Goal: Task Accomplishment & Management: Manage account settings

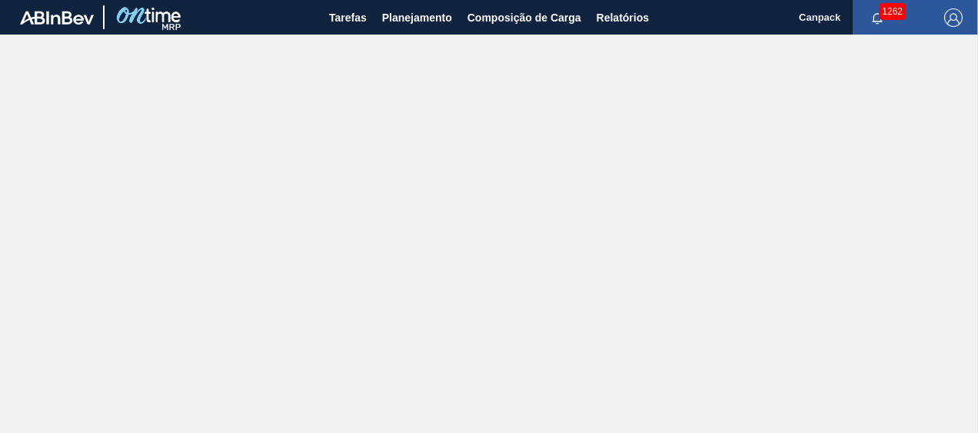
click at [951, 22] on img "button" at bounding box center [953, 17] width 18 height 18
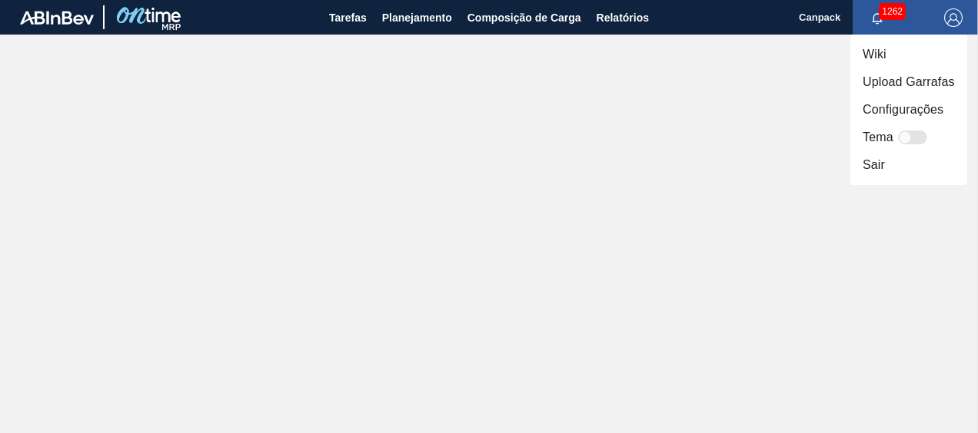
click at [892, 161] on li "Sair" at bounding box center [908, 165] width 117 height 28
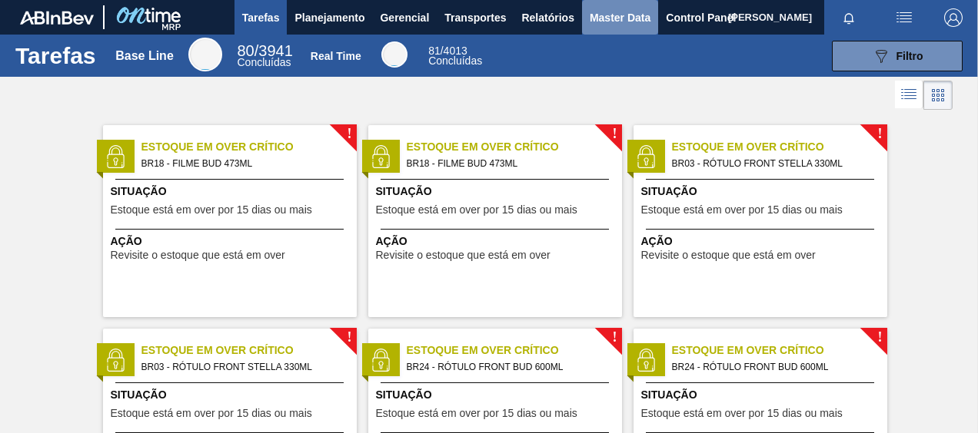
drag, startPoint x: 629, startPoint y: 17, endPoint x: 621, endPoint y: 20, distance: 9.0
click at [629, 16] on span "Master Data" at bounding box center [619, 17] width 61 height 18
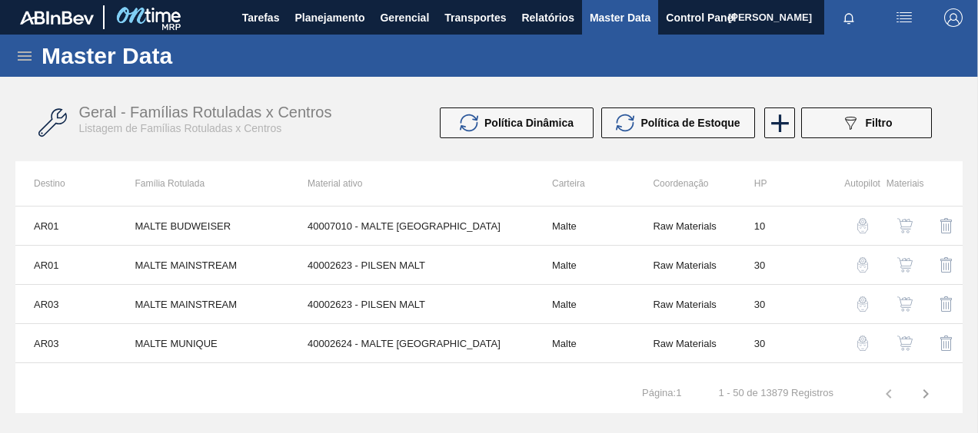
click at [24, 58] on icon at bounding box center [24, 56] width 18 height 18
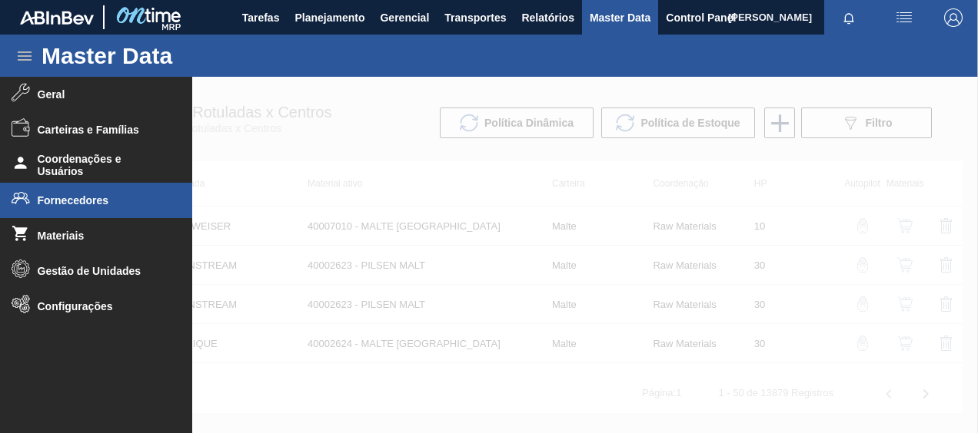
click at [95, 196] on span "Fornecedores" at bounding box center [101, 200] width 127 height 12
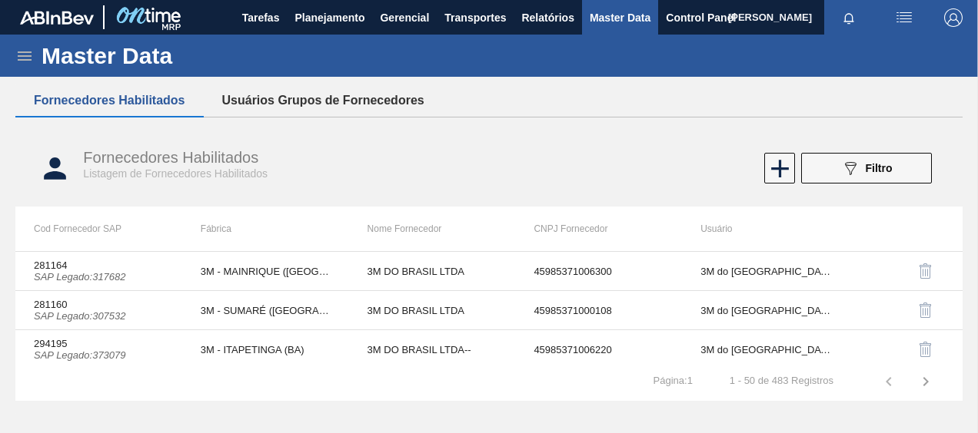
click at [401, 103] on button "Usuários Grupos de Fornecedores" at bounding box center [323, 101] width 239 height 32
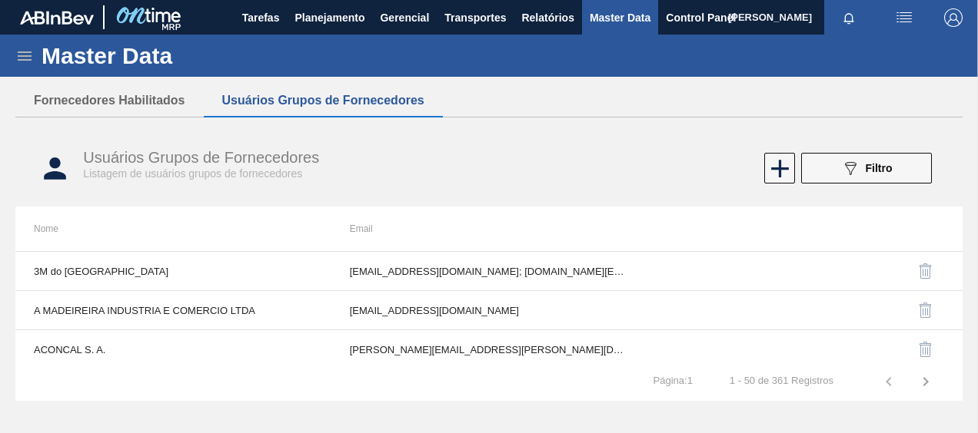
click at [882, 167] on span "Filtro" at bounding box center [878, 168] width 27 height 12
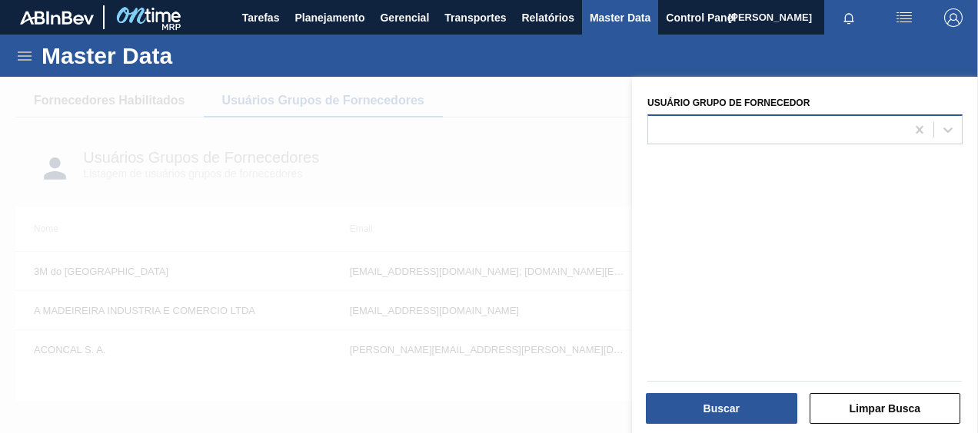
click at [788, 131] on div at bounding box center [776, 129] width 257 height 22
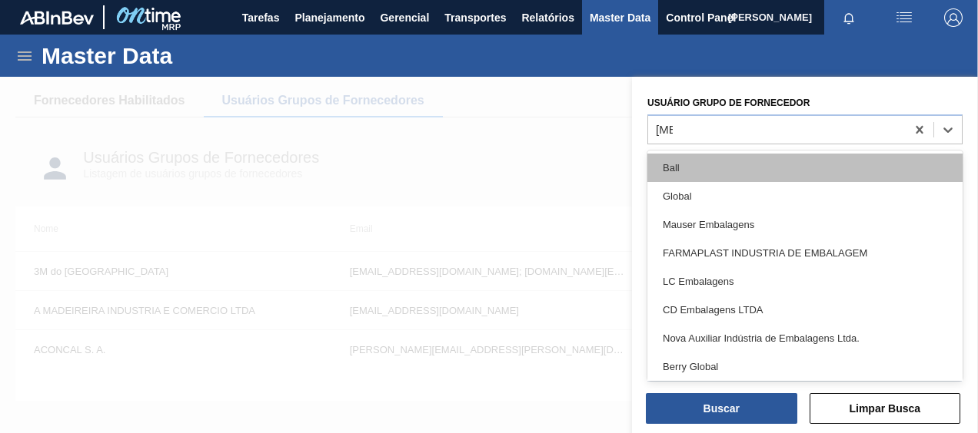
type Fornecedor "ball"
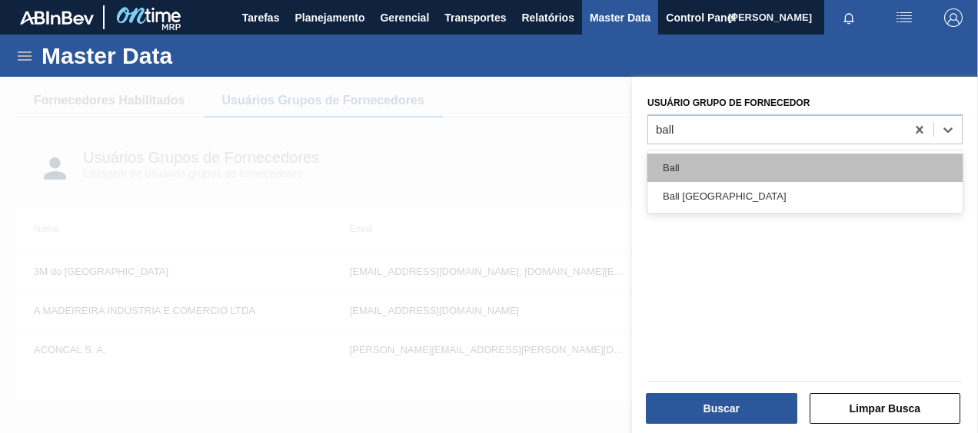
click at [754, 174] on div "Ball" at bounding box center [804, 168] width 315 height 28
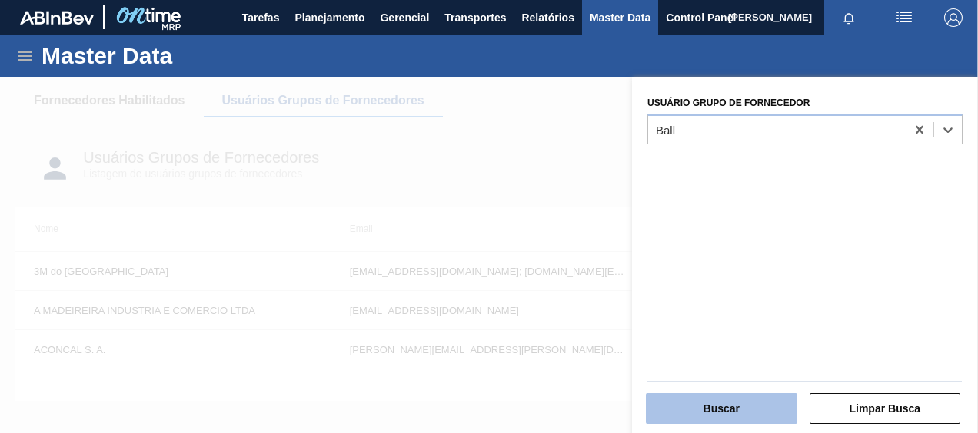
click at [739, 401] on button "Buscar" at bounding box center [721, 409] width 151 height 31
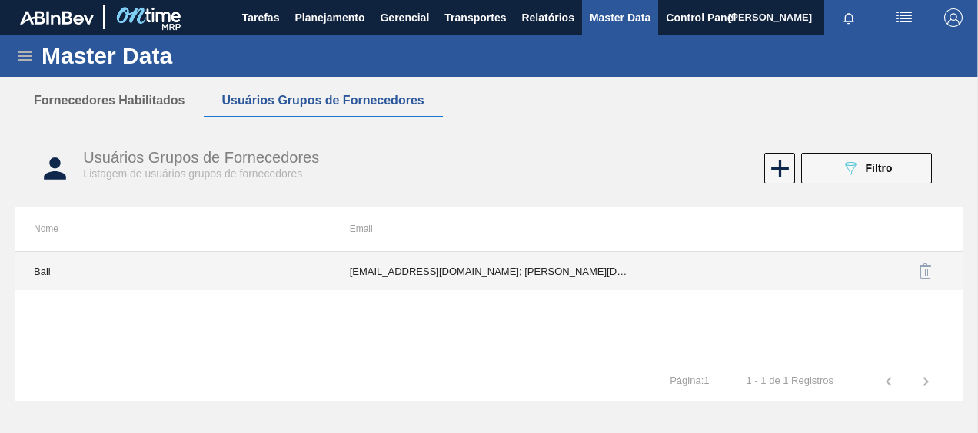
click at [403, 267] on td "fabiana.miranda@ball.com; joao.azevedo@ball.com; patricia.portugal@ball.com; pe…" at bounding box center [489, 271] width 316 height 38
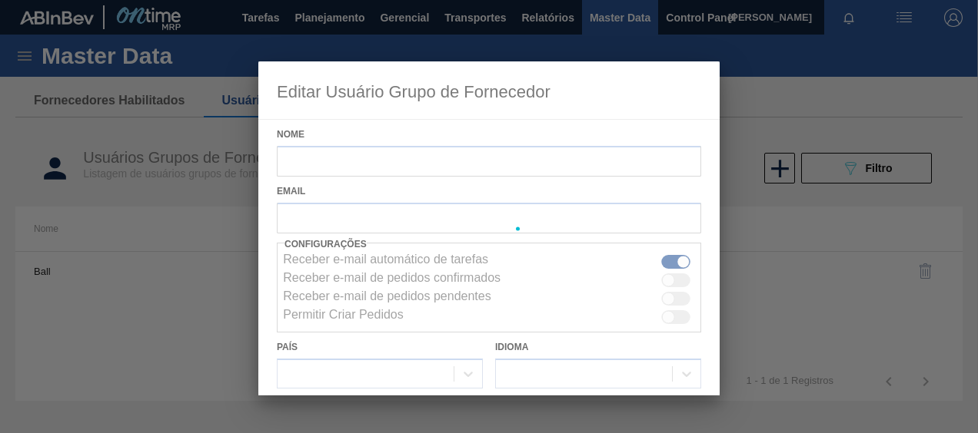
type input "Ball"
checkbox input "true"
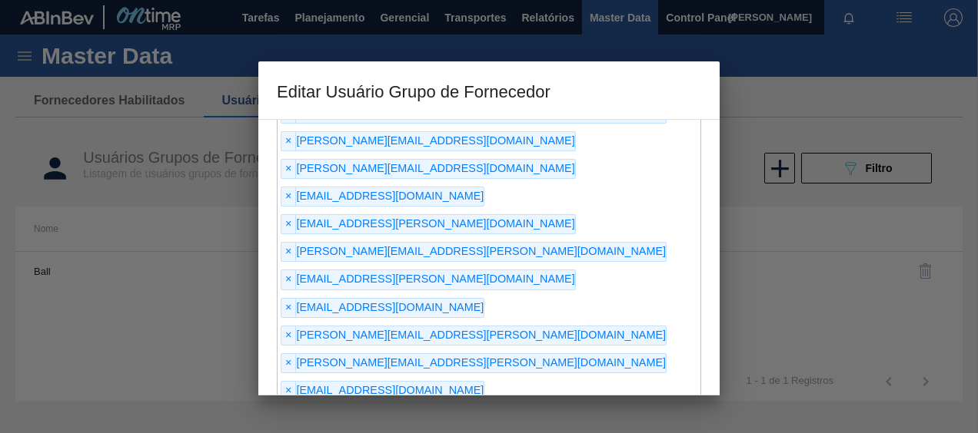
scroll to position [277, 0]
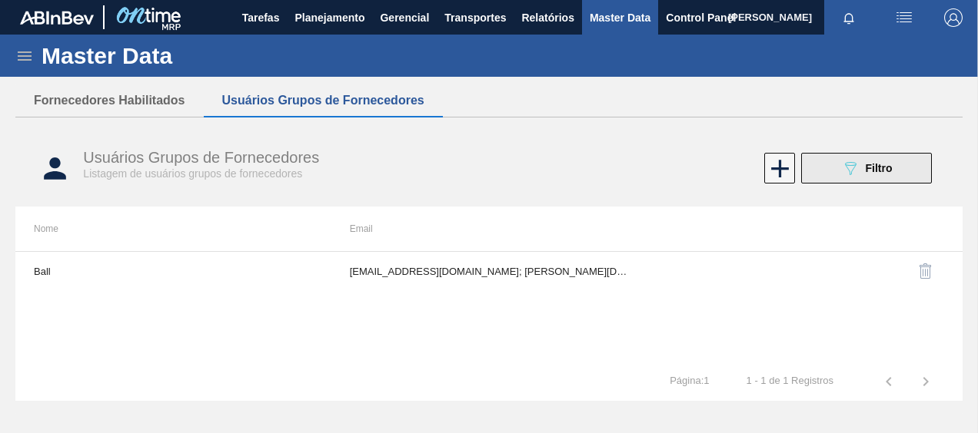
click at [883, 175] on div "089F7B8B-B2A5-4AFE-B5C0-19BA573D28AC Filtro" at bounding box center [866, 168] width 51 height 18
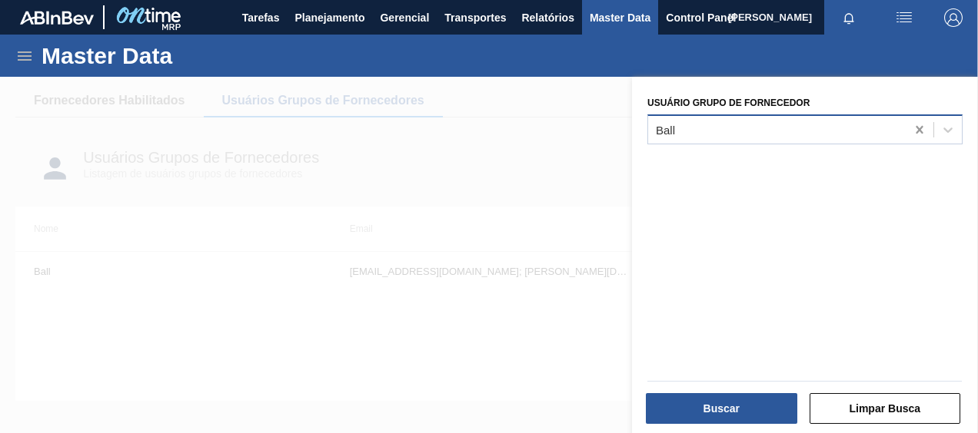
click at [916, 126] on icon at bounding box center [919, 129] width 15 height 15
click at [874, 129] on div at bounding box center [776, 129] width 257 height 22
type Fornecedor "can"
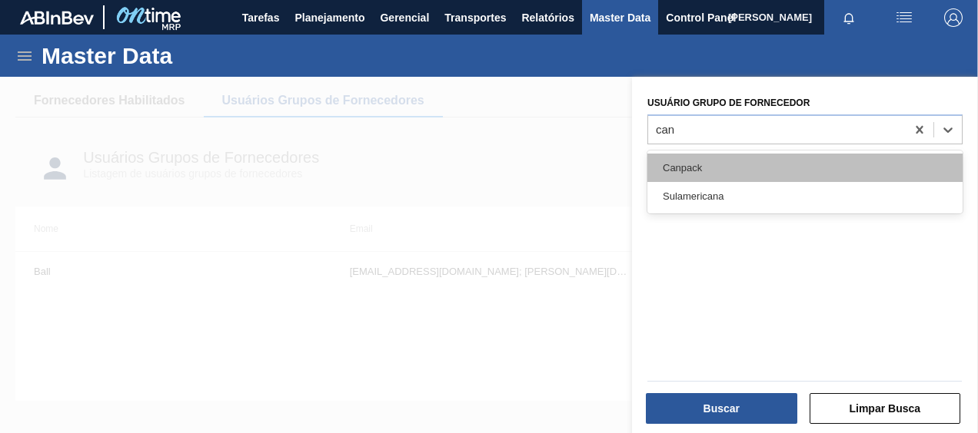
click at [802, 159] on div "Canpack" at bounding box center [804, 168] width 315 height 28
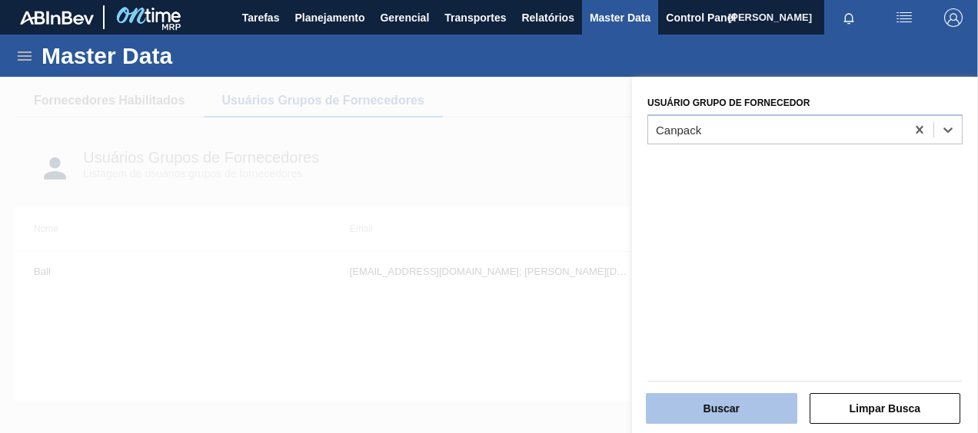
click at [758, 399] on button "Buscar" at bounding box center [721, 409] width 151 height 31
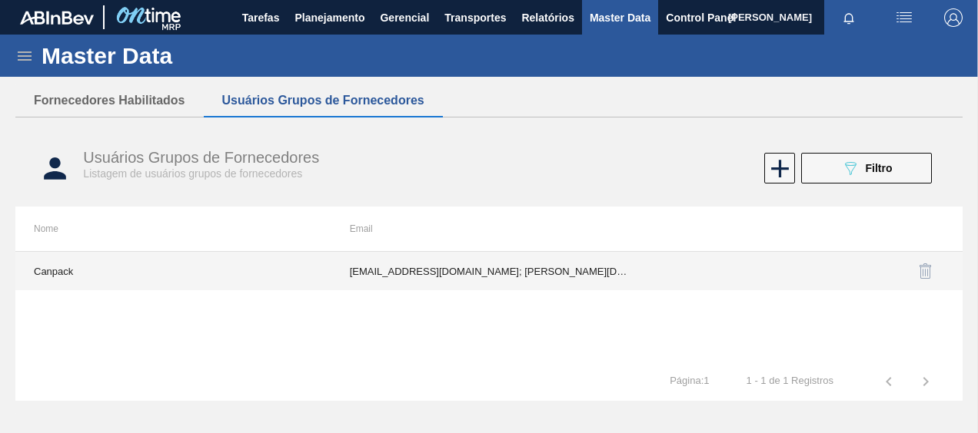
click at [626, 277] on td "cristiane.denizart@canpack.com; victor.leal@canpack.com; jessica.gouveia@canpac…" at bounding box center [489, 271] width 316 height 38
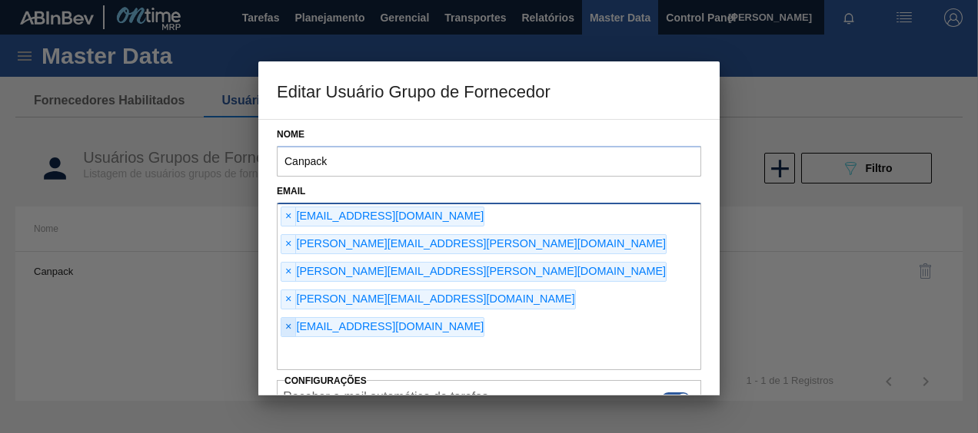
click at [294, 318] on span "×" at bounding box center [288, 327] width 15 height 18
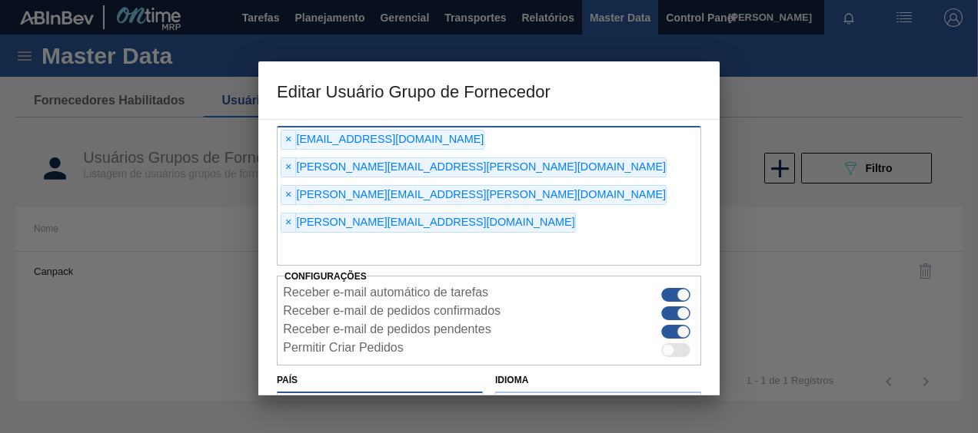
scroll to position [114, 0]
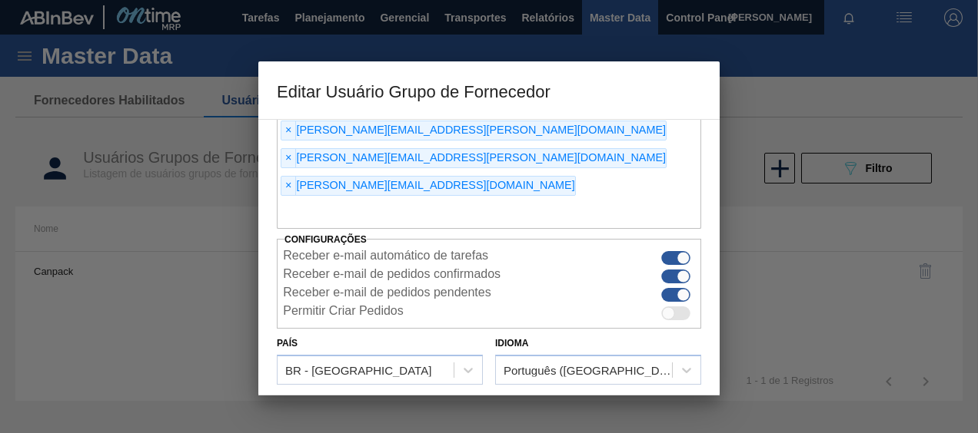
click at [638, 402] on button "Salvar" at bounding box center [595, 417] width 208 height 31
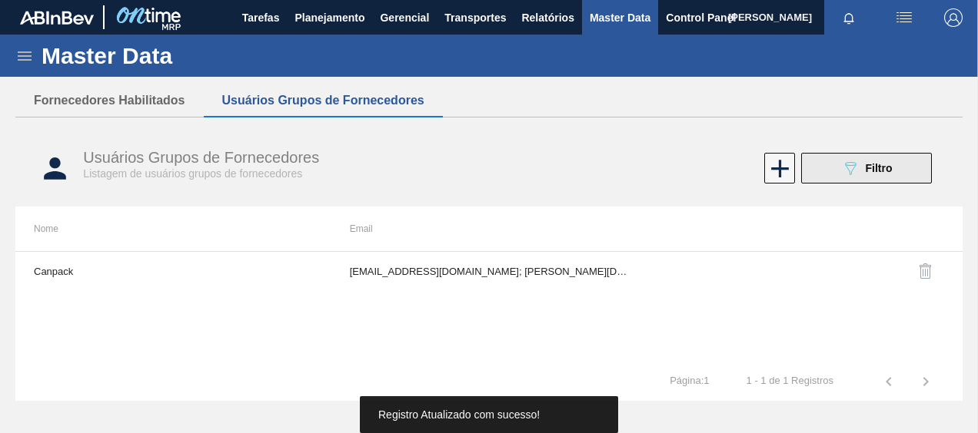
click at [885, 168] on span "Filtro" at bounding box center [878, 168] width 27 height 12
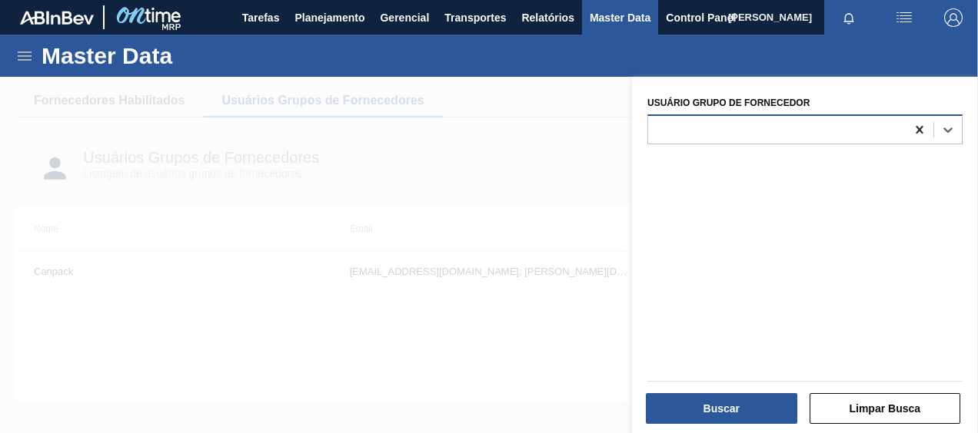
click at [916, 126] on icon at bounding box center [919, 129] width 15 height 15
click at [816, 126] on div at bounding box center [776, 129] width 257 height 22
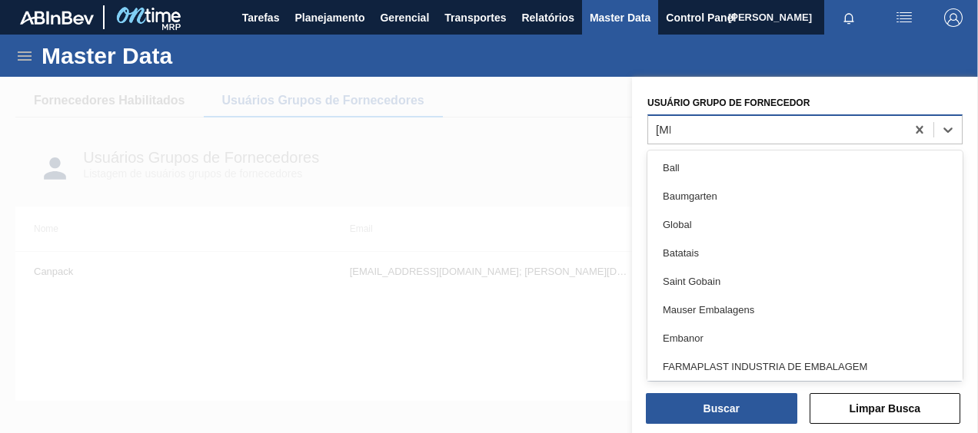
type Fornecedor "ball"
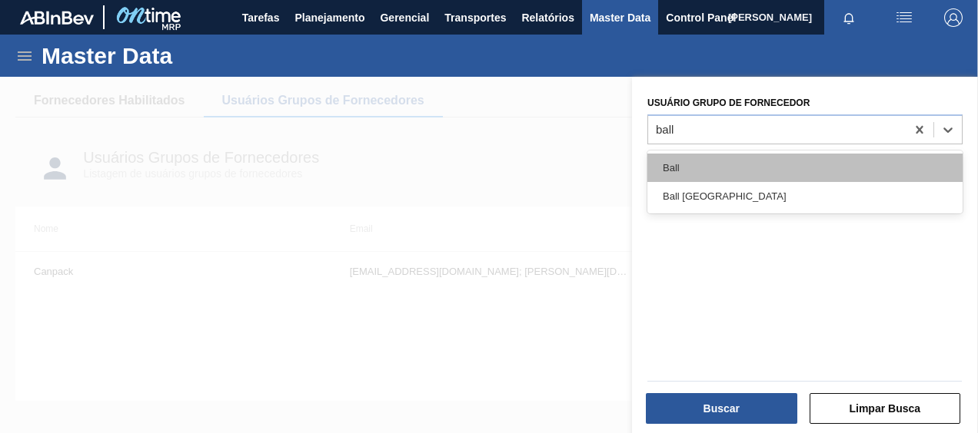
click at [804, 166] on div "Ball" at bounding box center [804, 168] width 315 height 28
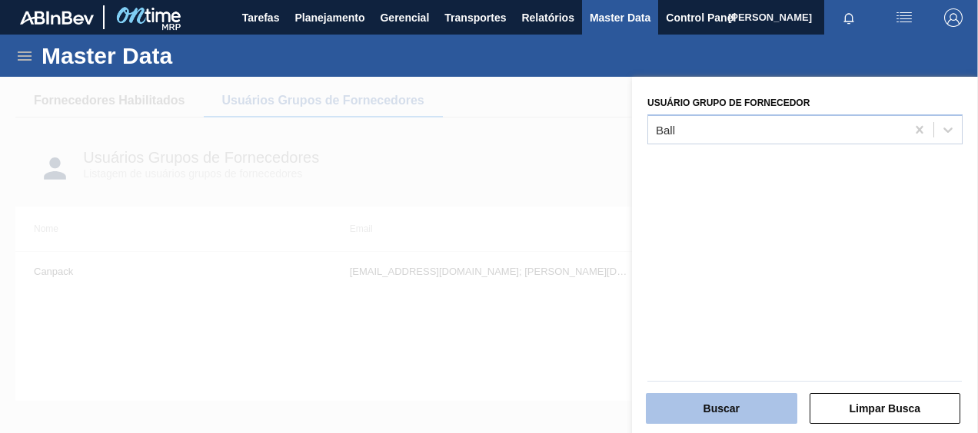
click at [689, 400] on button "Buscar" at bounding box center [721, 409] width 151 height 31
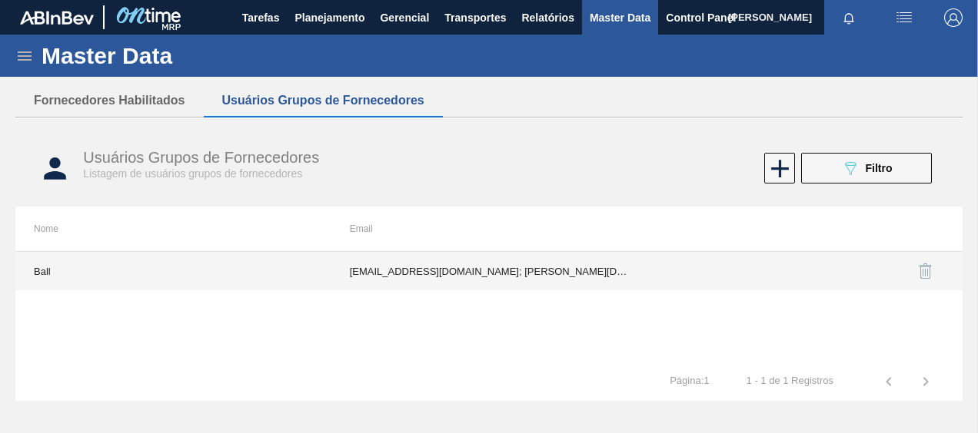
click at [469, 259] on td "fabiana.miranda@ball.com; joao.azevedo@ball.com; patricia.portugal@ball.com; pe…" at bounding box center [489, 271] width 316 height 38
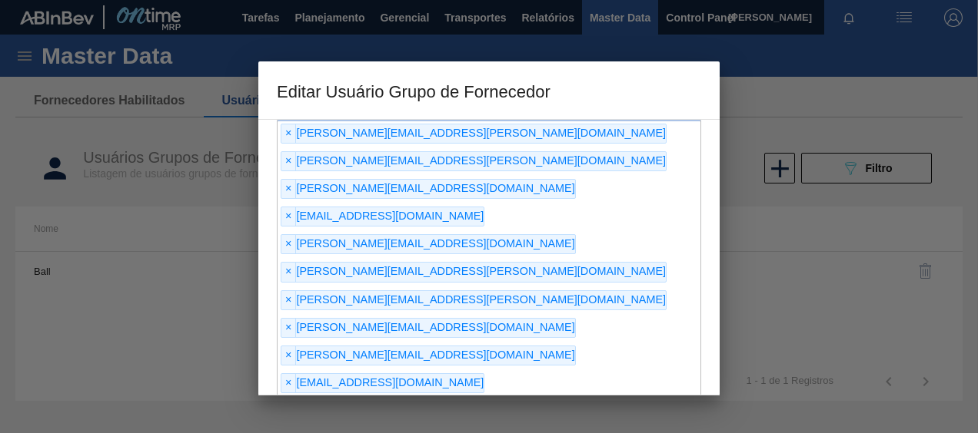
scroll to position [154, 0]
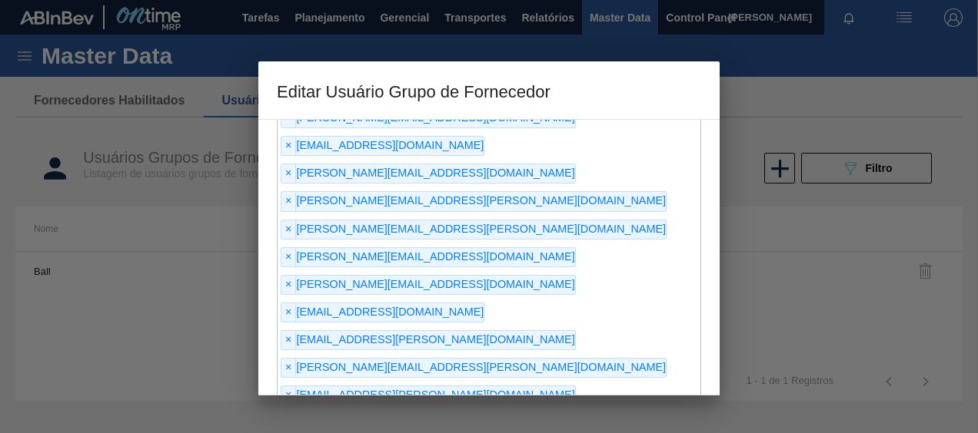
type input "vitinhoforn@gmail.com"
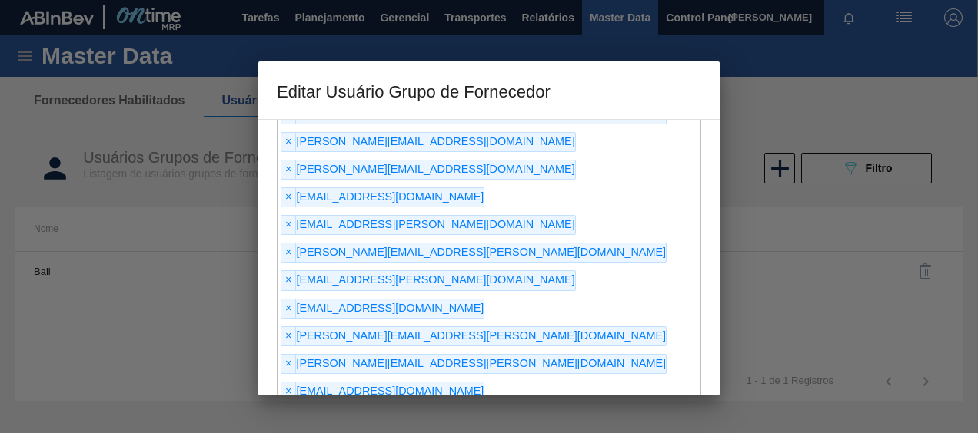
scroll to position [277, 0]
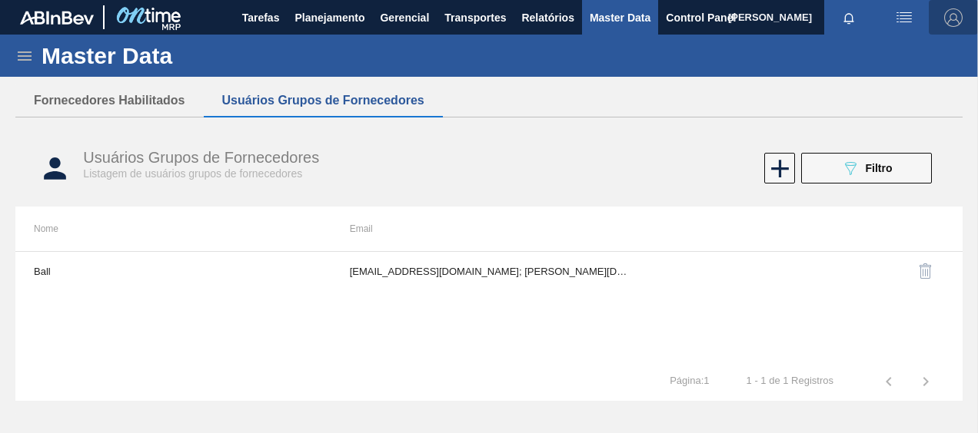
click at [951, 15] on img "button" at bounding box center [953, 17] width 18 height 18
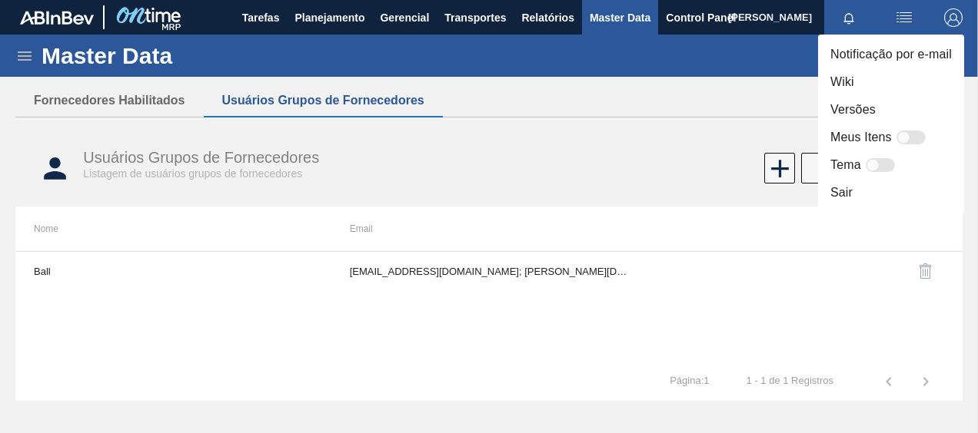
click at [887, 198] on li "Sair" at bounding box center [891, 193] width 146 height 28
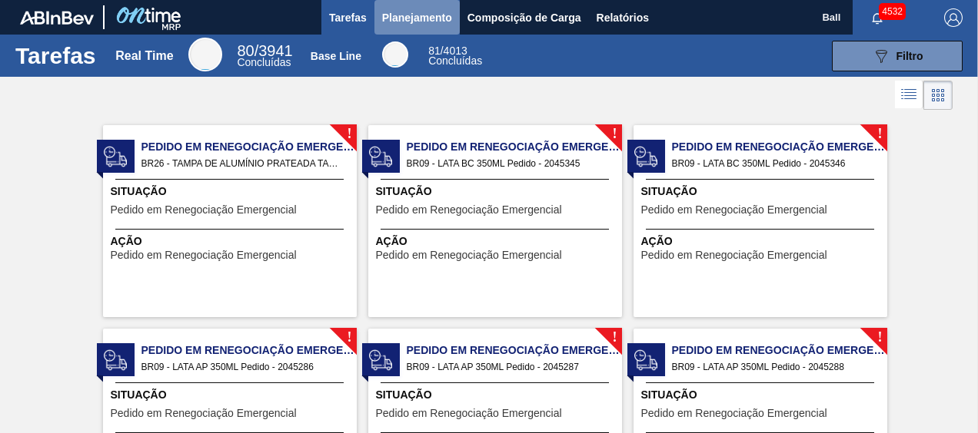
click at [402, 13] on span "Planejamento" at bounding box center [417, 17] width 70 height 18
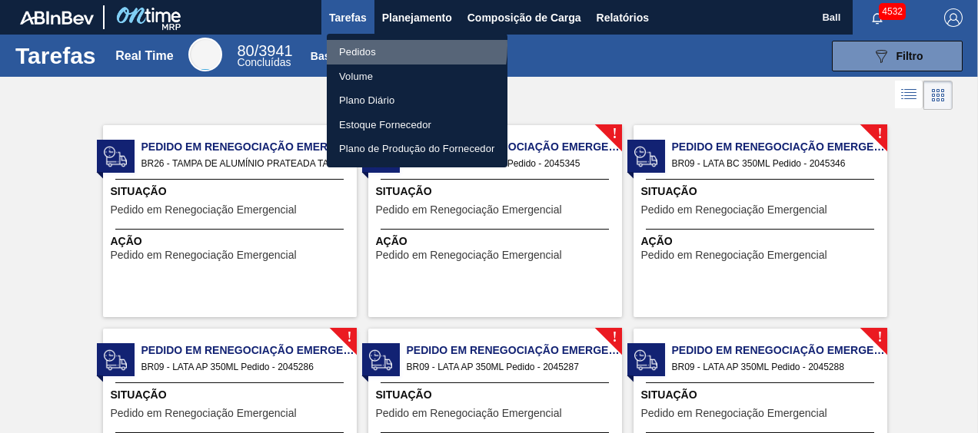
click at [367, 45] on li "Pedidos" at bounding box center [417, 52] width 181 height 25
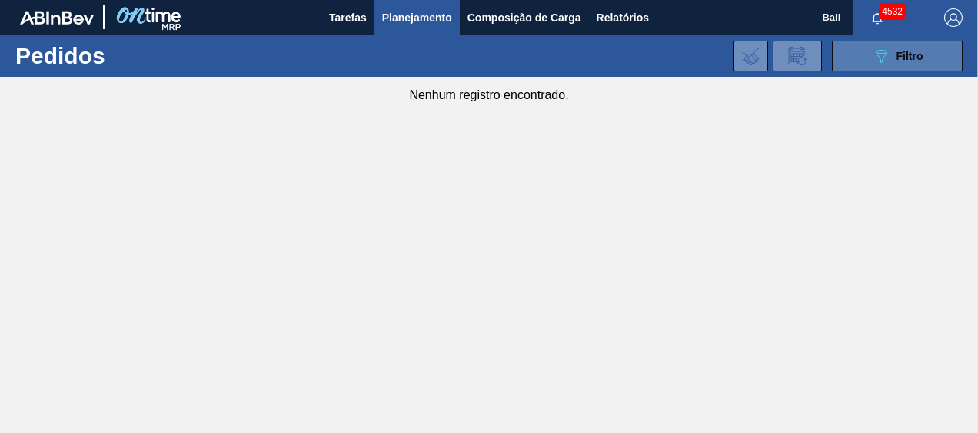
click at [885, 61] on icon "089F7B8B-B2A5-4AFE-B5C0-19BA573D28AC" at bounding box center [881, 56] width 18 height 18
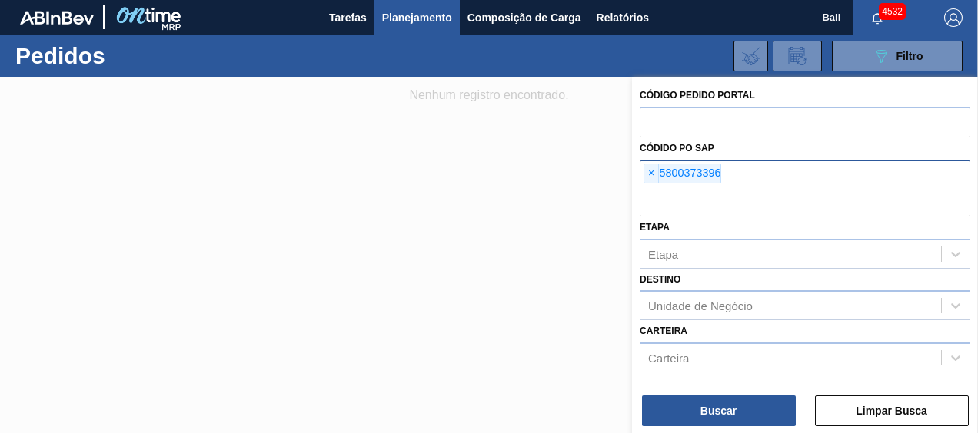
click at [649, 171] on span "×" at bounding box center [651, 173] width 15 height 18
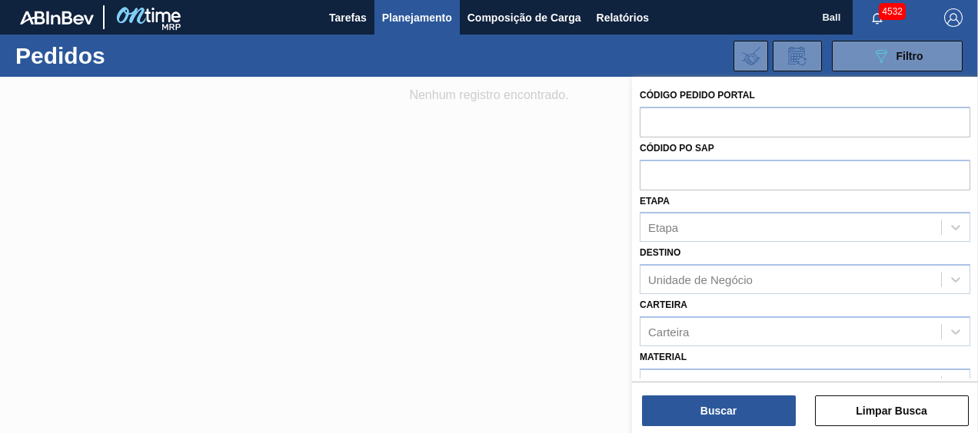
click at [412, 11] on span "Planejamento" at bounding box center [417, 17] width 70 height 18
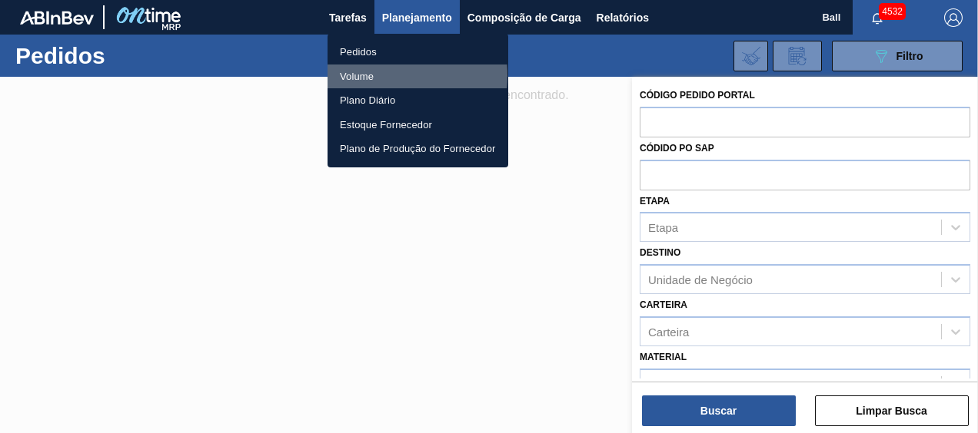
click at [384, 74] on li "Volume" at bounding box center [417, 77] width 181 height 25
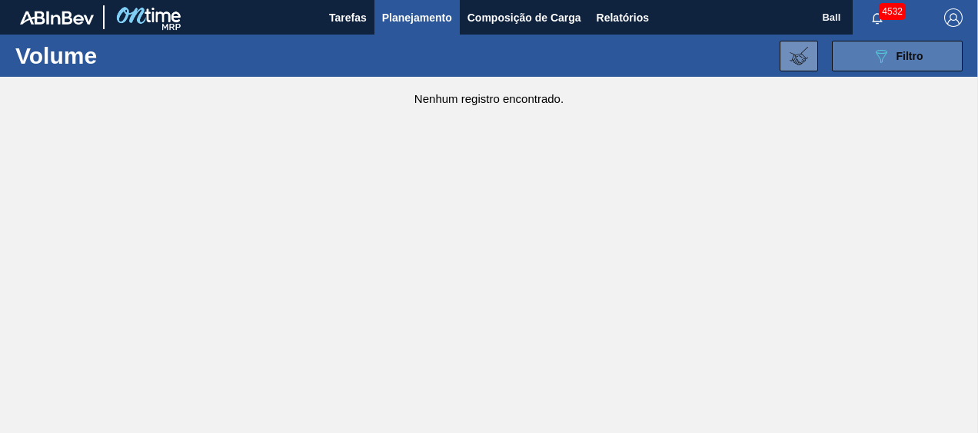
click at [915, 47] on div "089F7B8B-B2A5-4AFE-B5C0-19BA573D28AC Filtro" at bounding box center [897, 56] width 51 height 18
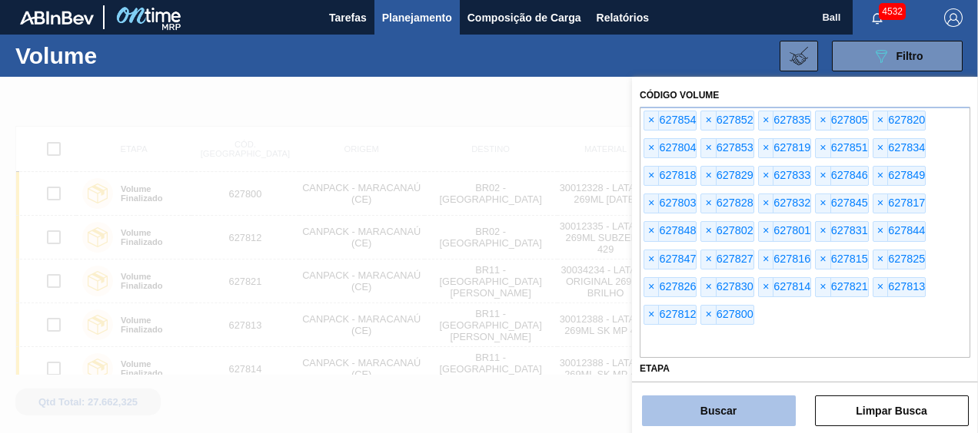
click at [731, 407] on button "Buscar" at bounding box center [719, 411] width 154 height 31
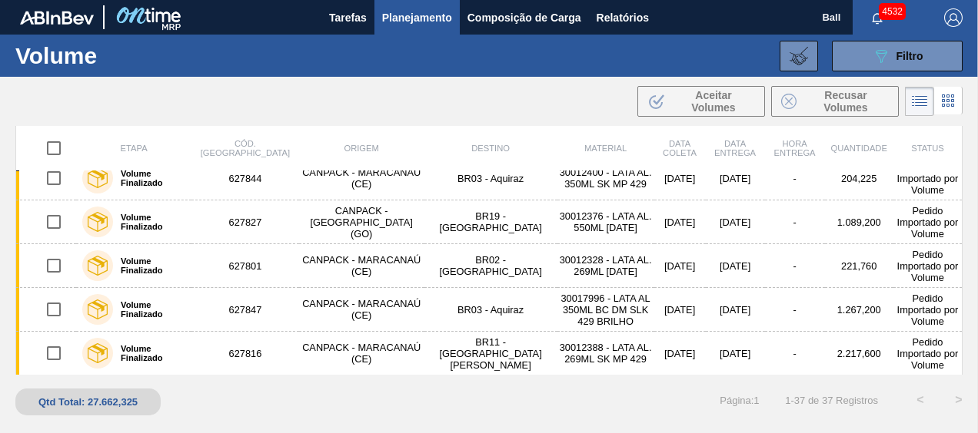
scroll to position [384, 0]
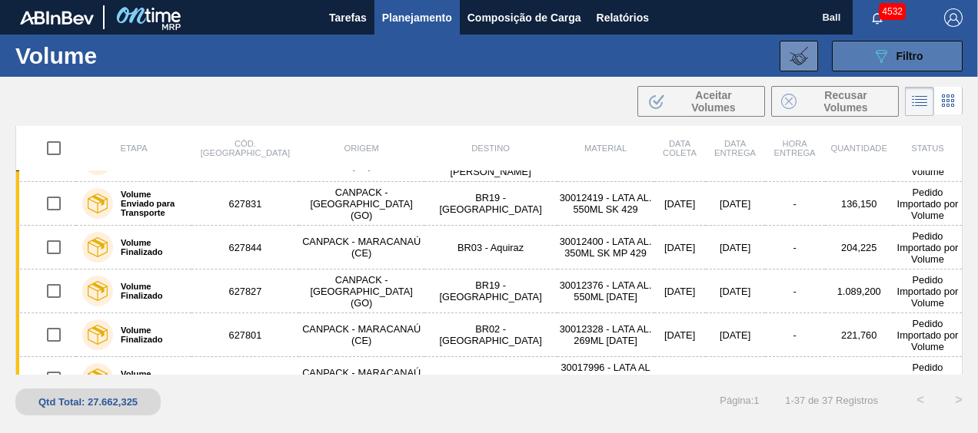
click at [862, 48] on button "089F7B8B-B2A5-4AFE-B5C0-19BA573D28AC Filtro" at bounding box center [897, 56] width 131 height 31
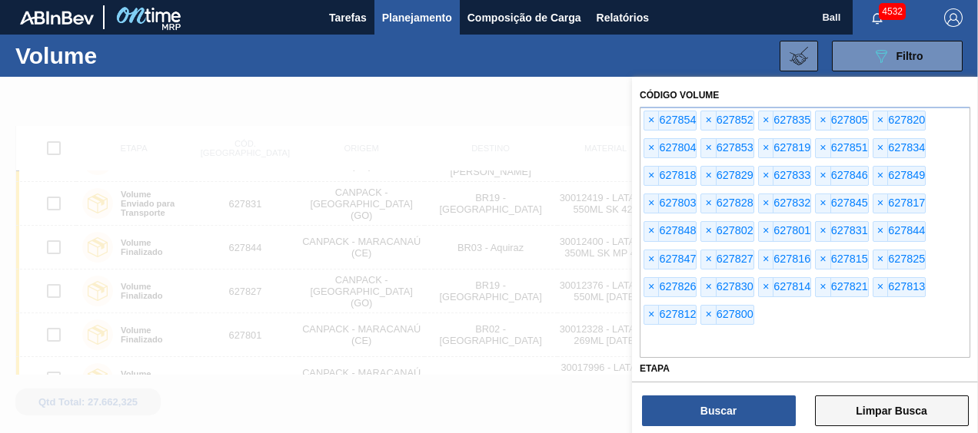
click at [844, 406] on button "Limpar Busca" at bounding box center [892, 411] width 154 height 31
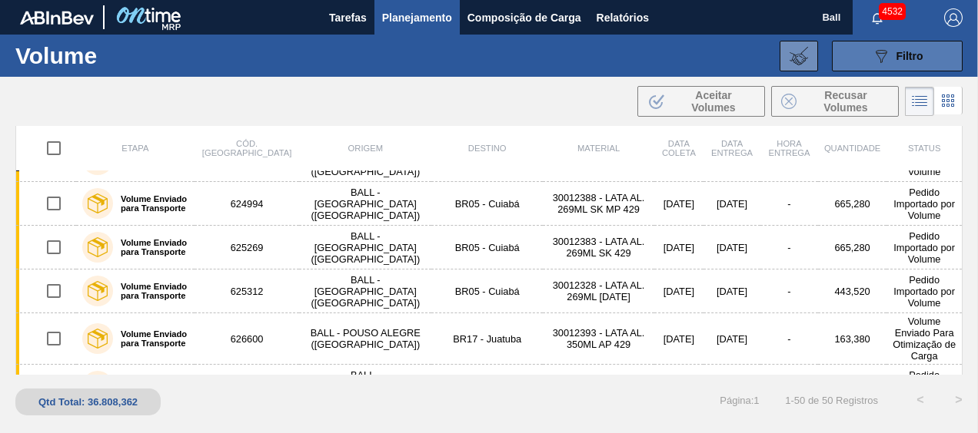
click at [885, 54] on icon "089F7B8B-B2A5-4AFE-B5C0-19BA573D28AC" at bounding box center [881, 56] width 18 height 18
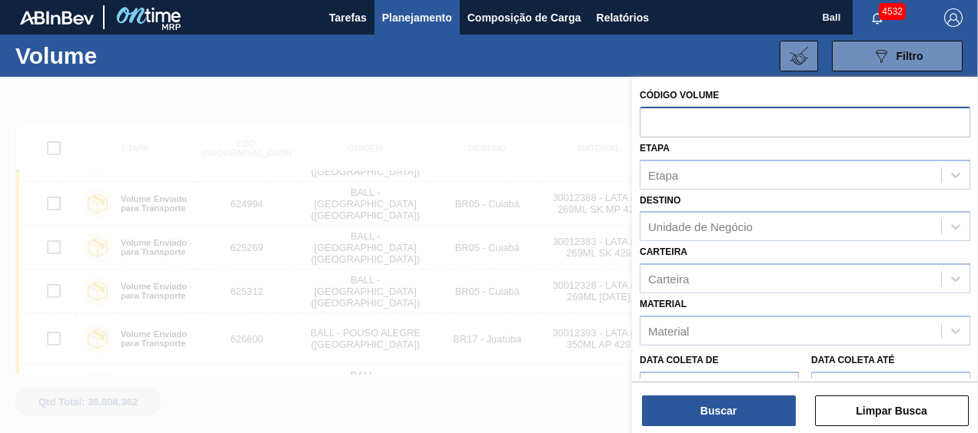
click at [694, 121] on input "text" at bounding box center [804, 121] width 330 height 29
paste input "text"
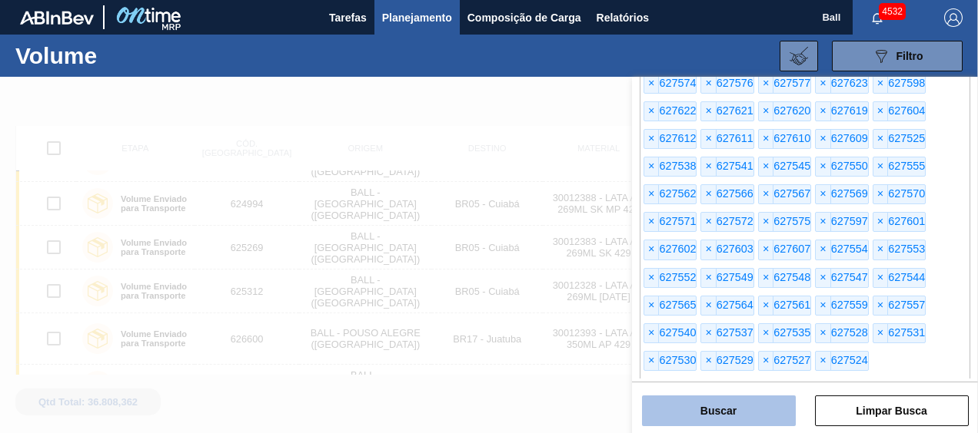
click at [707, 417] on button "Buscar" at bounding box center [719, 411] width 154 height 31
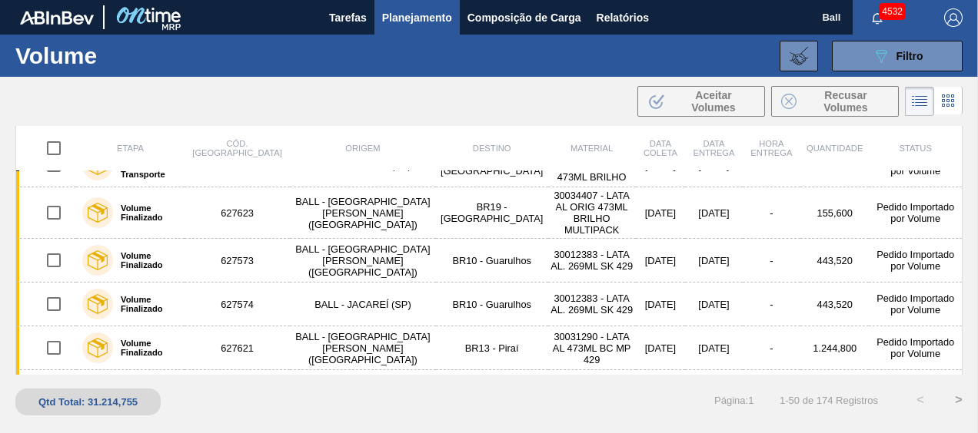
scroll to position [1974, 0]
click at [959, 397] on button ">" at bounding box center [958, 400] width 38 height 38
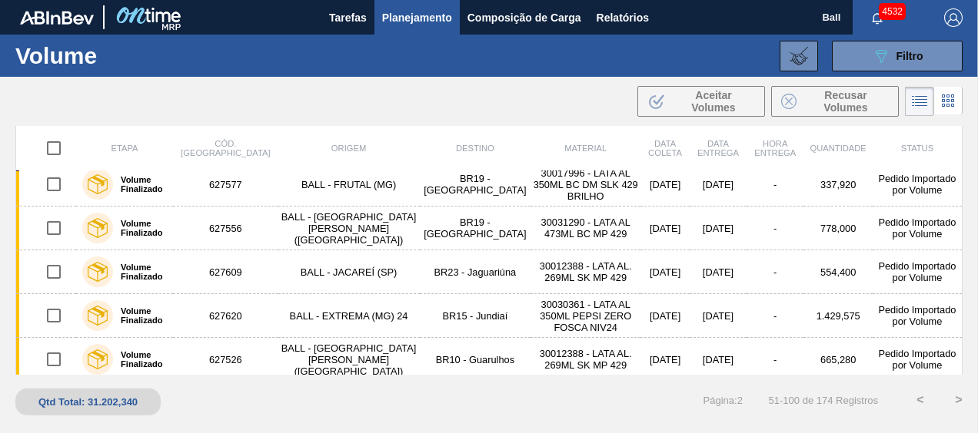
scroll to position [0, 0]
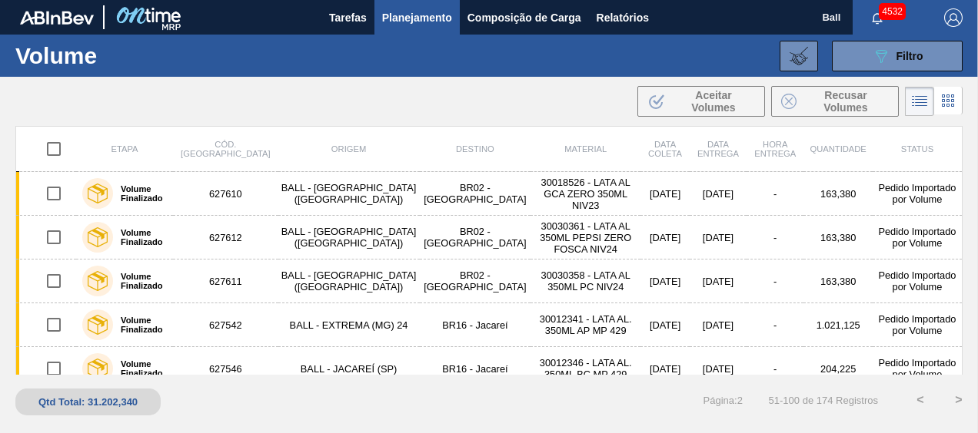
click at [956, 402] on button ">" at bounding box center [958, 400] width 38 height 38
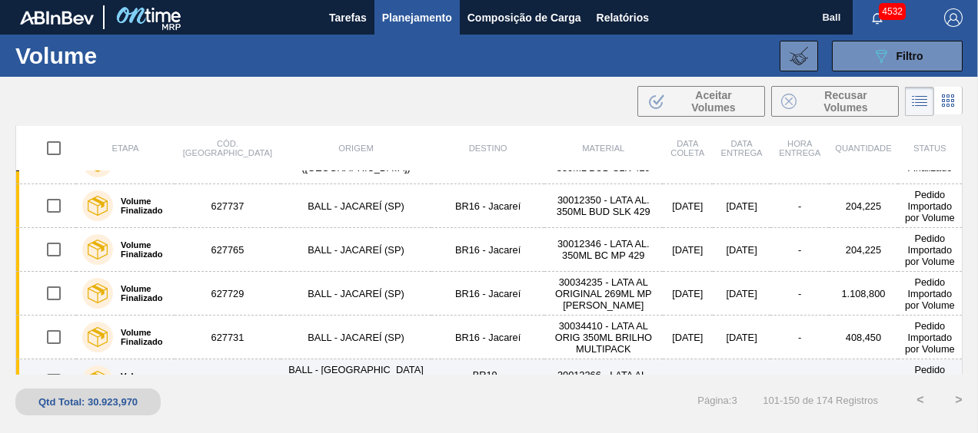
scroll to position [1974, 0]
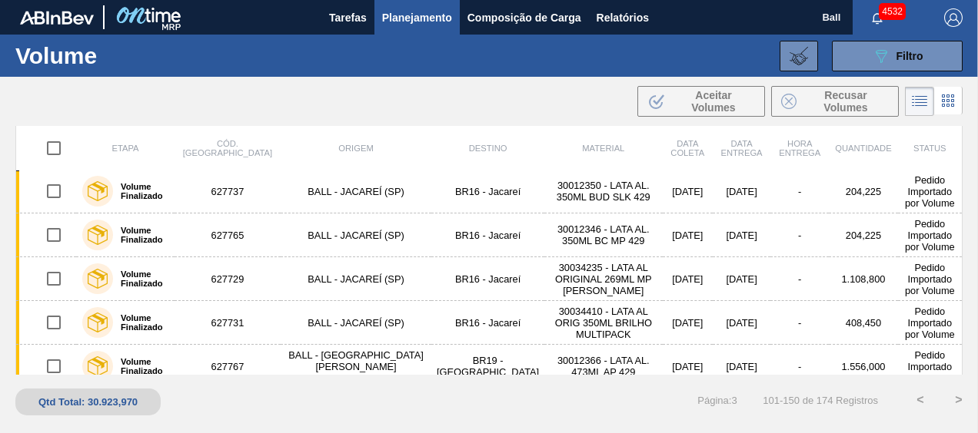
click at [956, 396] on button ">" at bounding box center [958, 400] width 38 height 38
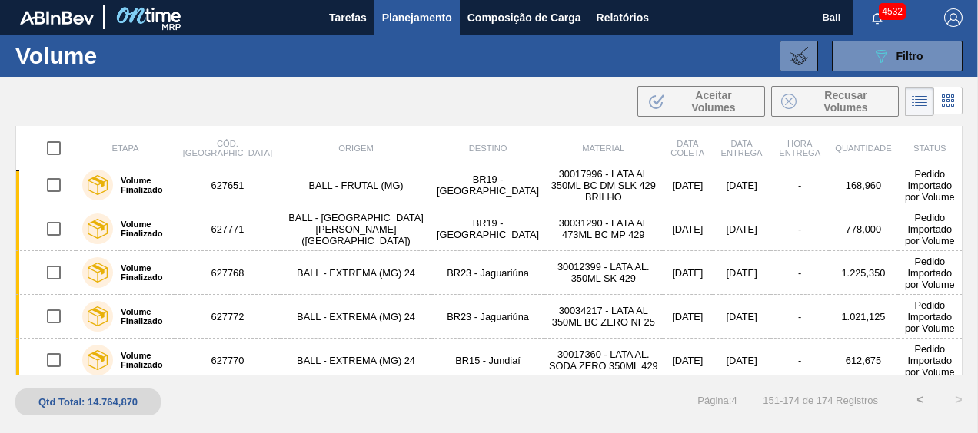
scroll to position [0, 0]
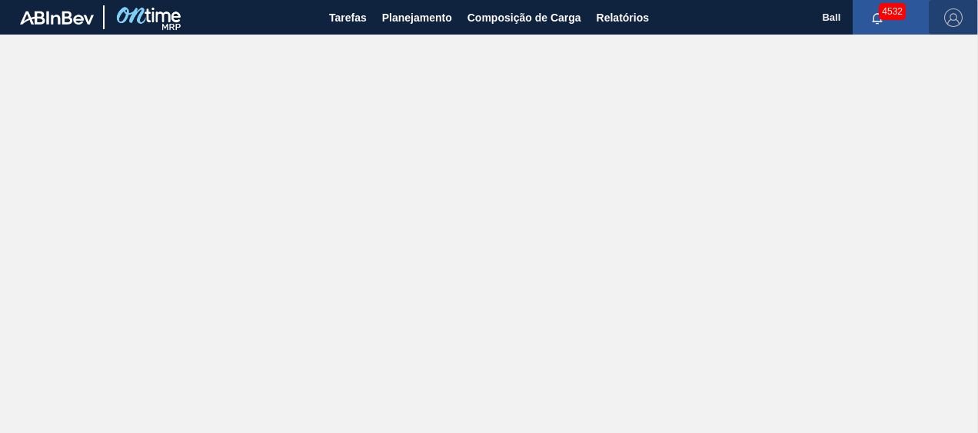
click at [947, 26] on button "button" at bounding box center [952, 17] width 49 height 35
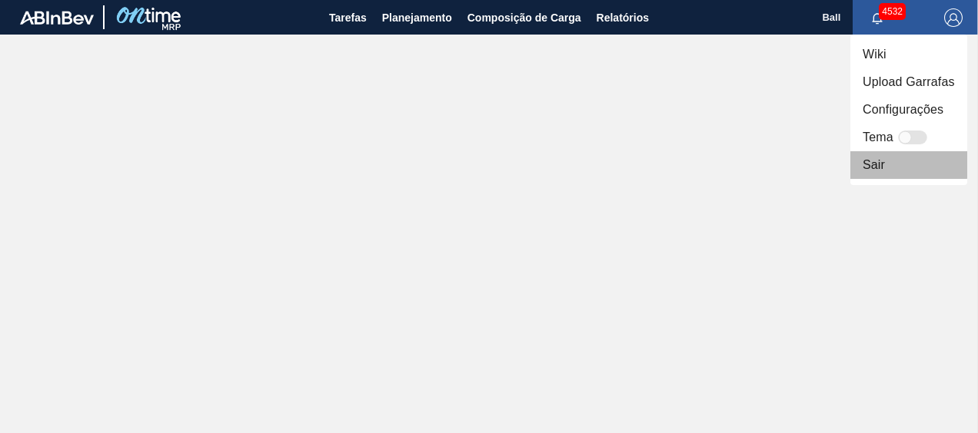
click at [894, 163] on li "Sair" at bounding box center [908, 165] width 117 height 28
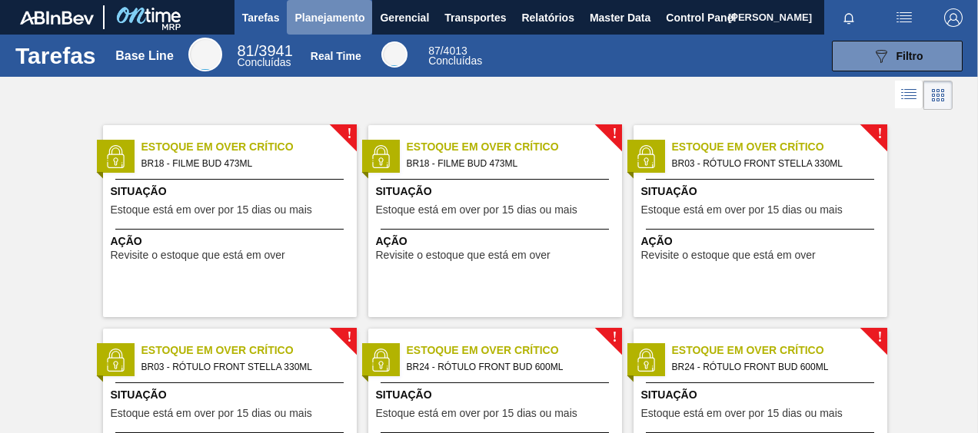
click at [300, 5] on button "Planejamento" at bounding box center [329, 17] width 85 height 35
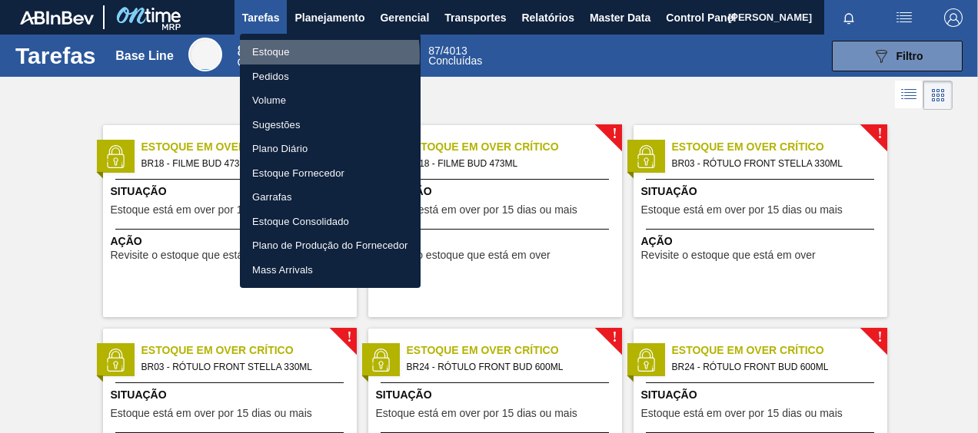
click at [289, 55] on li "Estoque" at bounding box center [330, 52] width 181 height 25
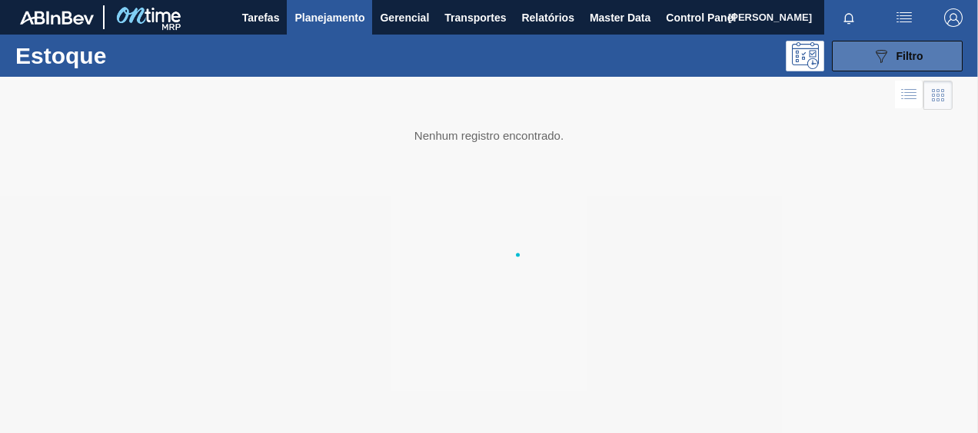
click at [894, 58] on div "089F7B8B-B2A5-4AFE-B5C0-19BA573D28AC Filtro" at bounding box center [897, 56] width 51 height 18
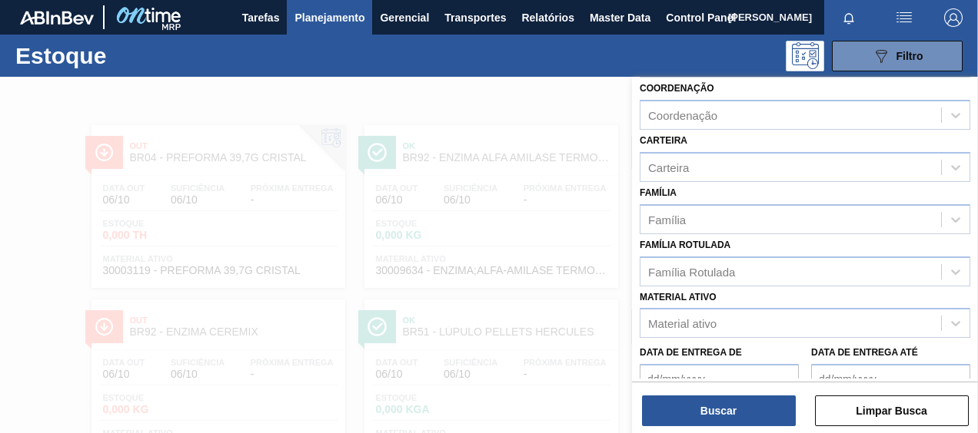
scroll to position [191, 0]
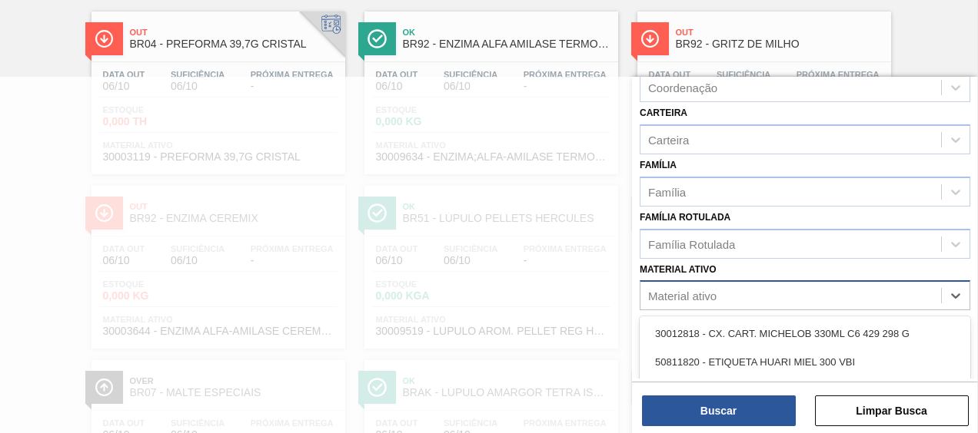
click at [716, 287] on div "Material ativo" at bounding box center [790, 296] width 301 height 22
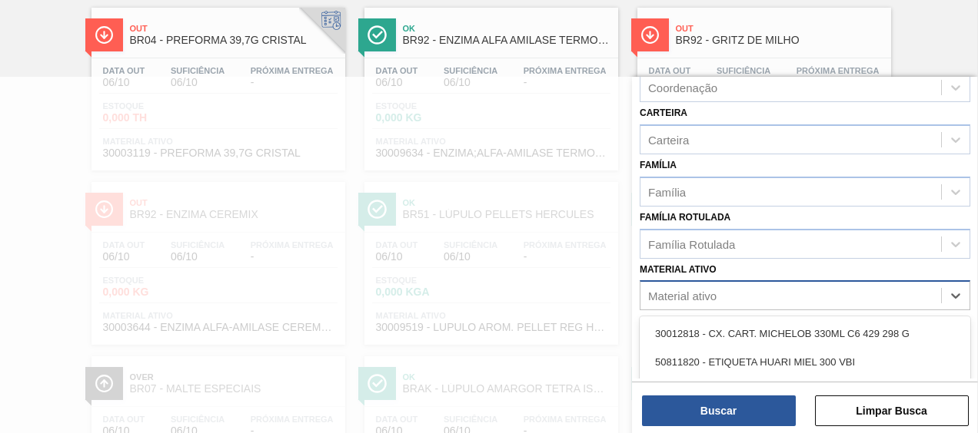
scroll to position [118, 0]
type ativo "30033733"
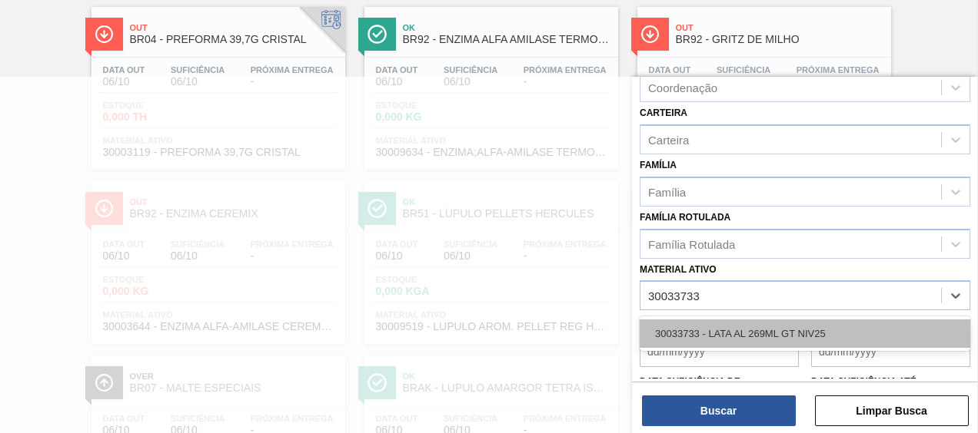
click at [742, 338] on div "30033733 - LATA AL 269ML GT NIV25" at bounding box center [804, 334] width 330 height 28
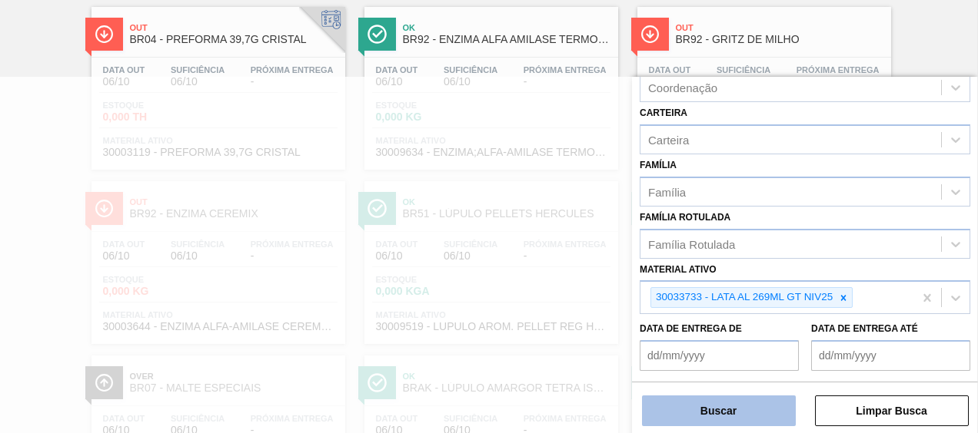
click at [689, 404] on button "Buscar" at bounding box center [719, 411] width 154 height 31
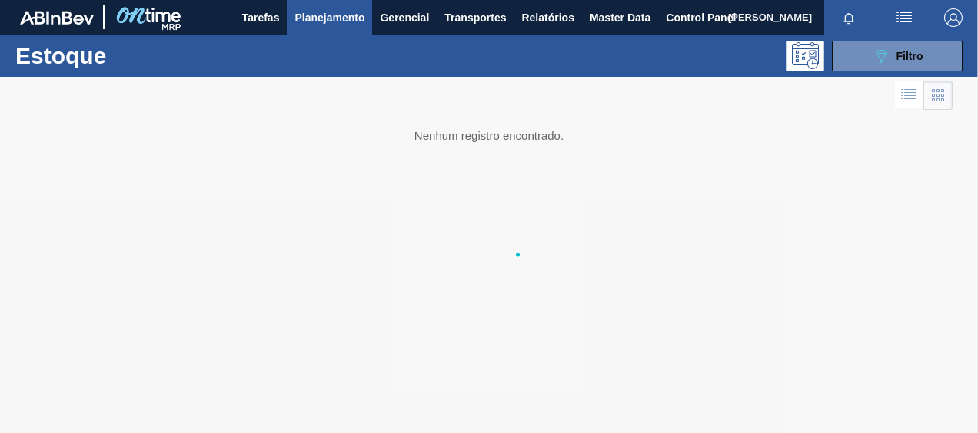
scroll to position [0, 0]
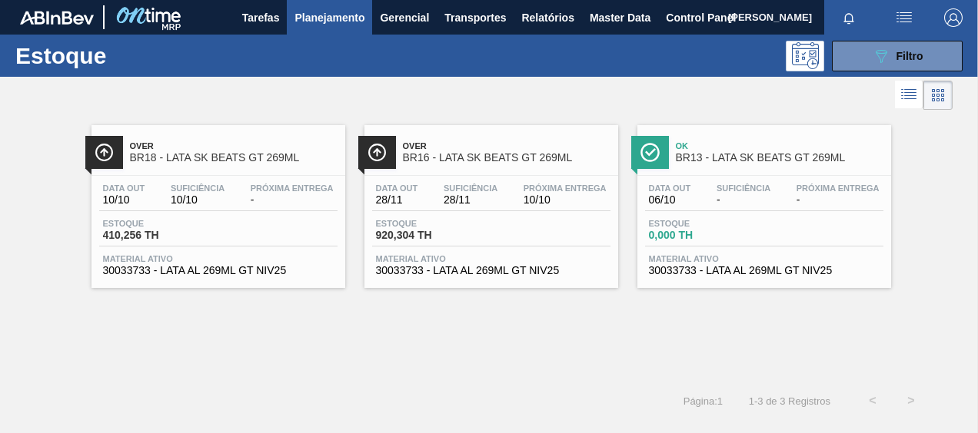
click at [740, 149] on span "Ok" at bounding box center [780, 145] width 208 height 9
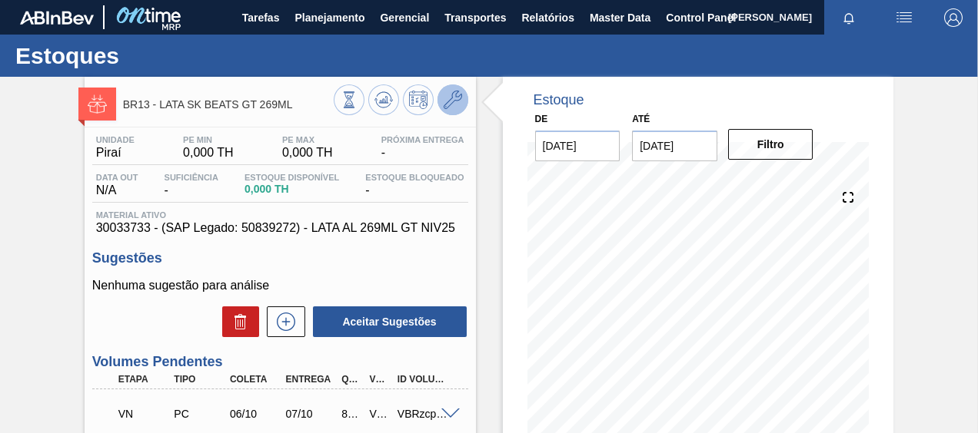
click at [457, 111] on button at bounding box center [452, 100] width 31 height 31
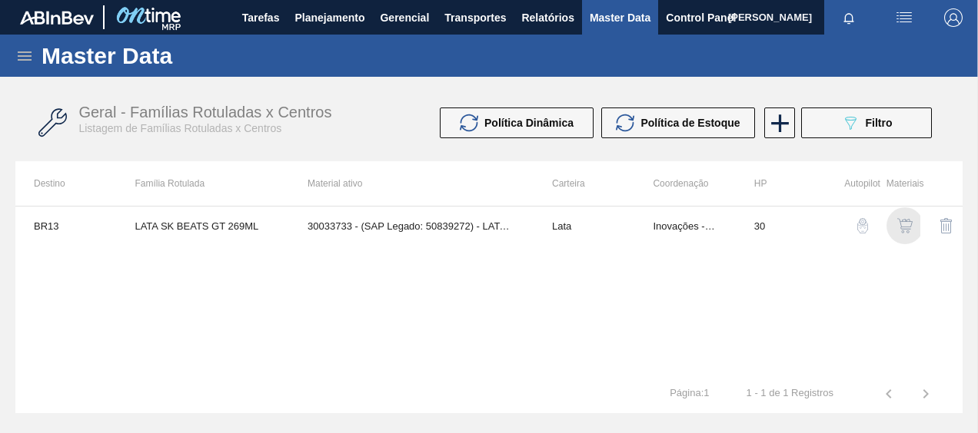
click at [901, 229] on img "button" at bounding box center [904, 225] width 15 height 15
click at [912, 234] on button "button" at bounding box center [904, 226] width 37 height 37
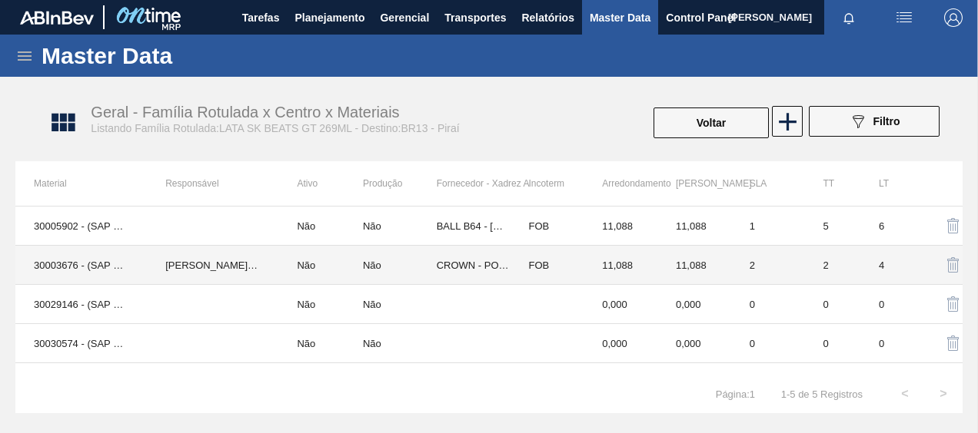
scroll to position [25, 0]
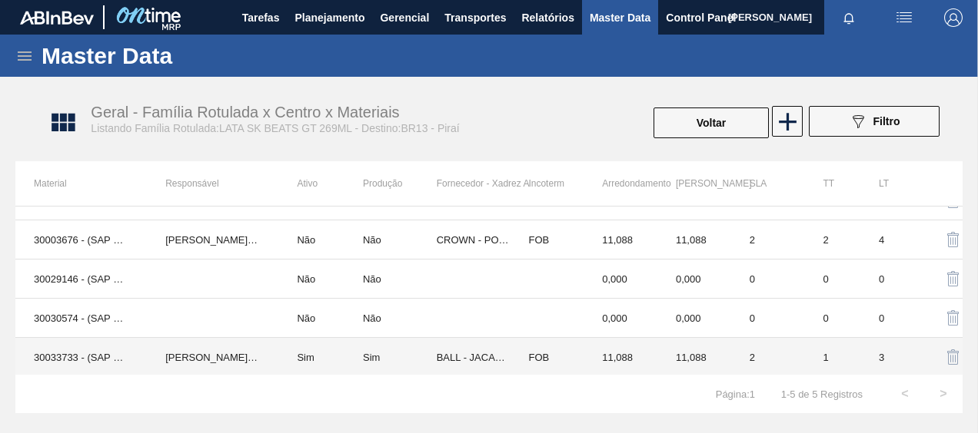
click at [446, 350] on td "BALL - JACAREÍ (SP)" at bounding box center [474, 357] width 74 height 39
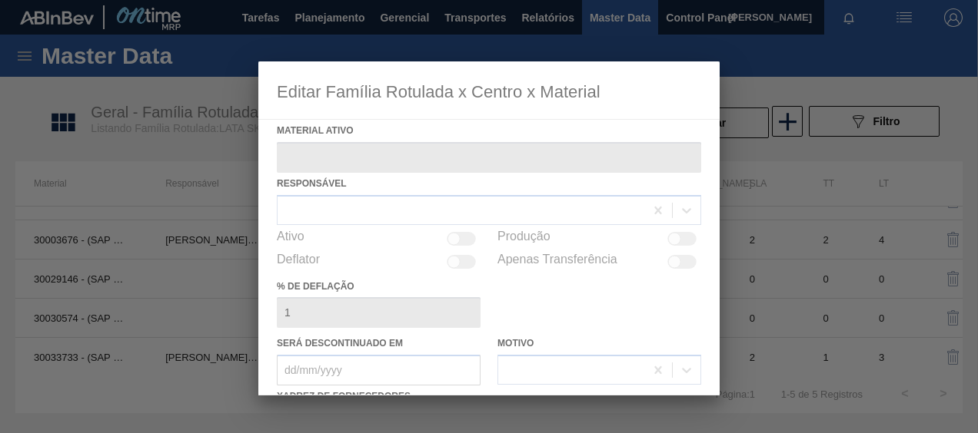
type ativo "30033733 - (SAP Legado: 50839272) - LATA AL 269ML GT NIV25"
checkbox input "true"
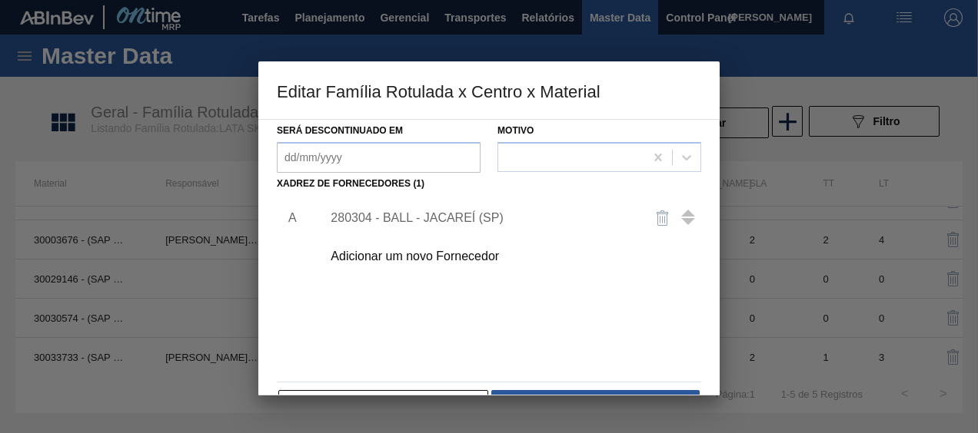
scroll to position [258, 0]
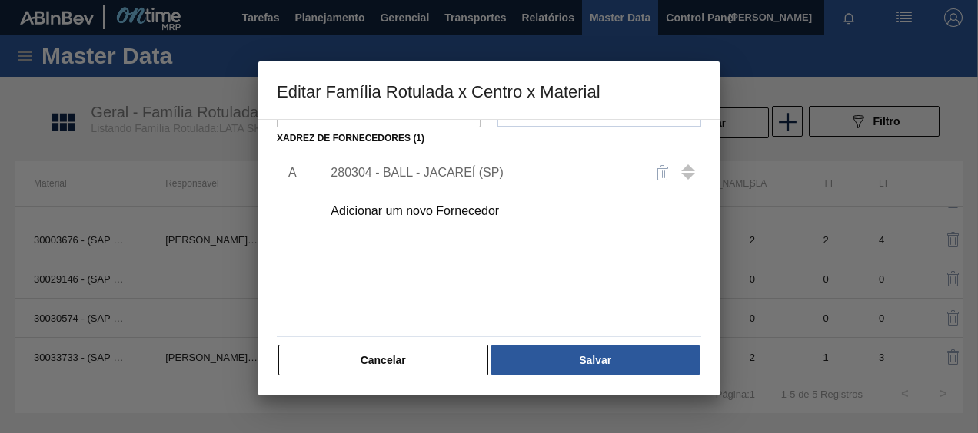
click at [465, 215] on div "Adicionar um novo Fornecedor" at bounding box center [480, 211] width 301 height 14
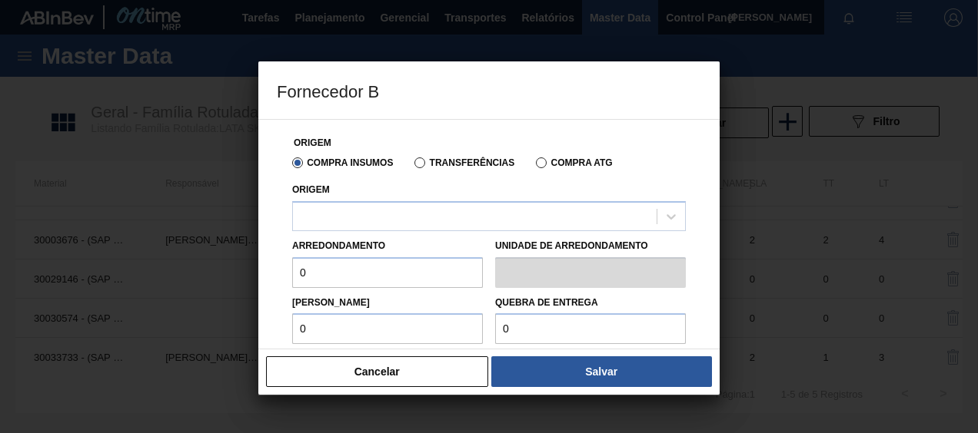
click at [439, 201] on div "Origem" at bounding box center [489, 205] width 394 height 52
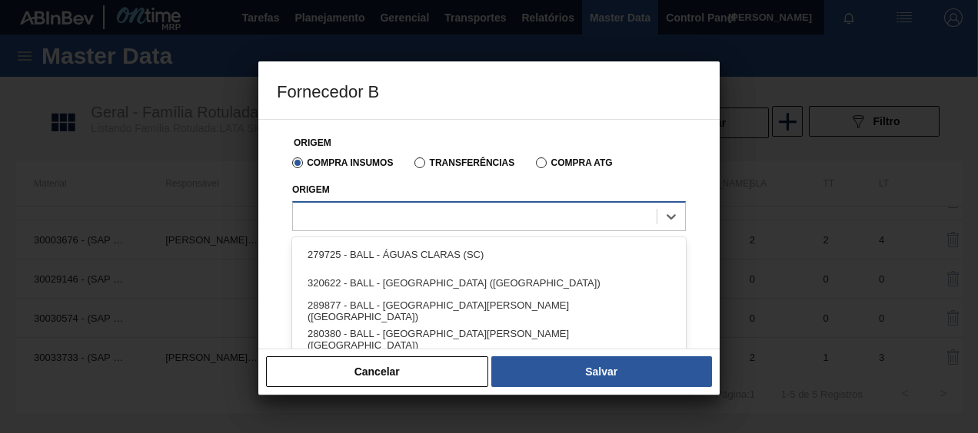
click at [435, 209] on div at bounding box center [475, 216] width 364 height 22
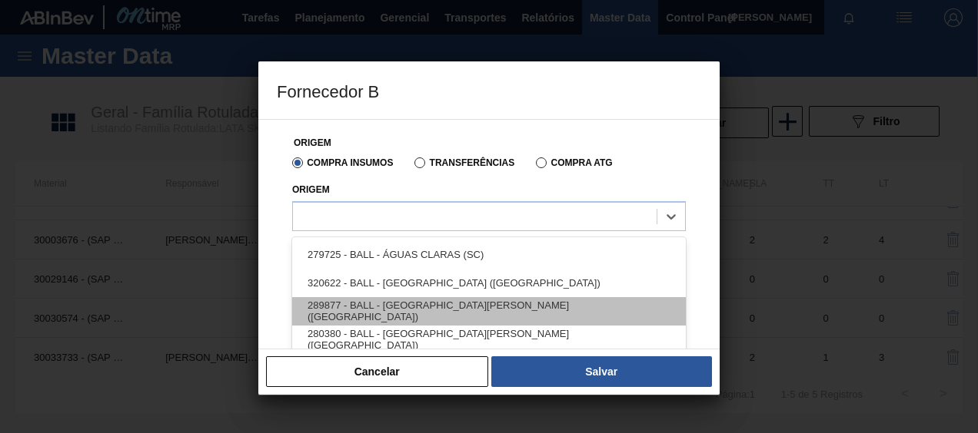
click at [400, 311] on div "289877 - BALL - [GEOGRAPHIC_DATA][PERSON_NAME] ([GEOGRAPHIC_DATA])" at bounding box center [489, 311] width 394 height 28
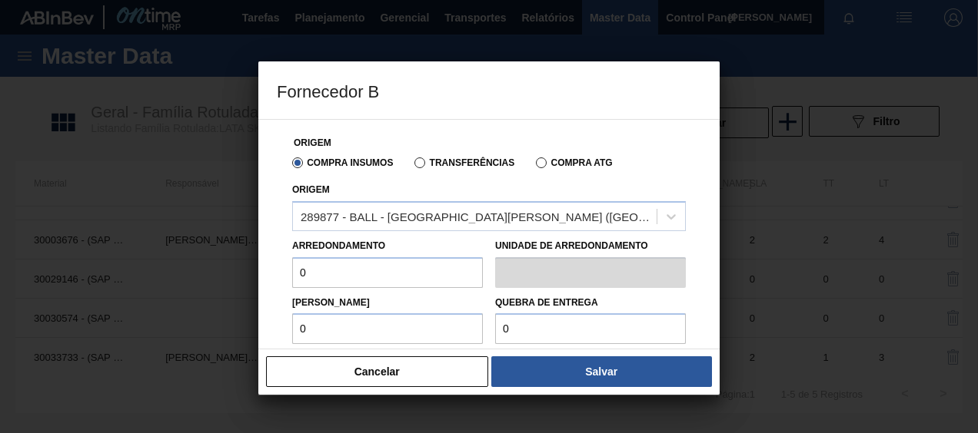
click at [337, 272] on input "0" at bounding box center [387, 272] width 191 height 31
type input "11,088"
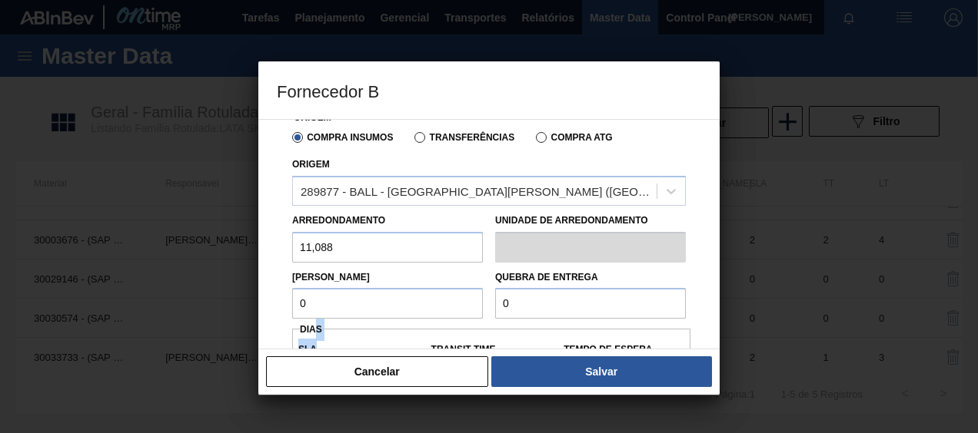
drag, startPoint x: 314, startPoint y: 347, endPoint x: 324, endPoint y: 340, distance: 12.8
click at [324, 340] on div "Origem Compra Insumos Transferências Compra ATG Origem 289877 - BALL - TRÊS [PE…" at bounding box center [489, 361] width 424 height 533
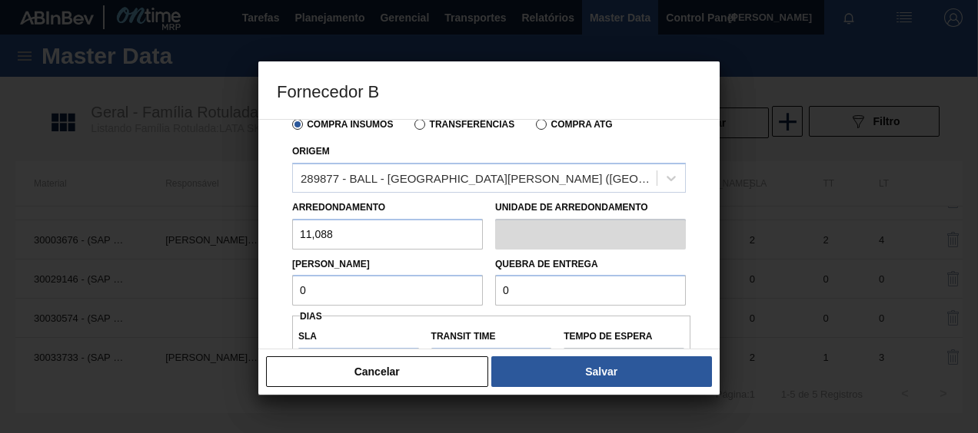
click at [356, 294] on input "0" at bounding box center [387, 290] width 191 height 31
type input "11,088"
click at [547, 295] on input "0" at bounding box center [590, 290] width 191 height 31
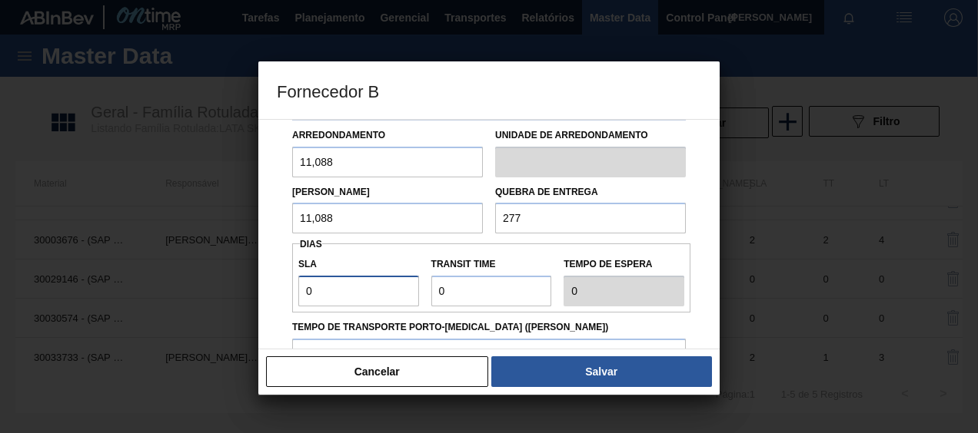
click at [336, 287] on input "0" at bounding box center [358, 291] width 121 height 31
click at [547, 226] on input "277" at bounding box center [590, 218] width 191 height 31
type input "277,200"
click at [367, 279] on input "0" at bounding box center [358, 291] width 121 height 31
type input "NaN"
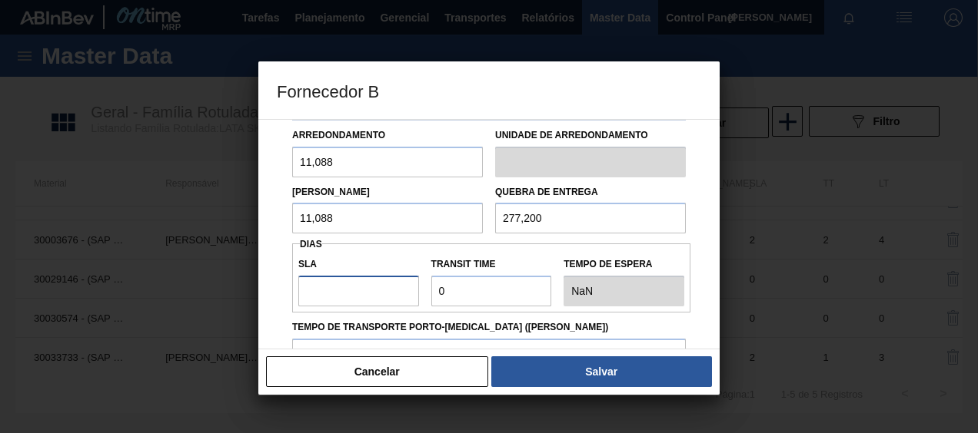
type input "3"
click at [458, 292] on input "Transit Time" at bounding box center [491, 291] width 121 height 31
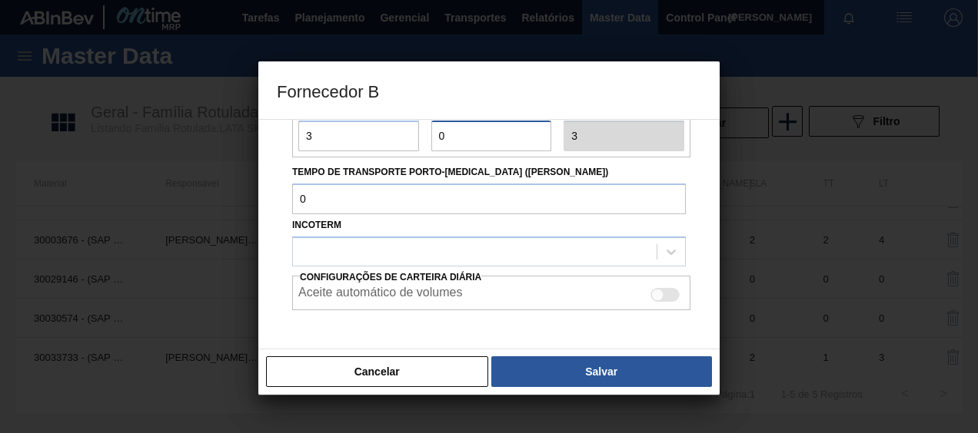
scroll to position [267, 0]
click at [487, 251] on div at bounding box center [475, 251] width 364 height 22
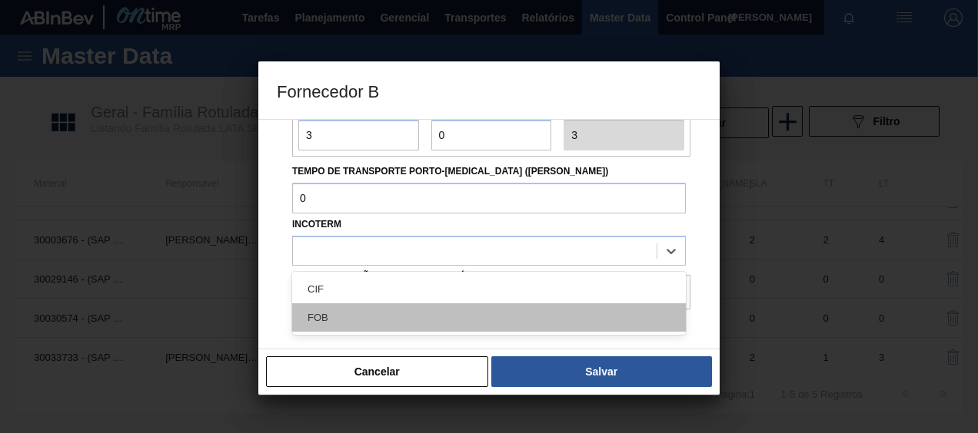
click at [340, 317] on div "FOB" at bounding box center [489, 318] width 394 height 28
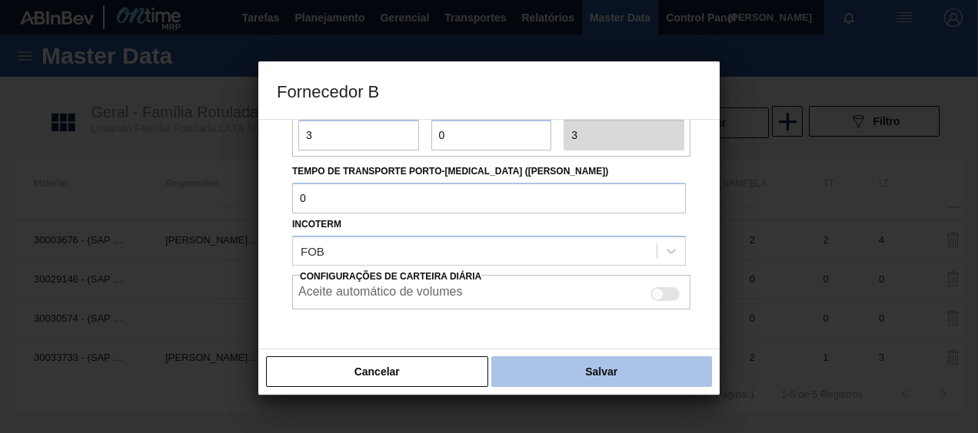
click at [558, 370] on button "Salvar" at bounding box center [601, 372] width 221 height 31
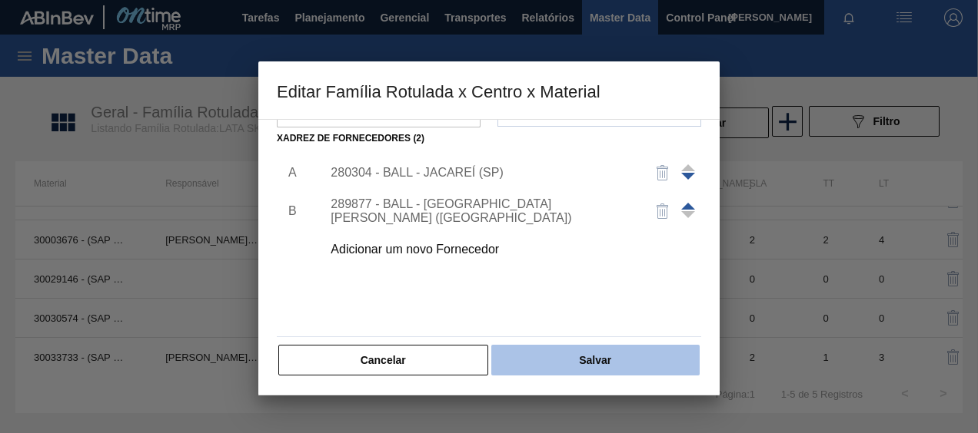
click at [570, 359] on button "Salvar" at bounding box center [595, 360] width 208 height 31
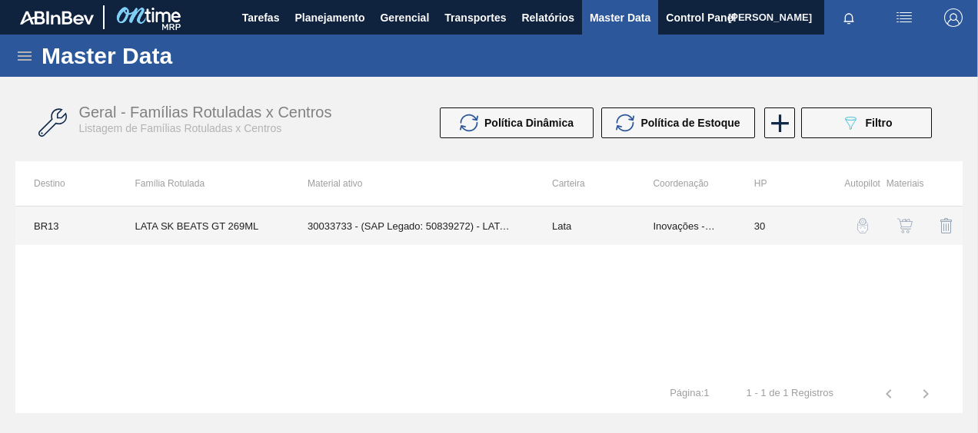
click at [348, 231] on td "30033733 - (SAP Legado: 50839272) - LATA AL 269ML GT NIV25" at bounding box center [411, 226] width 244 height 38
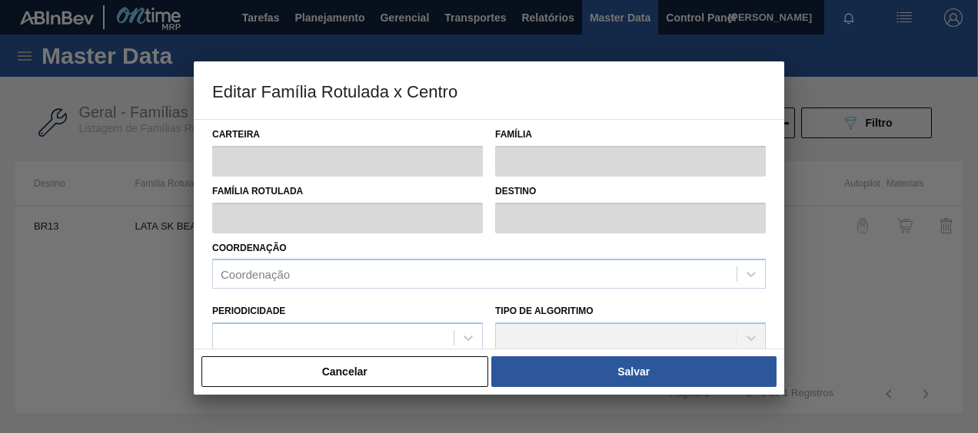
type input "Lata"
type input "LATA SK BEATS GT 269ML"
type input "BR13 - Piraí"
type input "0"
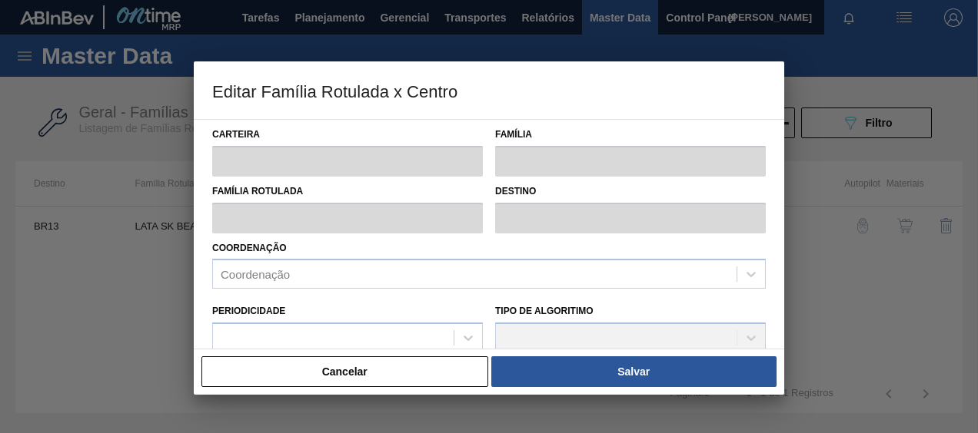
checkbox input "false"
type input "30"
type input "0"
type input "100"
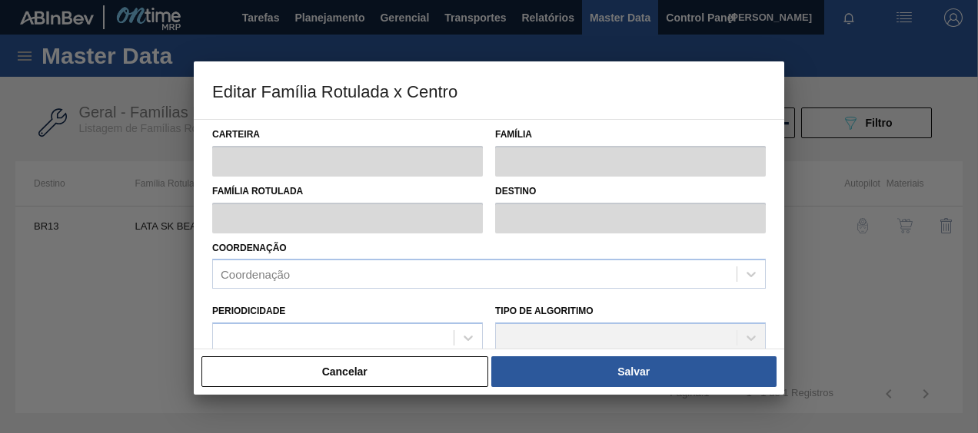
type input "0,000"
checkbox input "true"
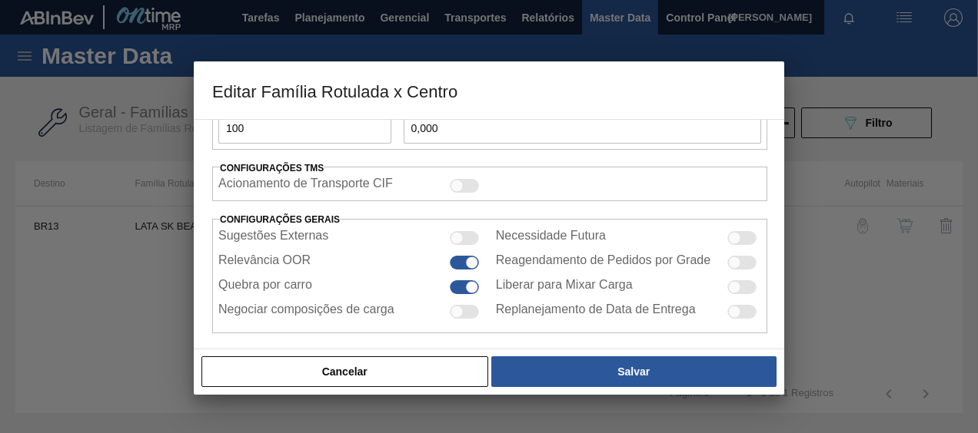
scroll to position [615, 0]
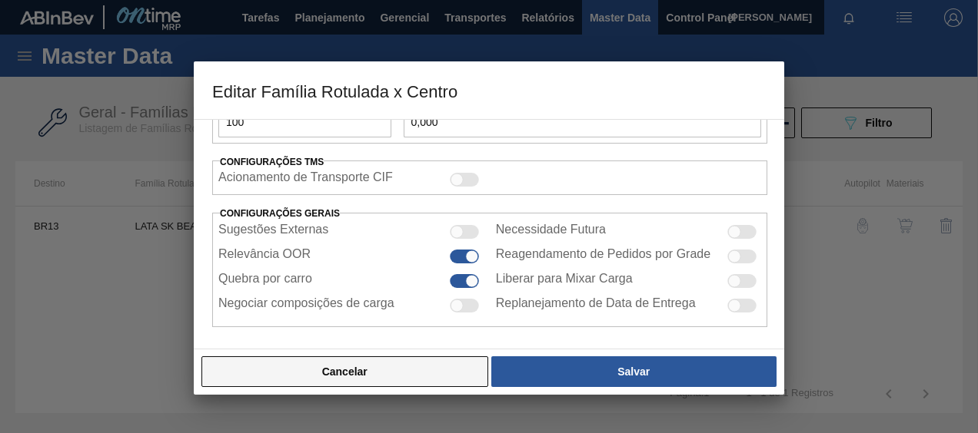
click at [327, 373] on button "Cancelar" at bounding box center [344, 372] width 287 height 31
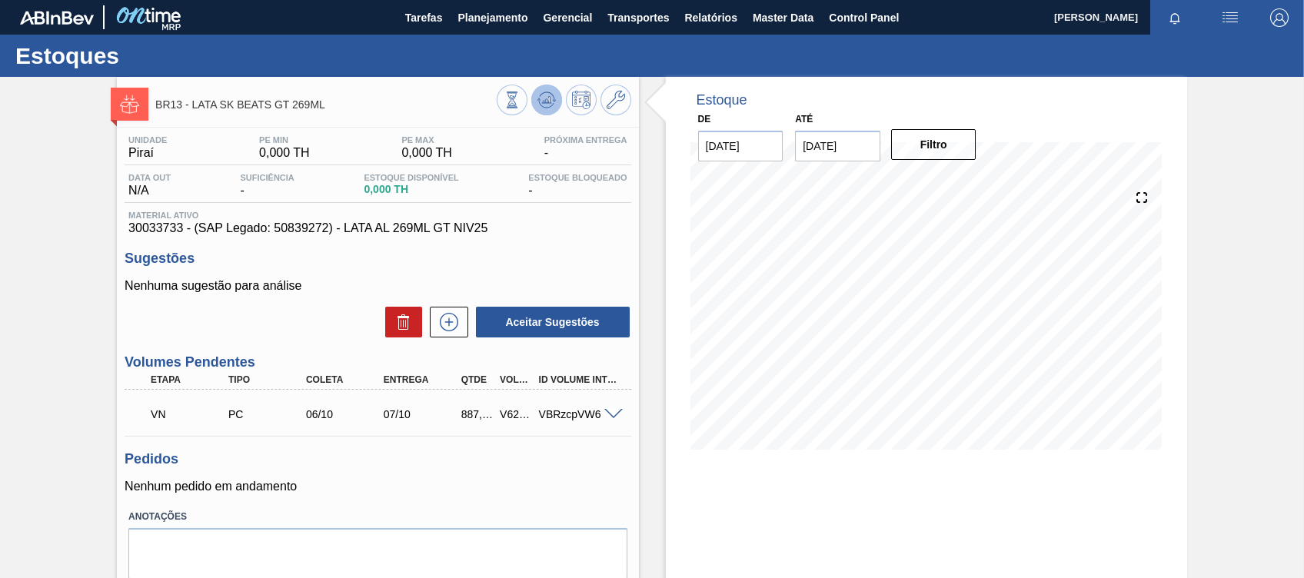
drag, startPoint x: 521, startPoint y: 101, endPoint x: 534, endPoint y: 90, distance: 17.4
click at [534, 90] on button at bounding box center [546, 100] width 31 height 31
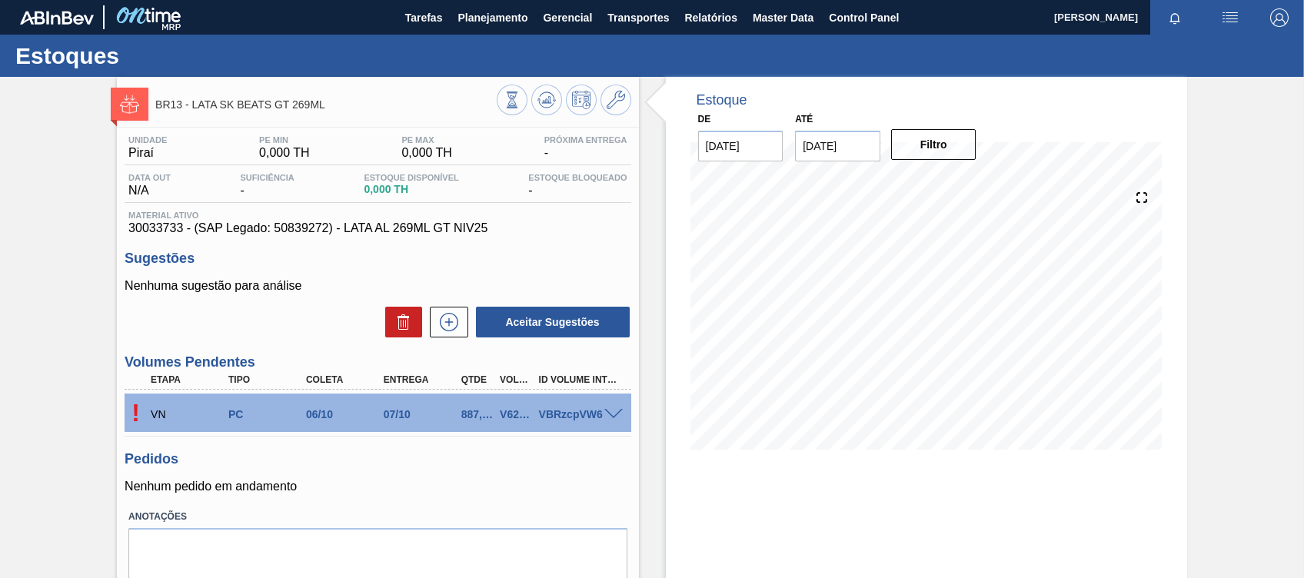
click at [613, 413] on span at bounding box center [613, 415] width 18 height 12
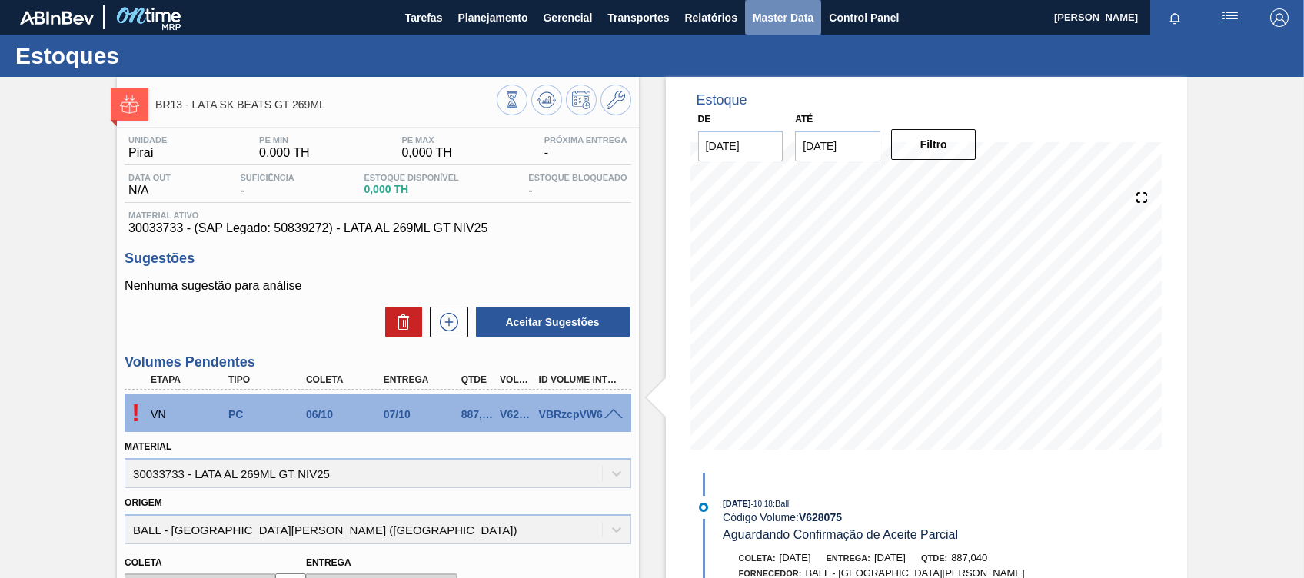
click at [796, 12] on span "Master Data" at bounding box center [782, 17] width 61 height 18
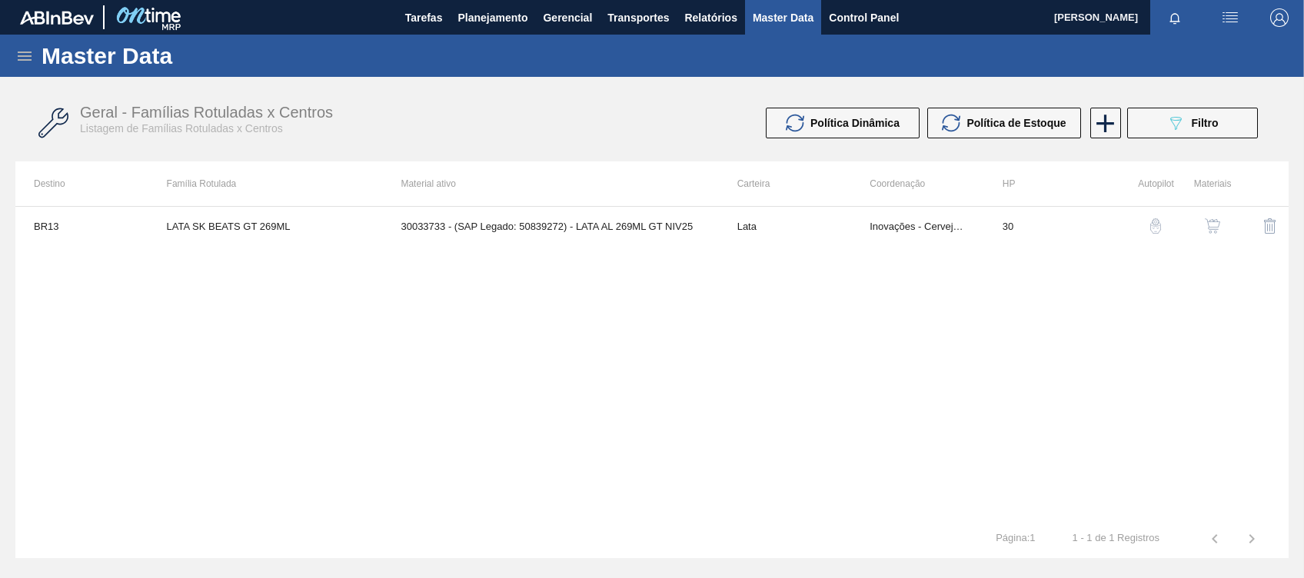
click at [31, 58] on icon at bounding box center [24, 56] width 18 height 18
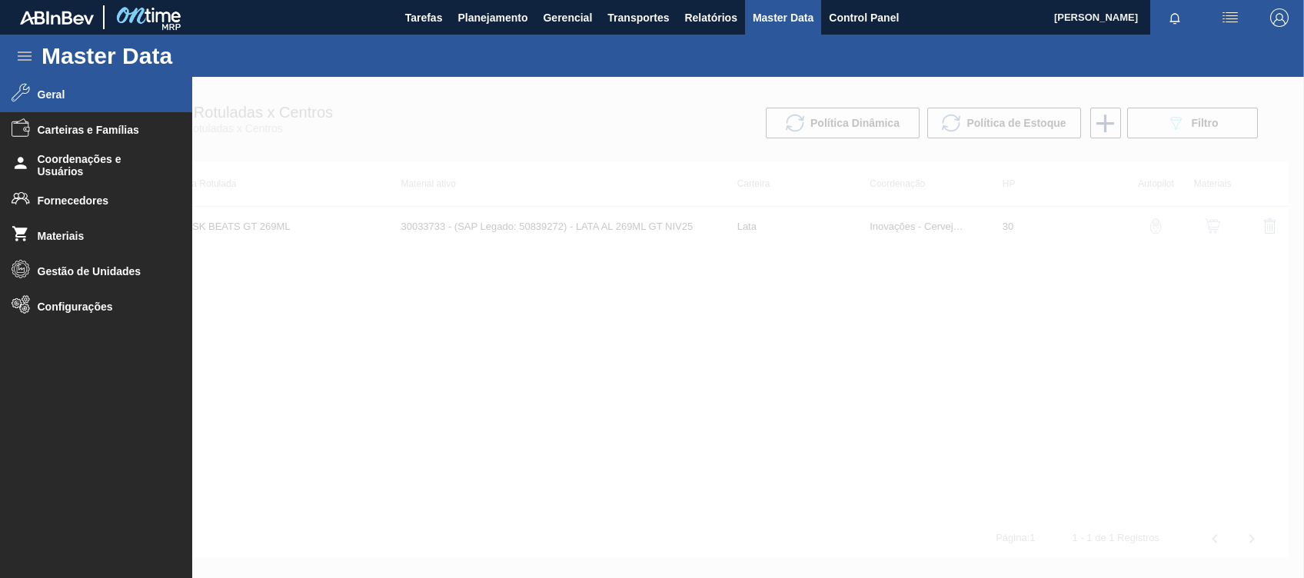
click at [98, 105] on li "Geral" at bounding box center [96, 94] width 192 height 35
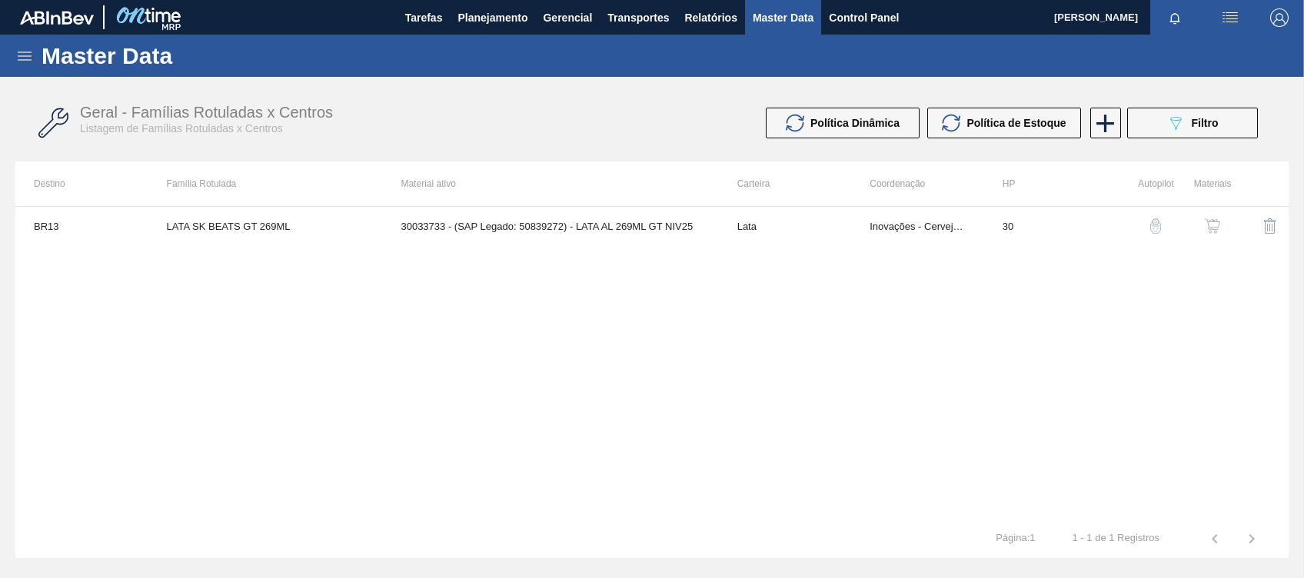
click at [25, 61] on icon at bounding box center [24, 56] width 18 height 18
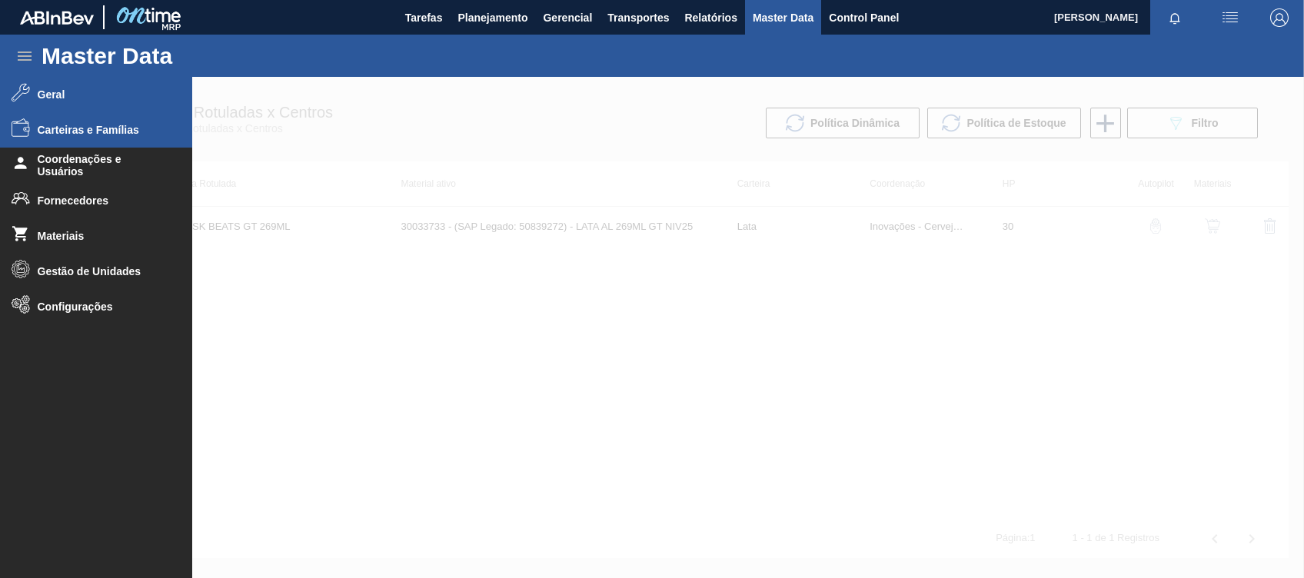
click at [105, 126] on span "Carteiras e Famílias" at bounding box center [101, 130] width 127 height 12
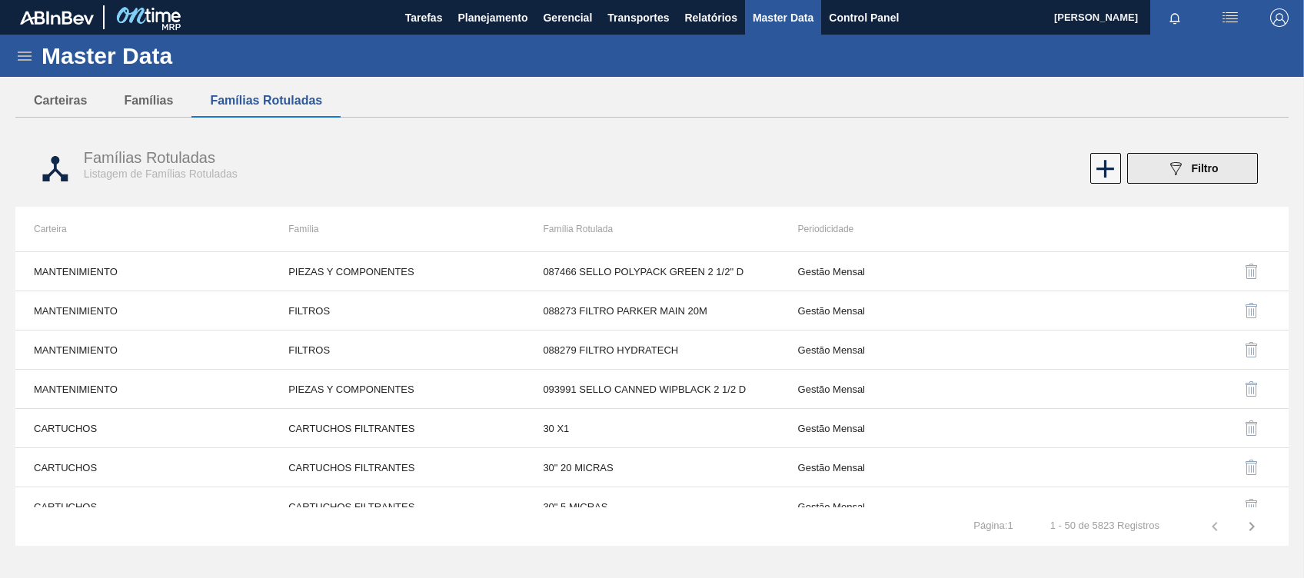
click at [977, 161] on button "089F7B8B-B2A5-4AFE-B5C0-19BA573D28AC Filtro" at bounding box center [1192, 168] width 131 height 31
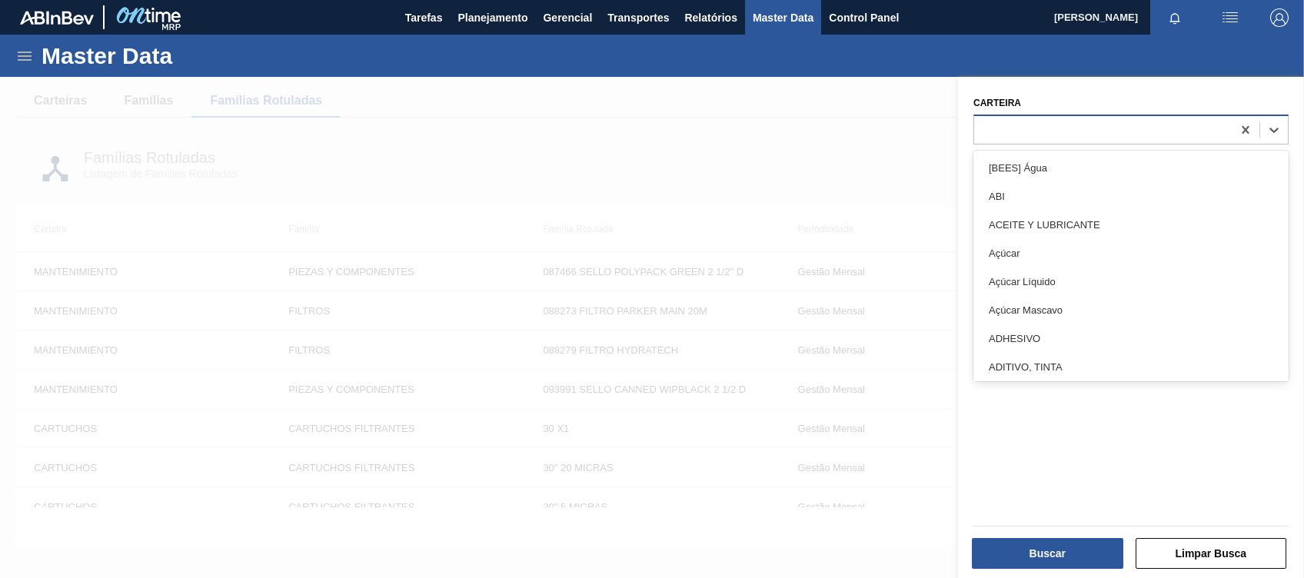
click at [977, 123] on div at bounding box center [1102, 129] width 257 height 22
type input "latas"
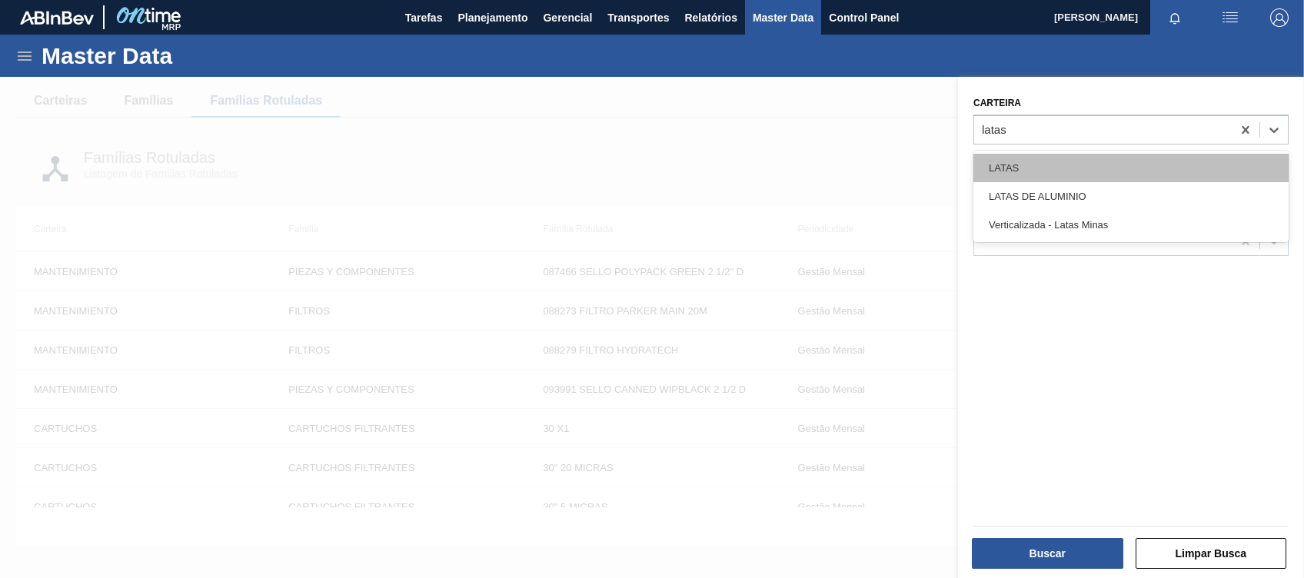
click at [977, 158] on div "LATAS" at bounding box center [1130, 168] width 315 height 28
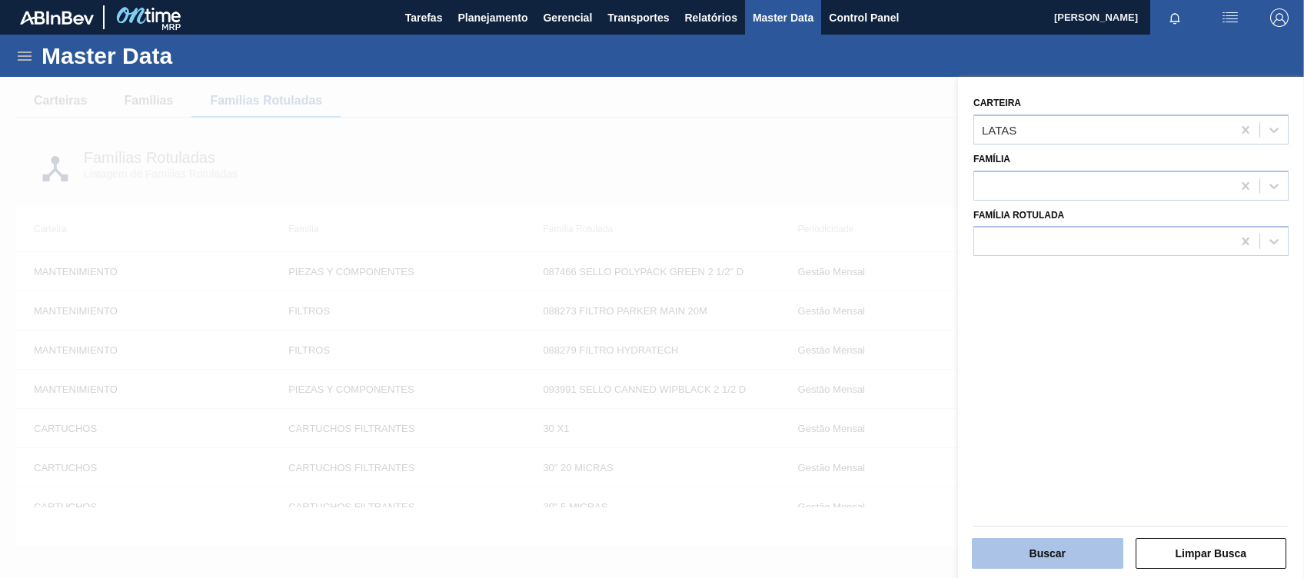
click at [977, 433] on button "Buscar" at bounding box center [1046, 553] width 151 height 31
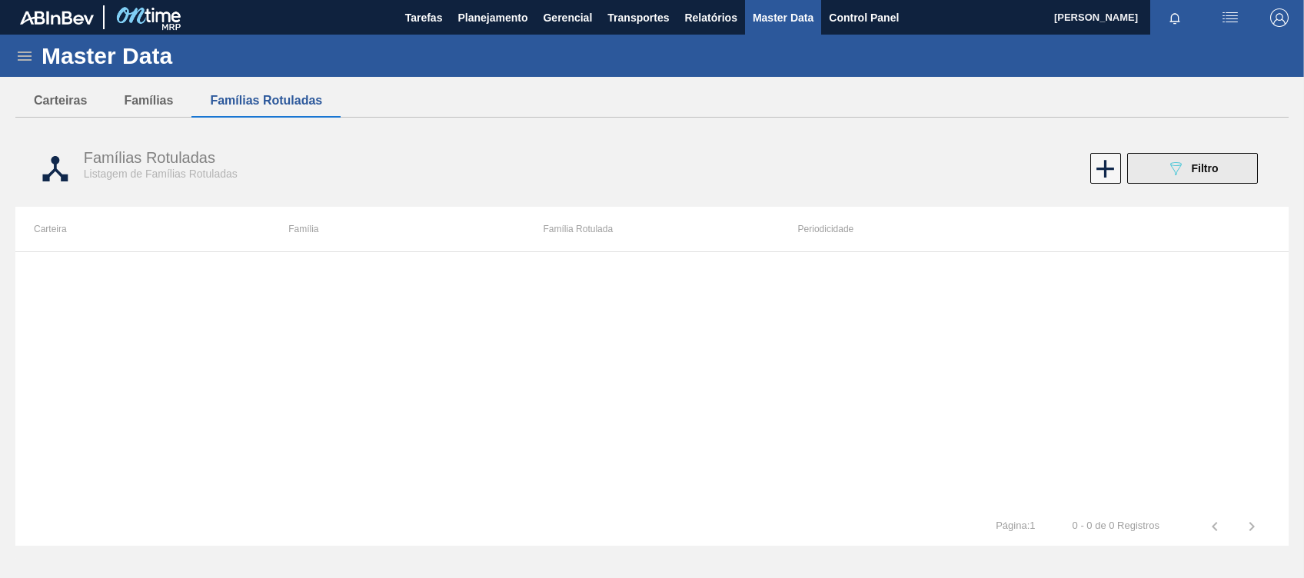
click at [977, 154] on button "089F7B8B-B2A5-4AFE-B5C0-19BA573D28AC Filtro" at bounding box center [1192, 168] width 131 height 31
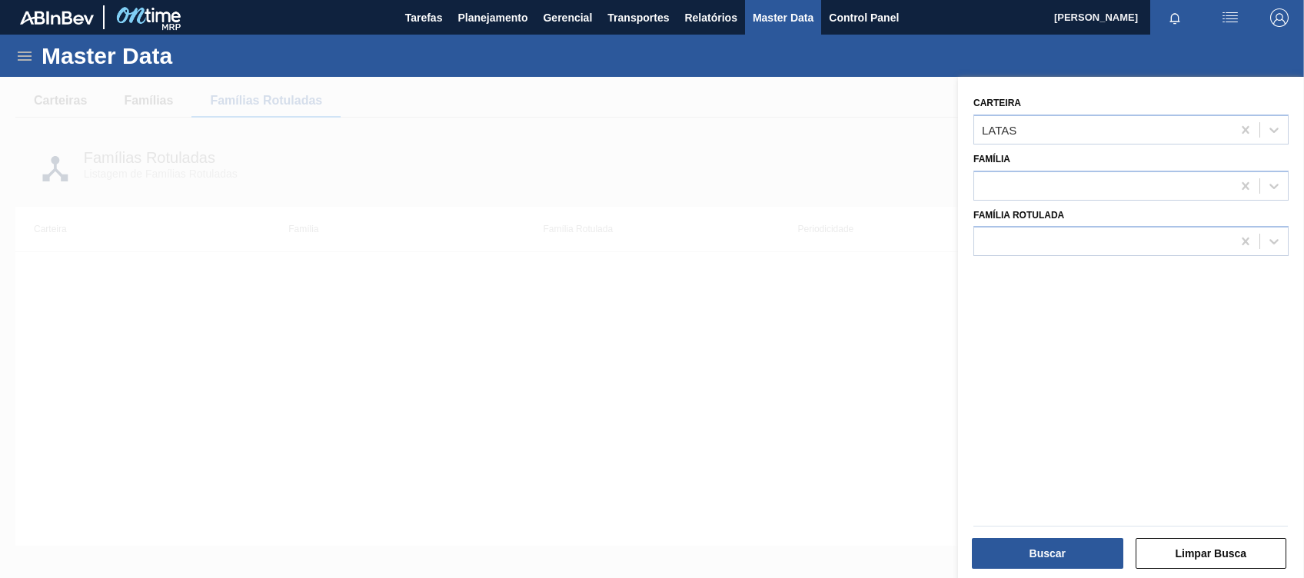
click at [621, 374] on div at bounding box center [652, 366] width 1304 height 578
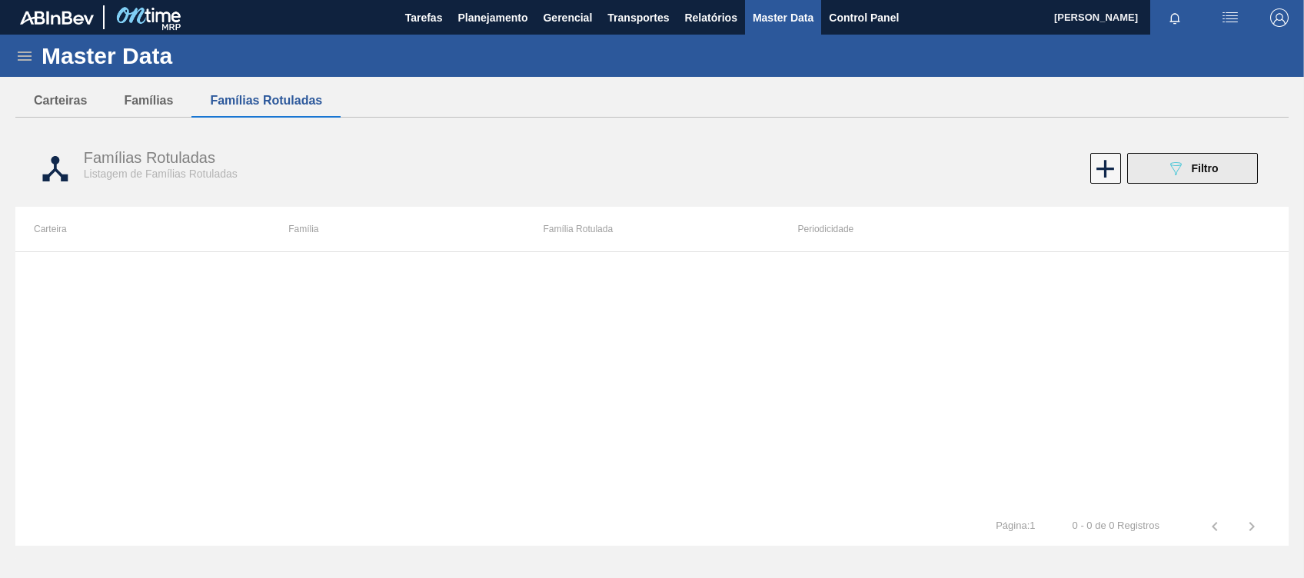
click at [977, 172] on icon "089F7B8B-B2A5-4AFE-B5C0-19BA573D28AC" at bounding box center [1175, 168] width 18 height 18
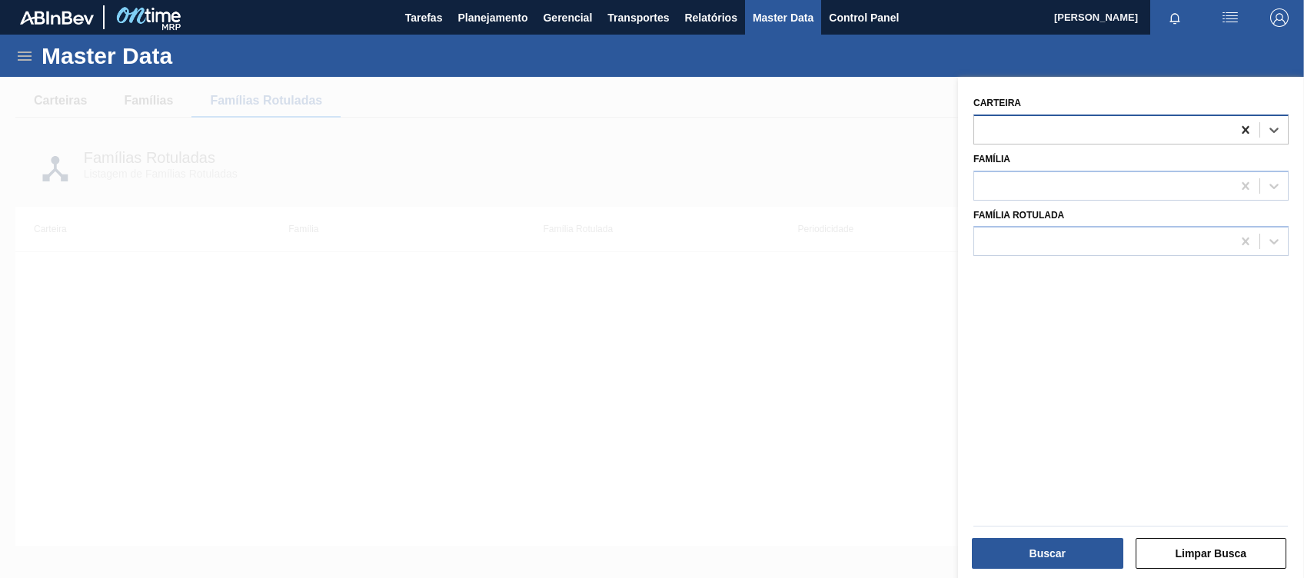
click at [977, 129] on icon at bounding box center [1244, 129] width 15 height 15
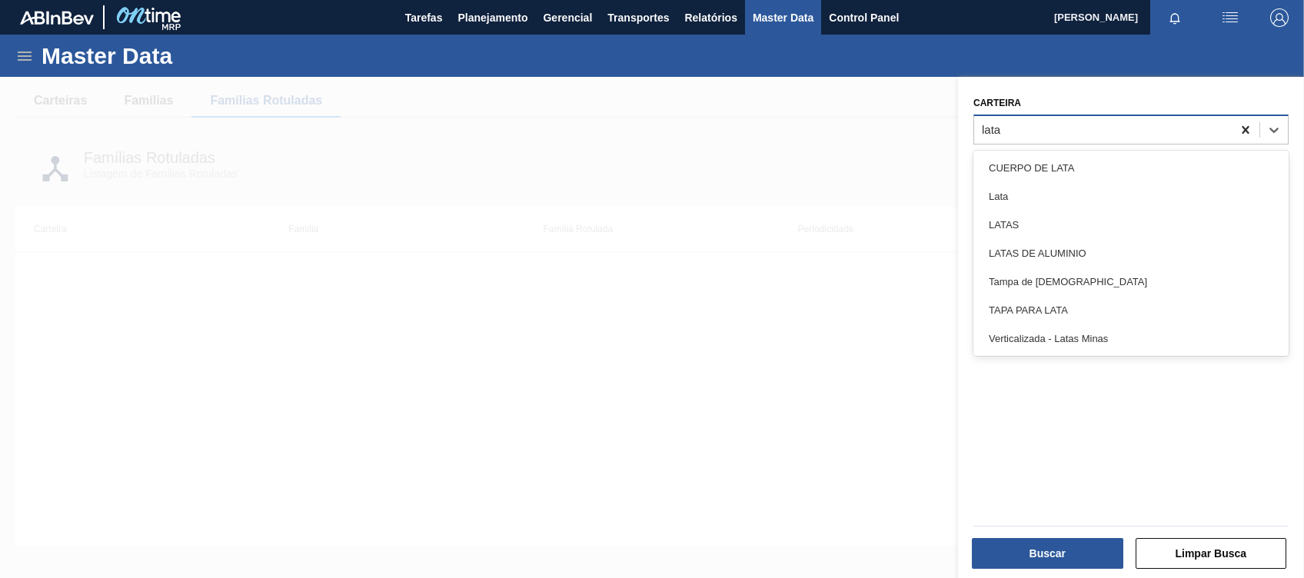
type input "latas"
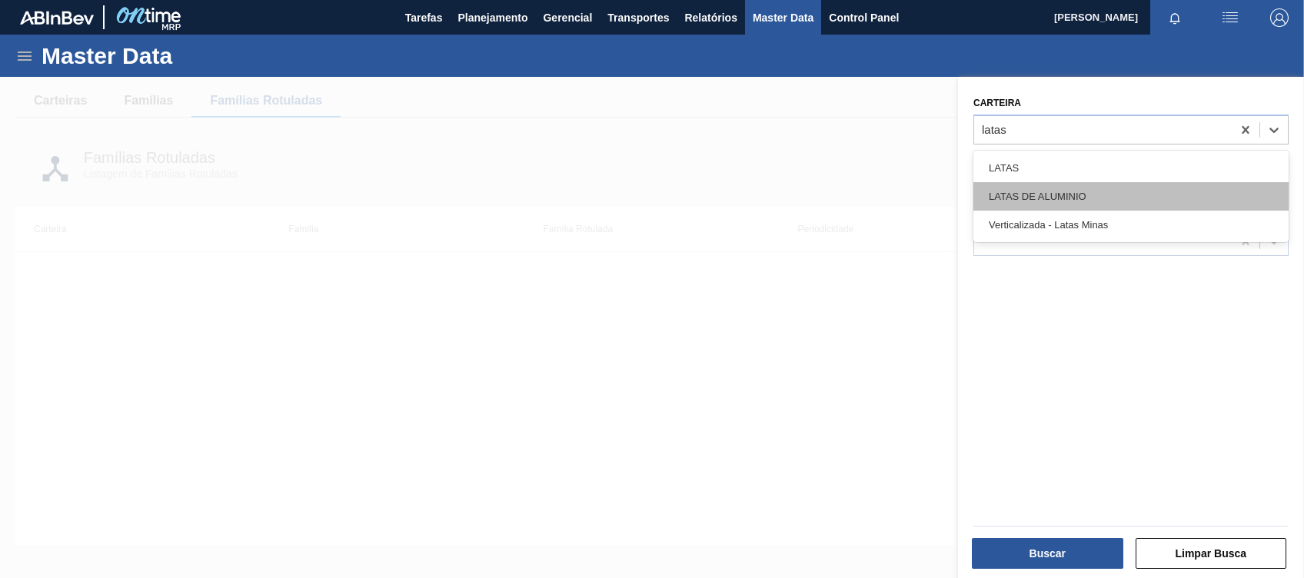
click at [977, 201] on div "LATAS DE ALUMINIO" at bounding box center [1130, 196] width 315 height 28
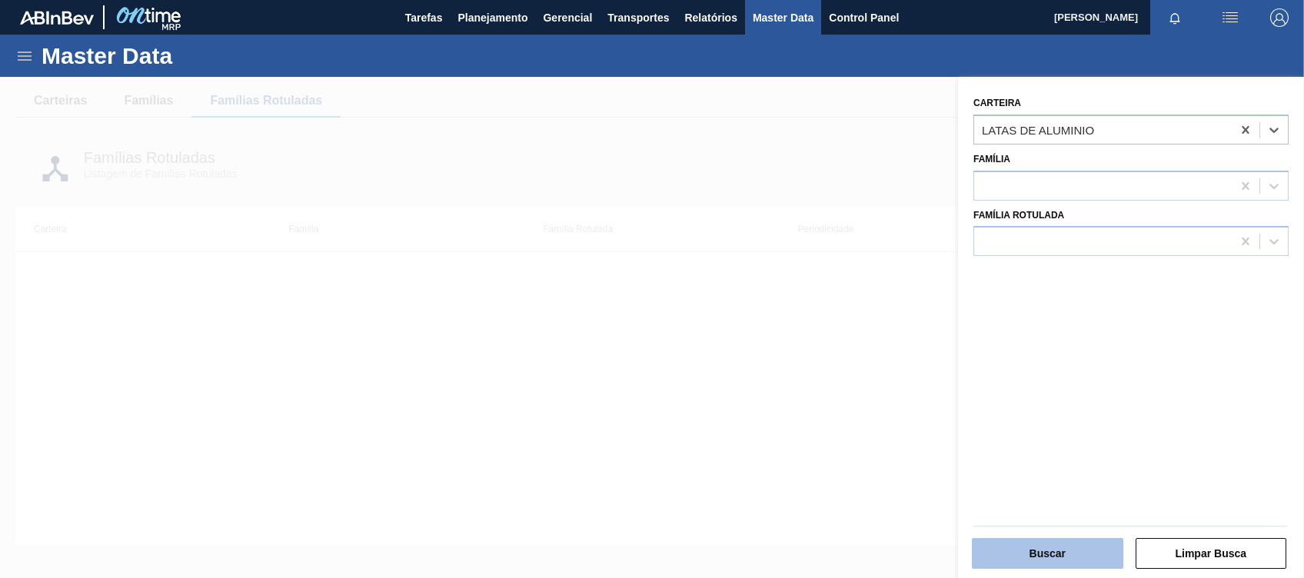
click at [977, 433] on button "Buscar" at bounding box center [1046, 553] width 151 height 31
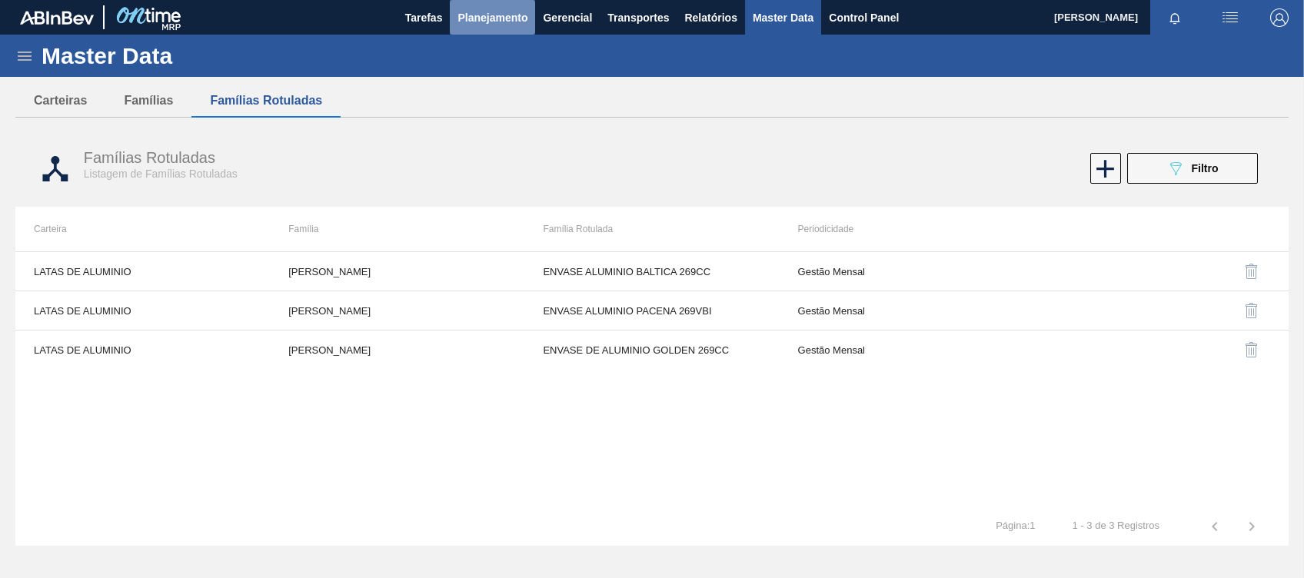
click at [510, 13] on span "Planejamento" at bounding box center [492, 17] width 70 height 18
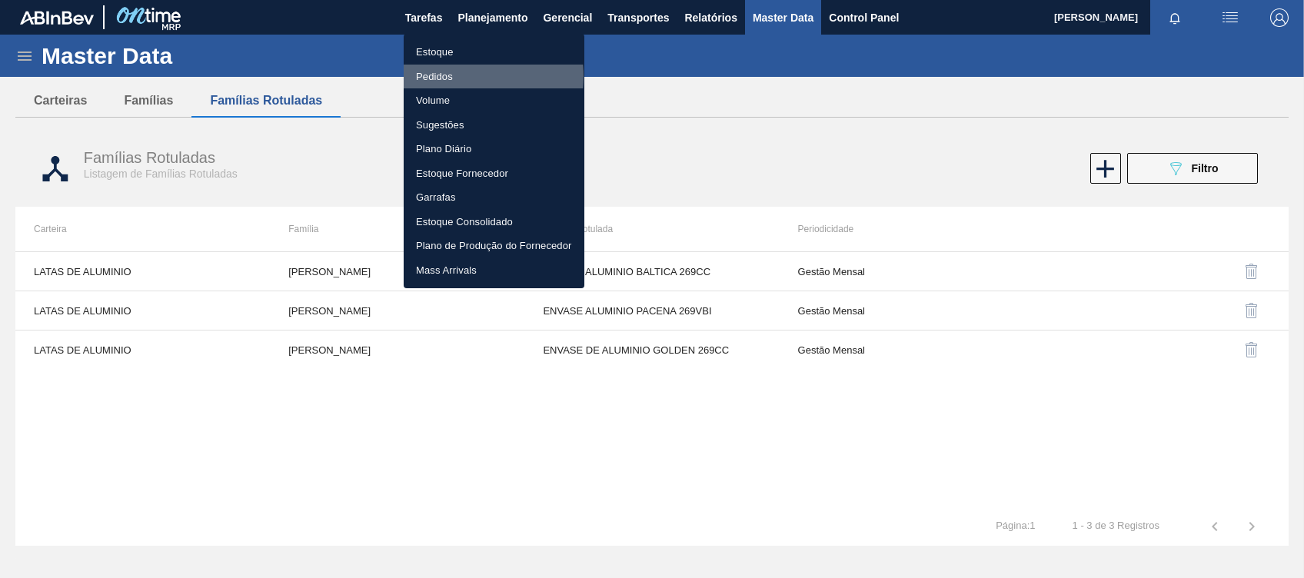
click at [454, 76] on li "Pedidos" at bounding box center [494, 77] width 181 height 25
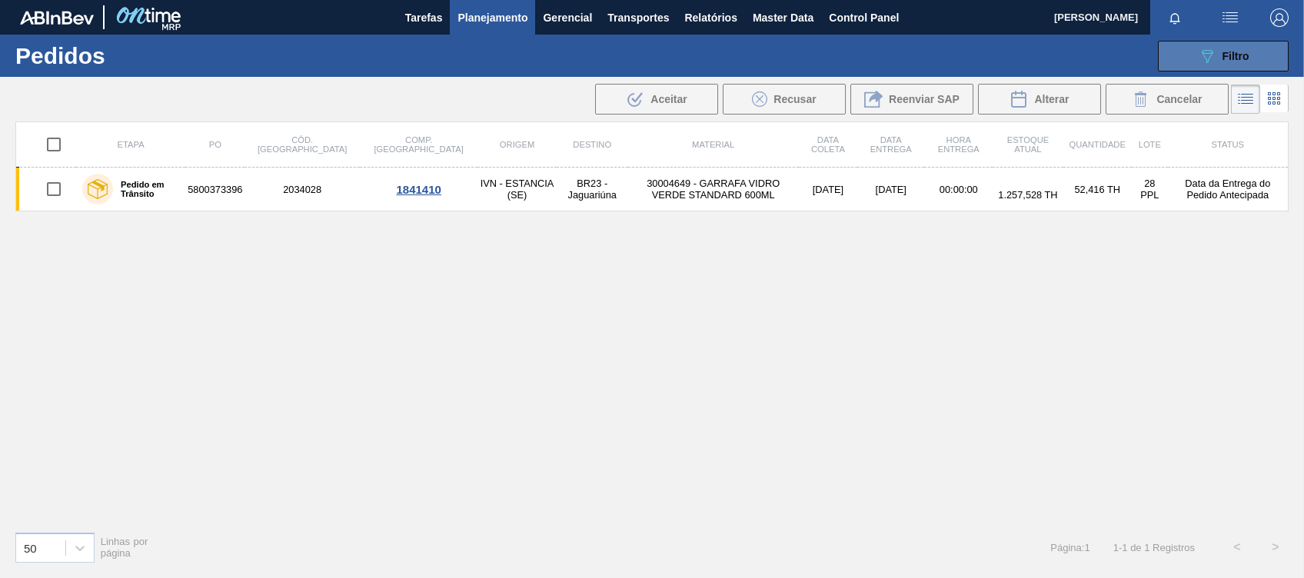
click at [977, 60] on span "Filtro" at bounding box center [1235, 56] width 27 height 12
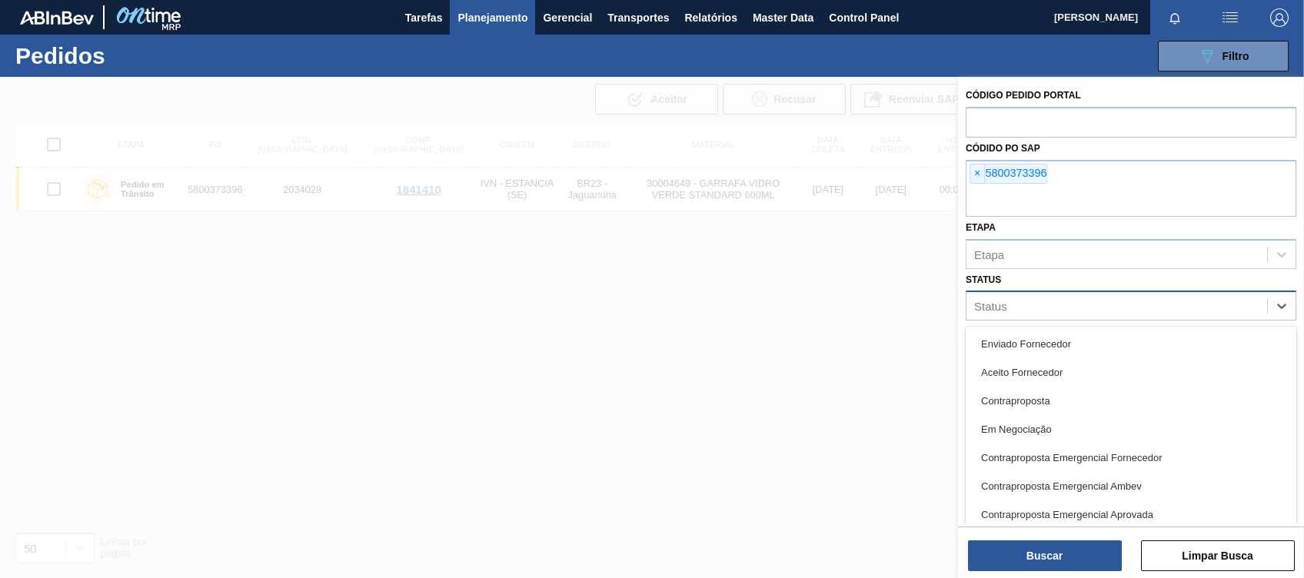
click at [977, 297] on div "Status" at bounding box center [1116, 306] width 301 height 22
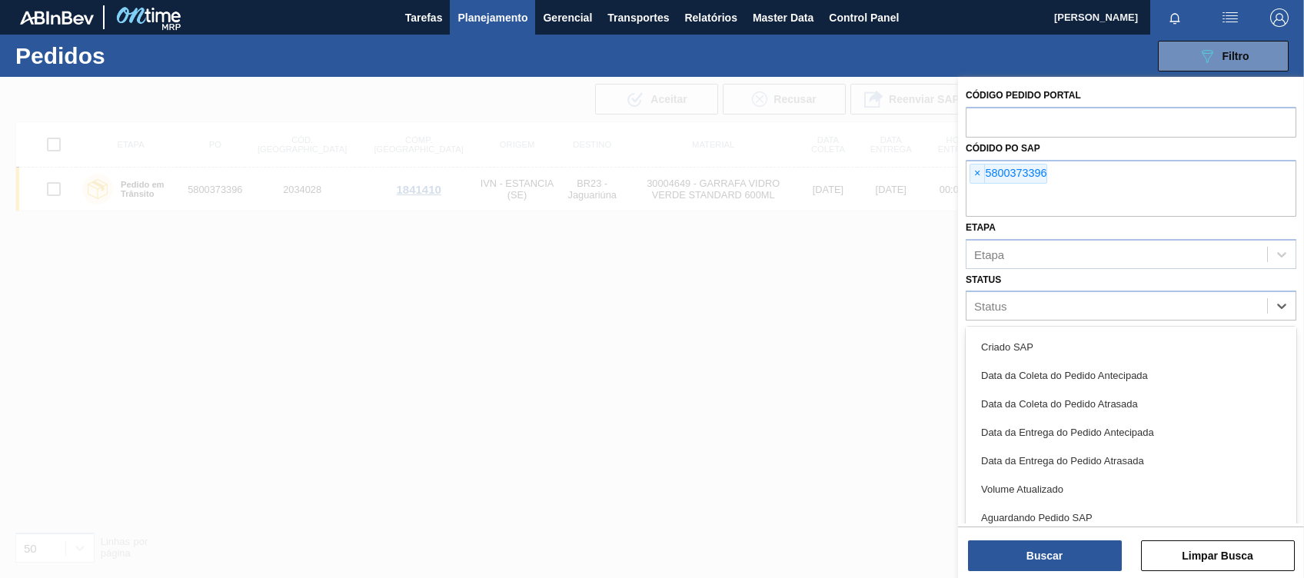
scroll to position [360, 0]
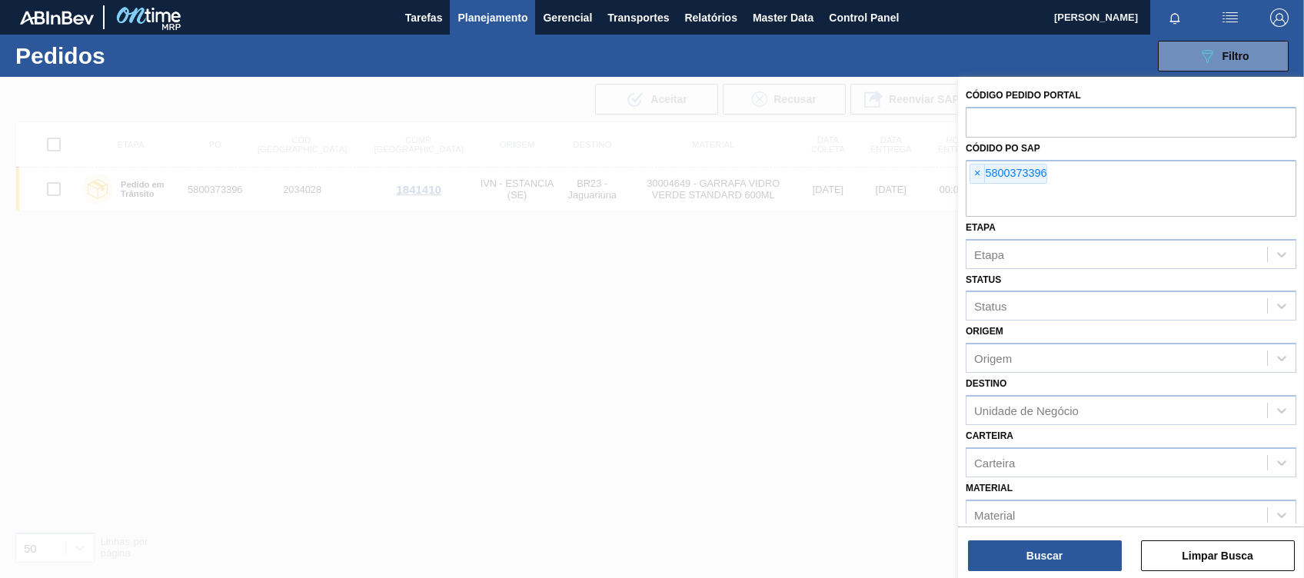
click at [718, 344] on div at bounding box center [652, 366] width 1304 height 578
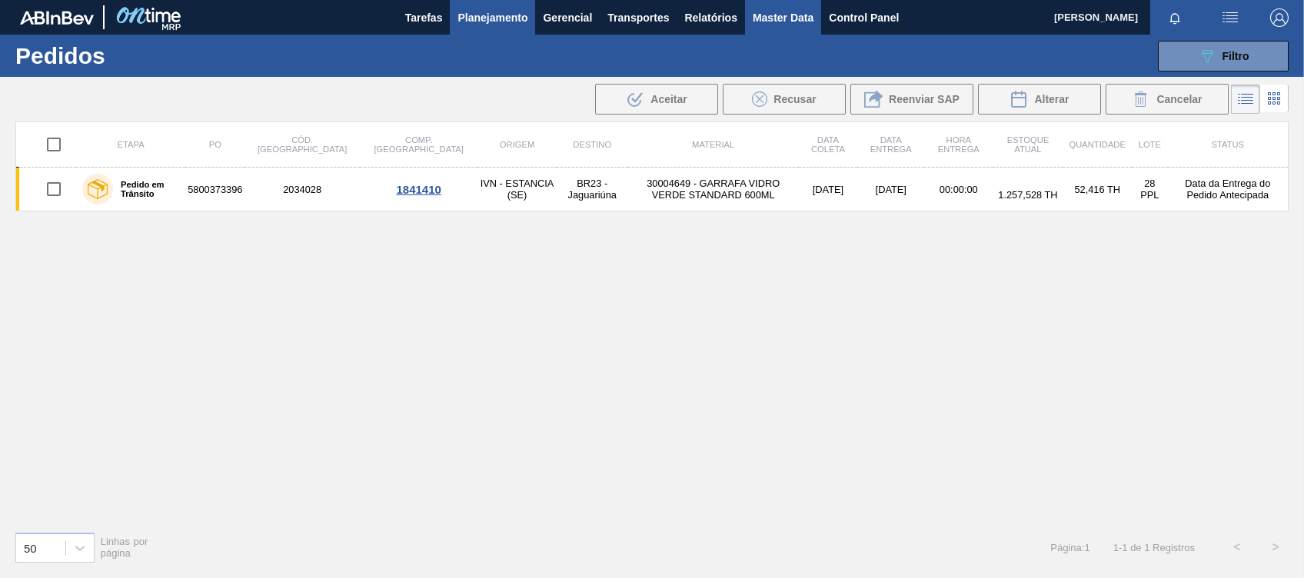
click at [795, 20] on span "Master Data" at bounding box center [782, 17] width 61 height 18
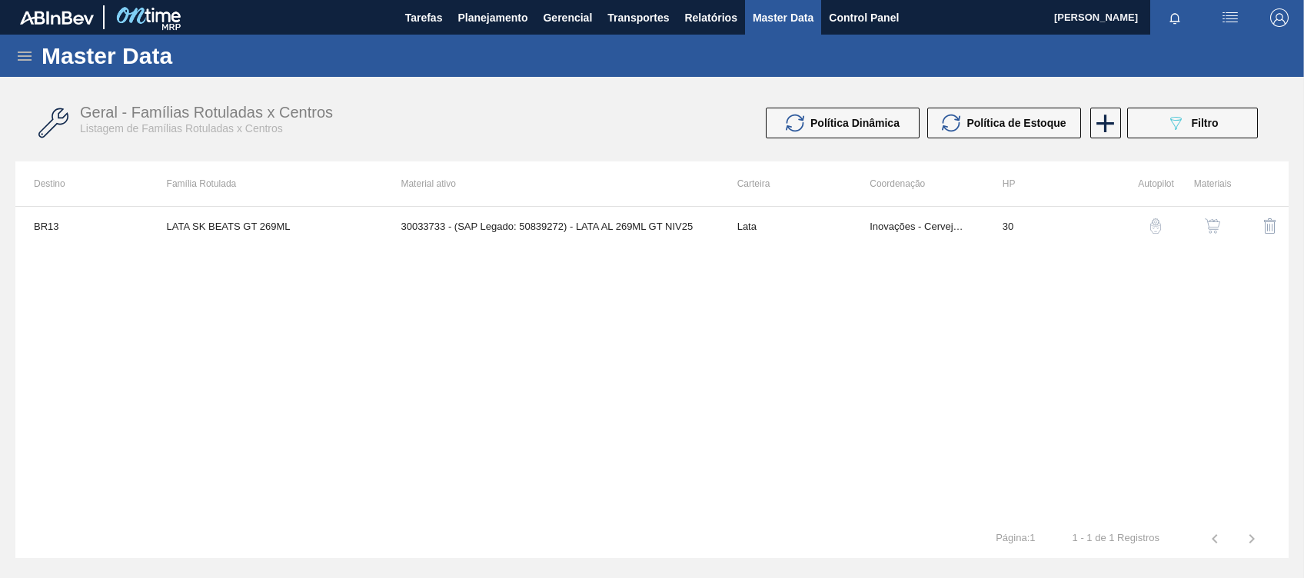
click at [6, 53] on div "Master Data" at bounding box center [652, 56] width 1304 height 42
click at [22, 60] on icon at bounding box center [25, 55] width 14 height 9
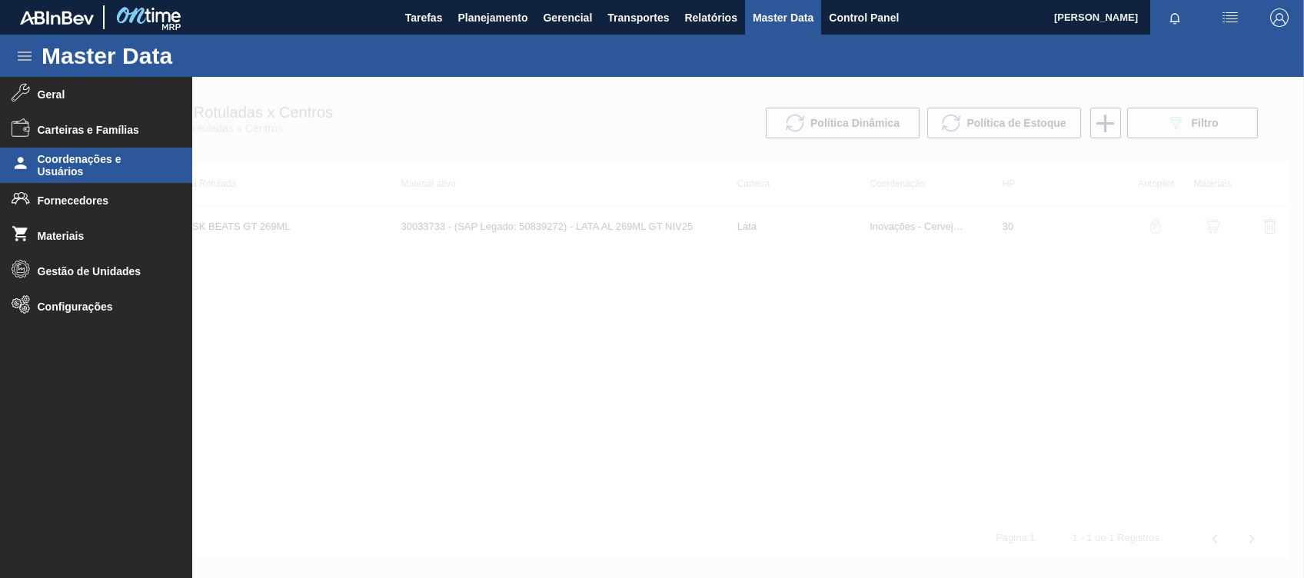
click at [121, 153] on span "Coordenações e Usuários" at bounding box center [101, 165] width 127 height 25
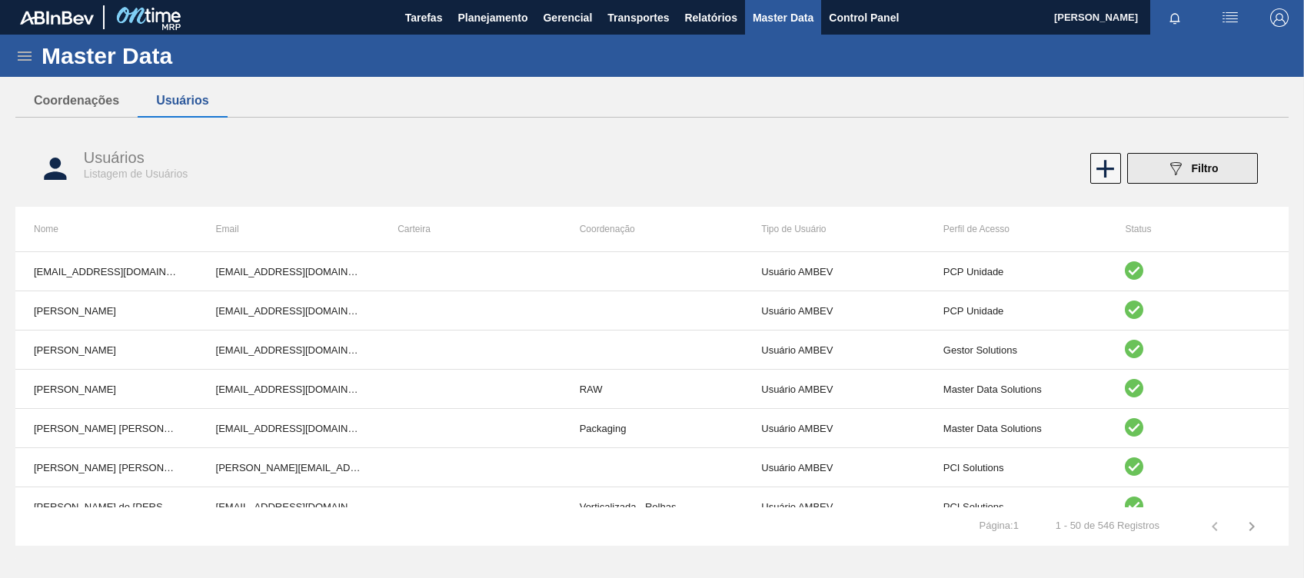
click at [977, 166] on span "Filtro" at bounding box center [1204, 168] width 27 height 12
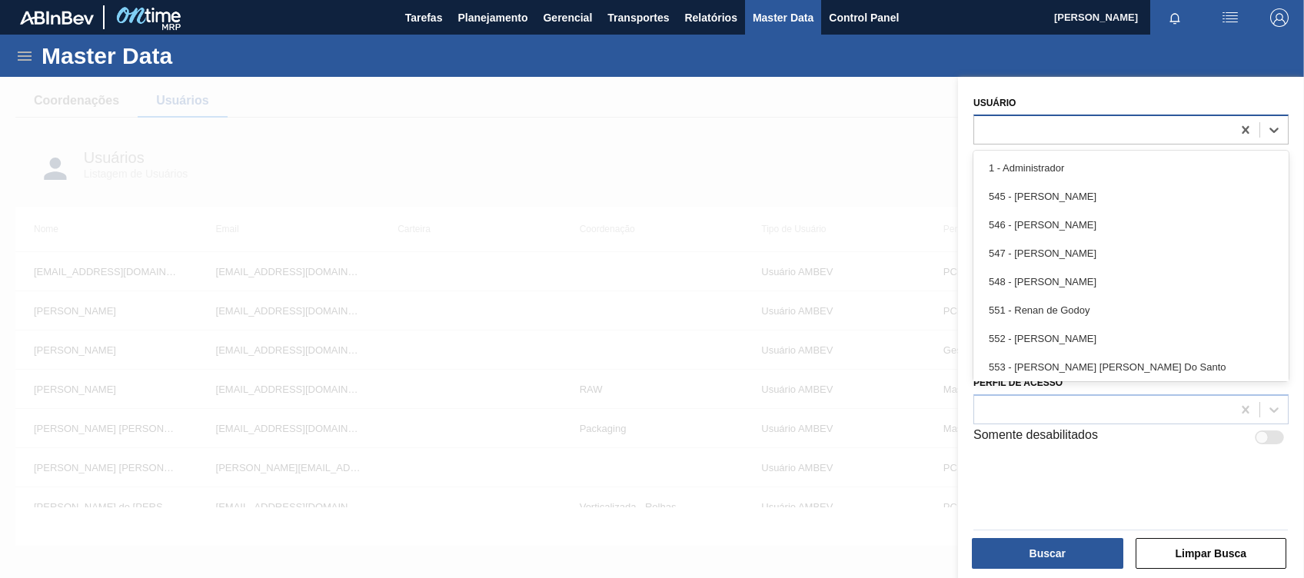
click at [977, 121] on div at bounding box center [1102, 129] width 257 height 22
click at [903, 93] on div at bounding box center [652, 366] width 1304 height 578
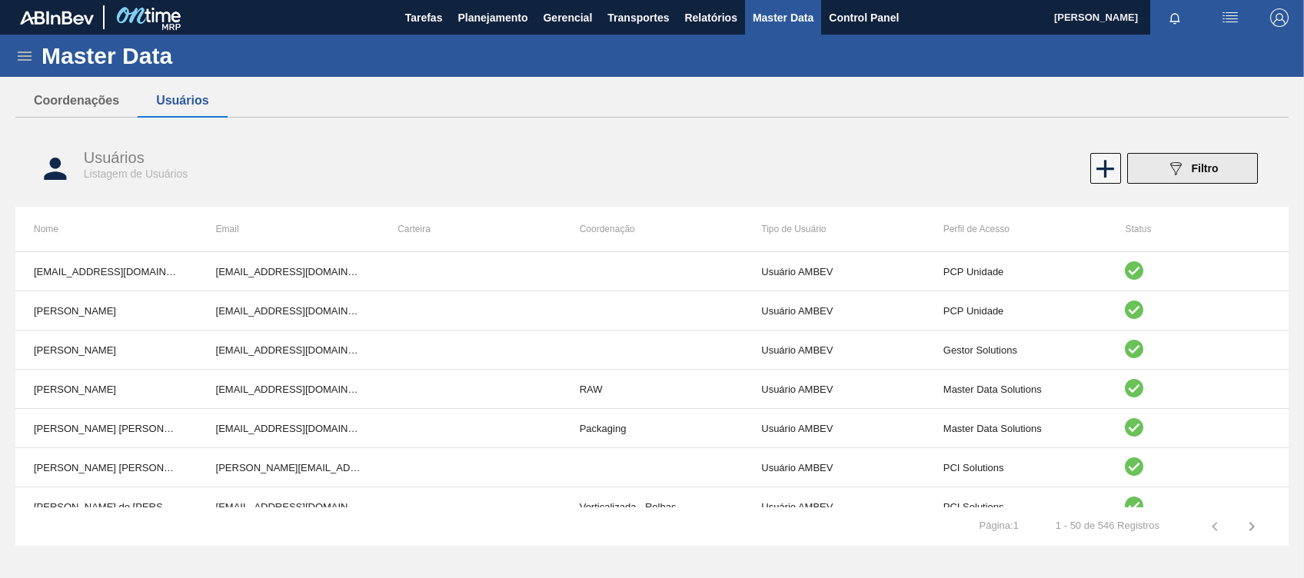
click at [977, 169] on icon "089F7B8B-B2A5-4AFE-B5C0-19BA573D28AC" at bounding box center [1175, 168] width 18 height 18
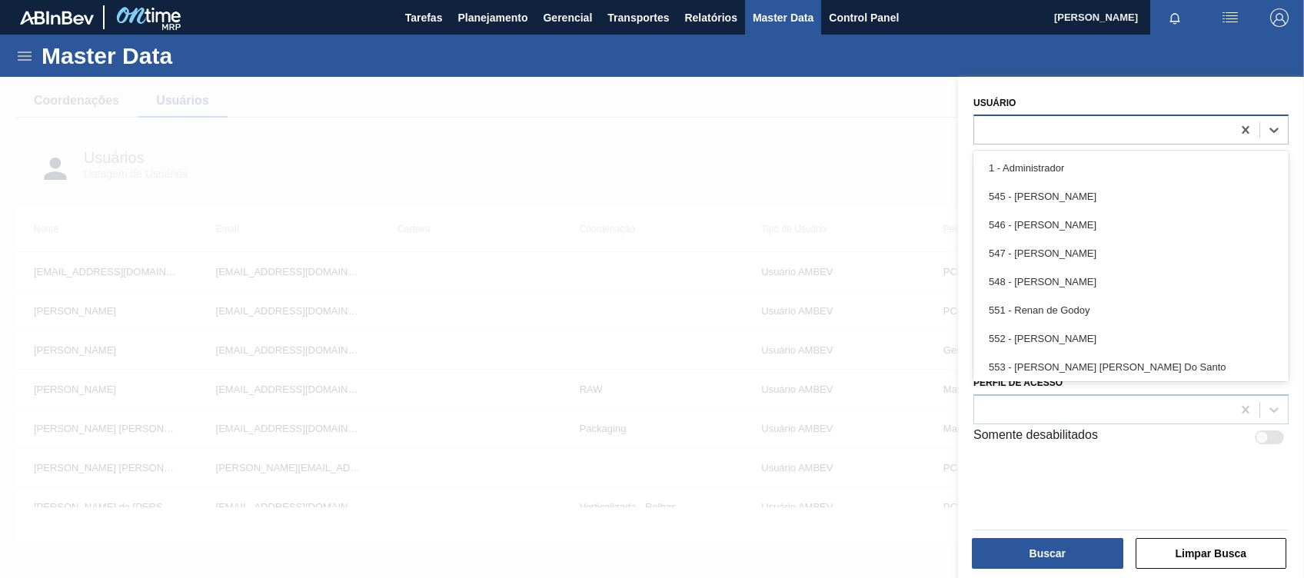
click at [977, 134] on div at bounding box center [1102, 129] width 257 height 22
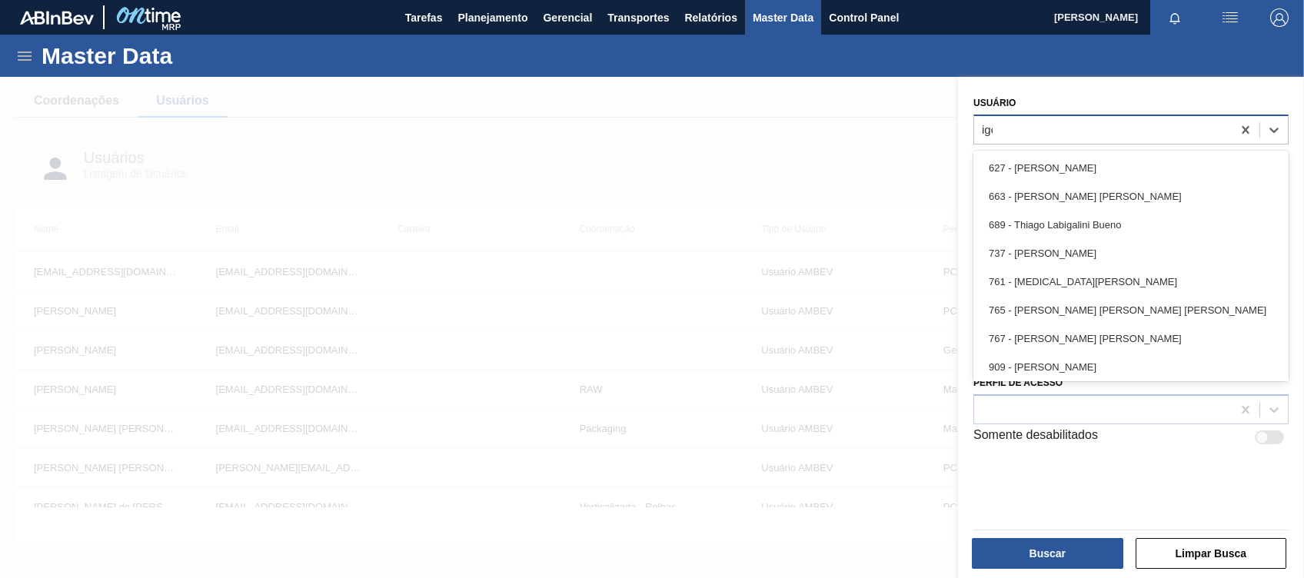
type input "[PERSON_NAME]"
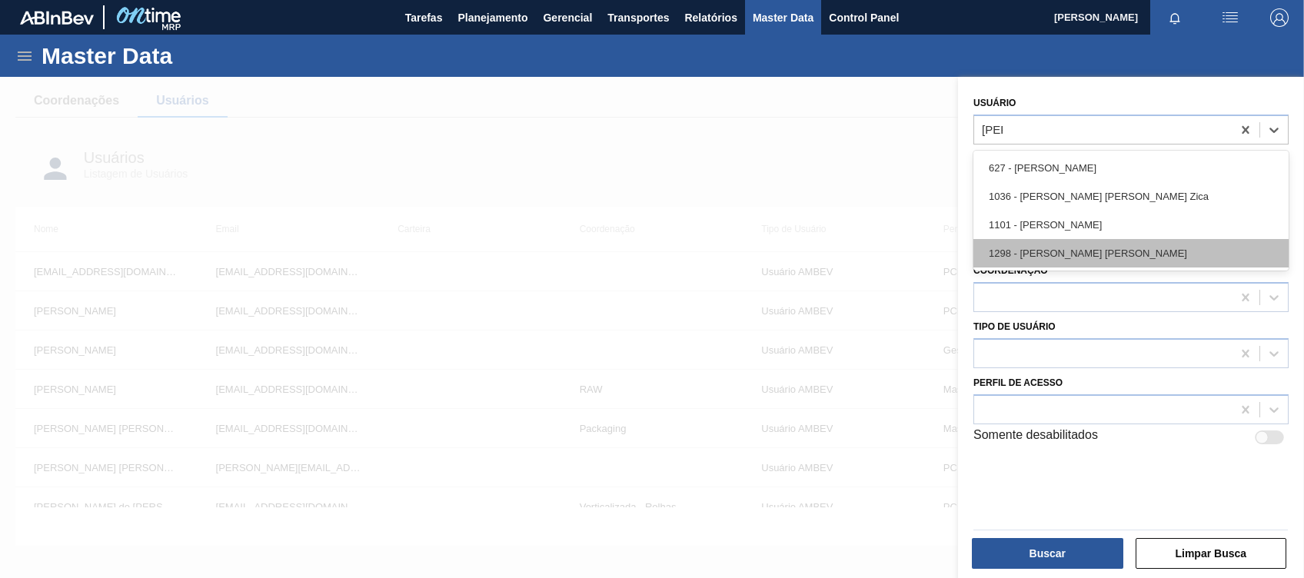
click at [977, 248] on div "1298 - [PERSON_NAME] [PERSON_NAME]" at bounding box center [1130, 253] width 315 height 28
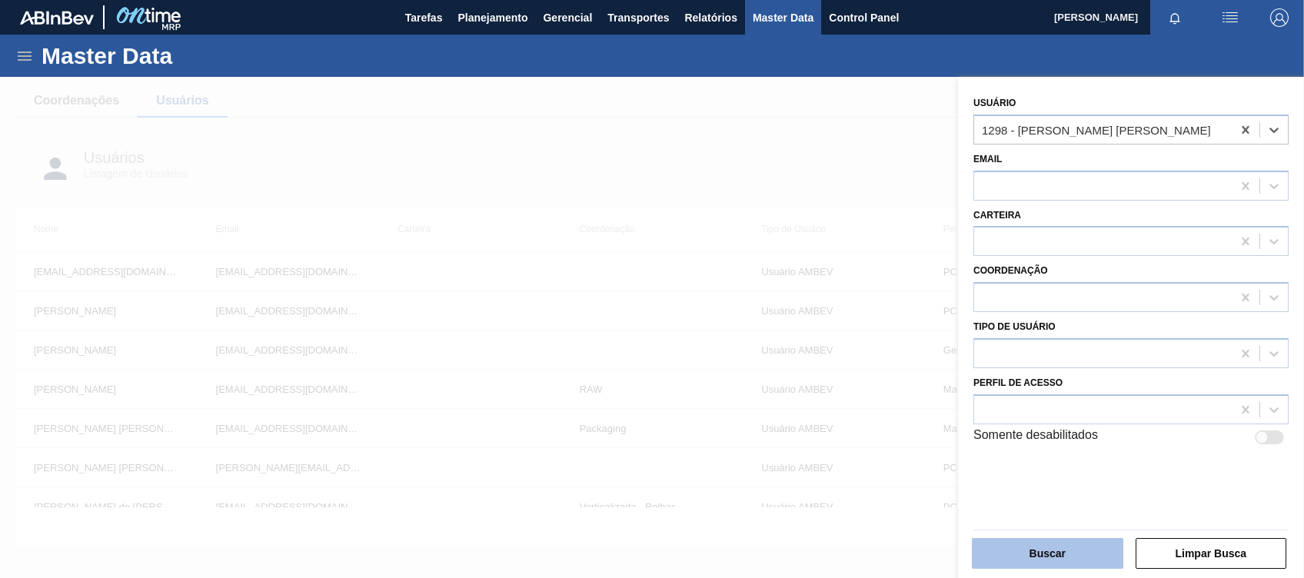
click at [977, 433] on button "Buscar" at bounding box center [1046, 553] width 151 height 31
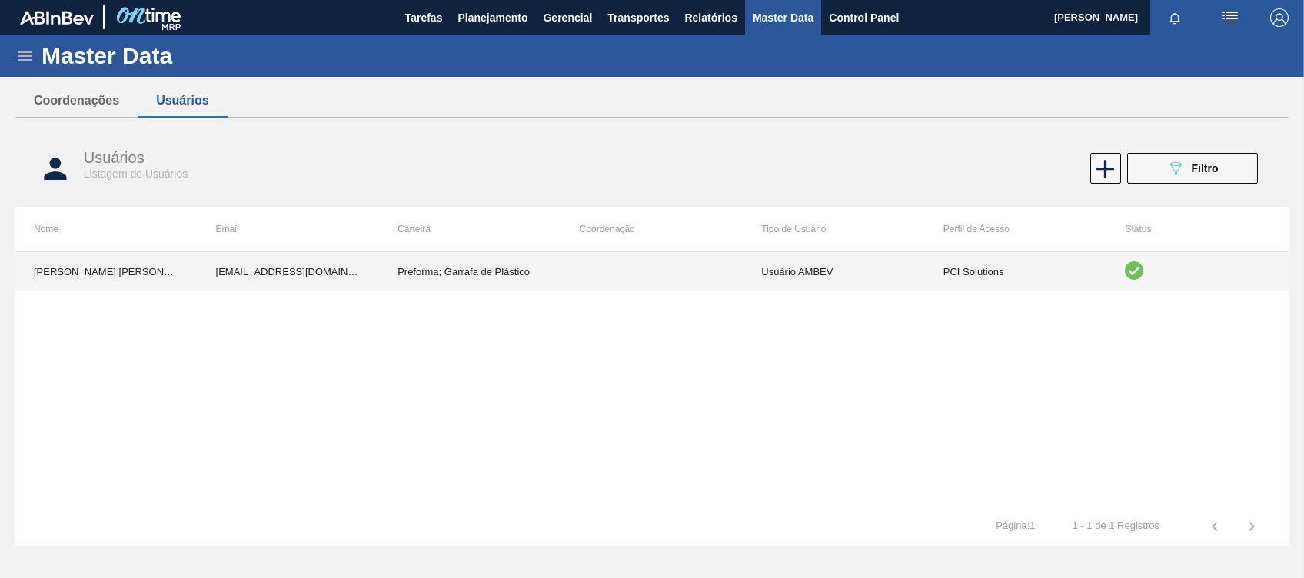
click at [857, 287] on td "Usuário AMBEV" at bounding box center [833, 271] width 182 height 38
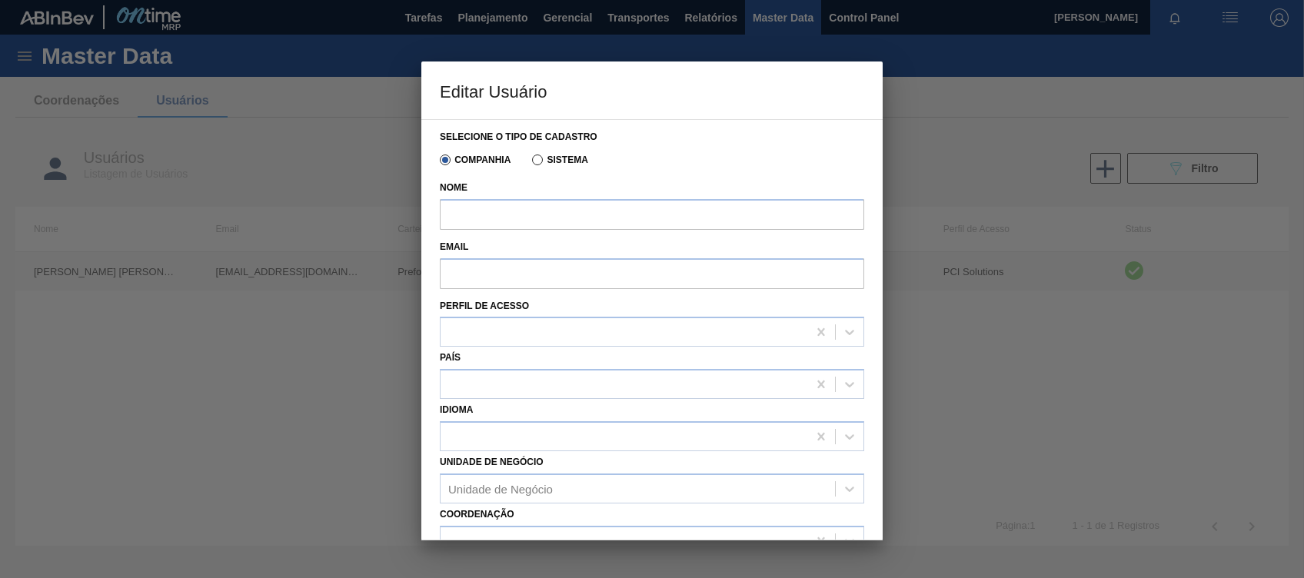
type input "[PERSON_NAME] [PERSON_NAME]"
type input "[EMAIL_ADDRESS][DOMAIN_NAME]"
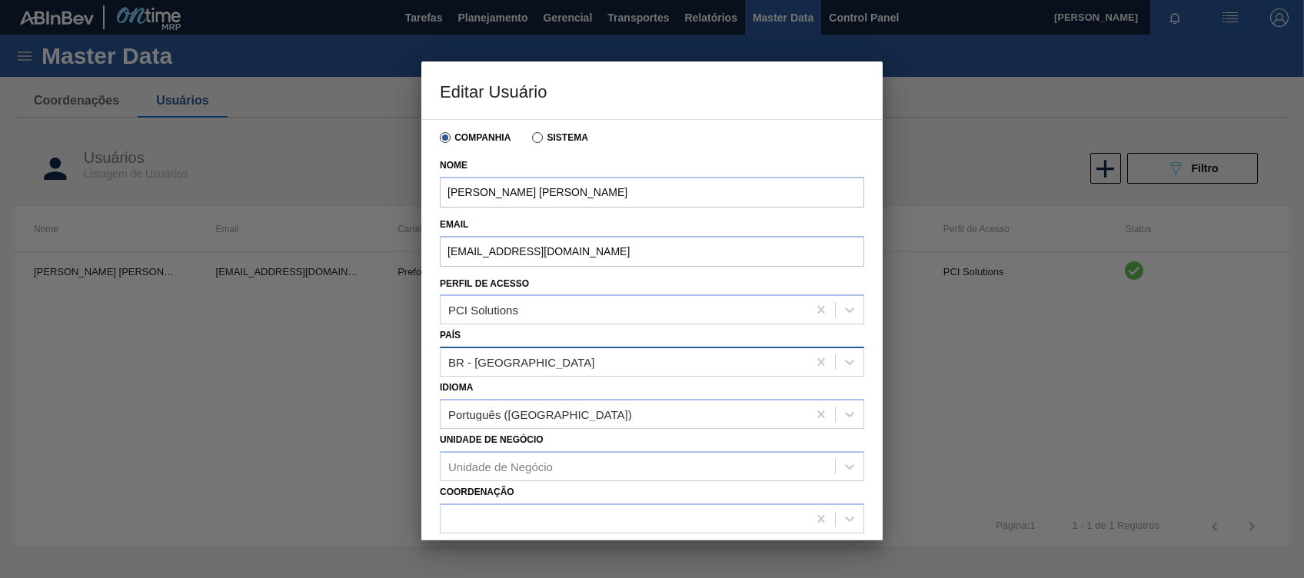
scroll to position [22, 0]
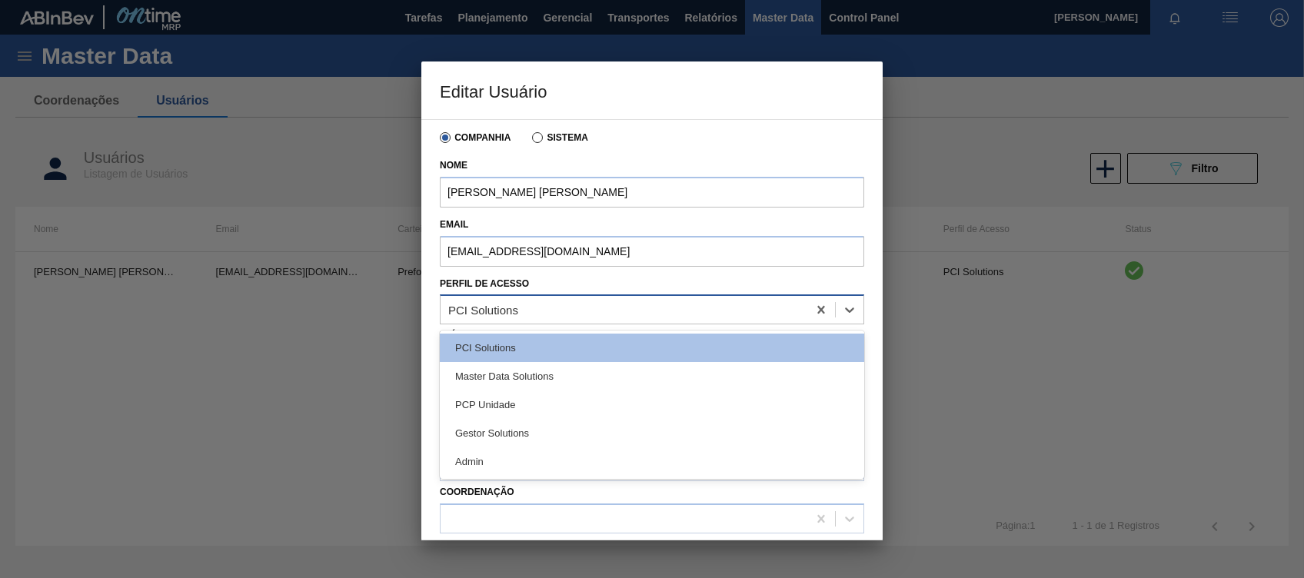
click at [546, 314] on div "PCI Solutions" at bounding box center [623, 310] width 367 height 22
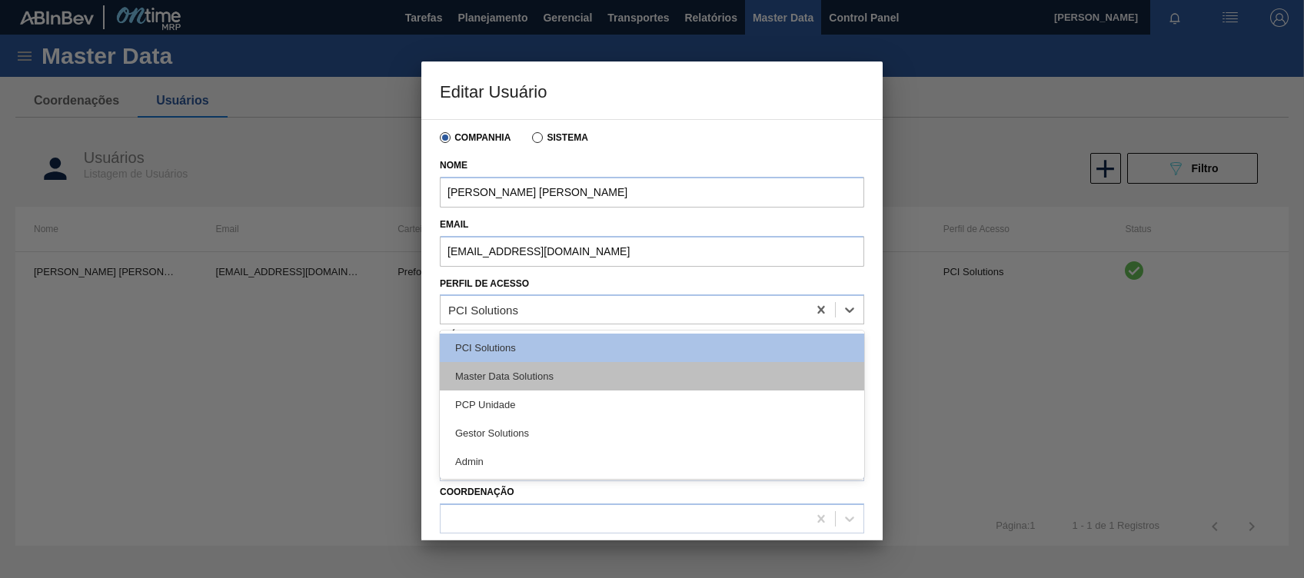
click at [556, 377] on div "Master Data Solutions" at bounding box center [652, 376] width 424 height 28
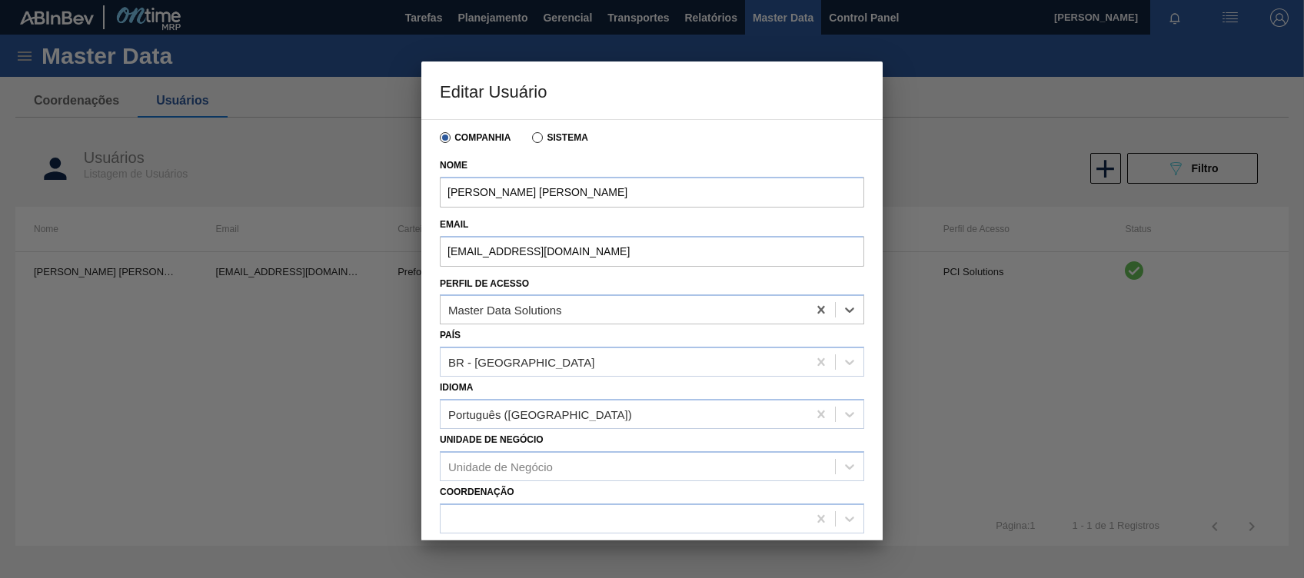
scroll to position [173, 0]
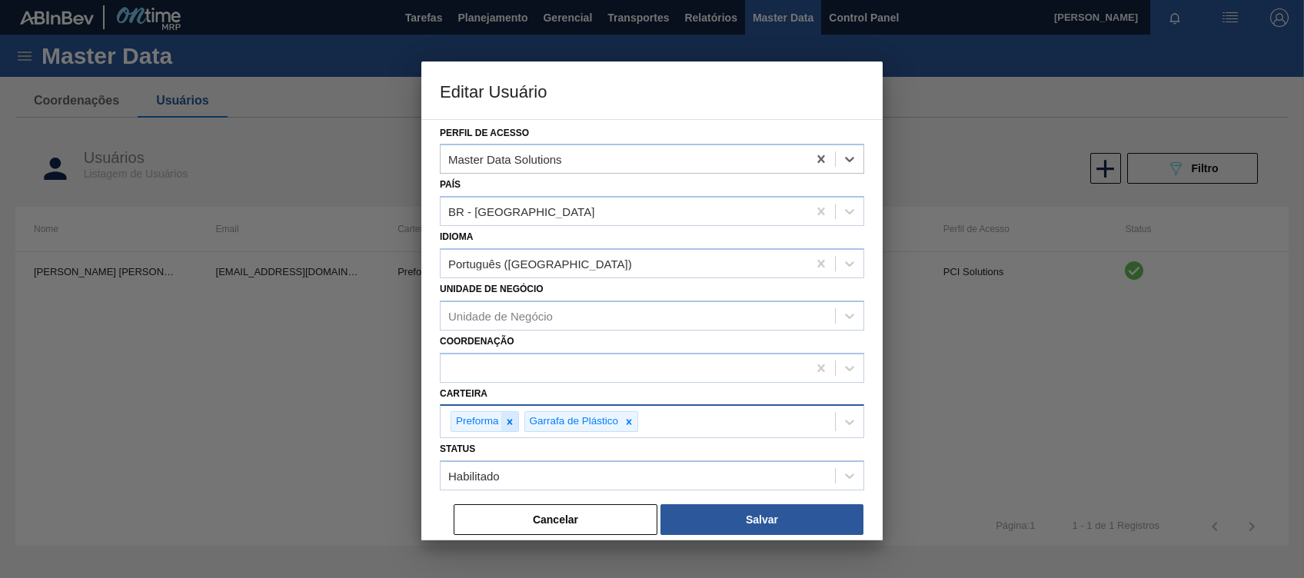
click at [506, 424] on icon at bounding box center [509, 422] width 11 height 11
click at [557, 423] on icon at bounding box center [555, 422] width 11 height 11
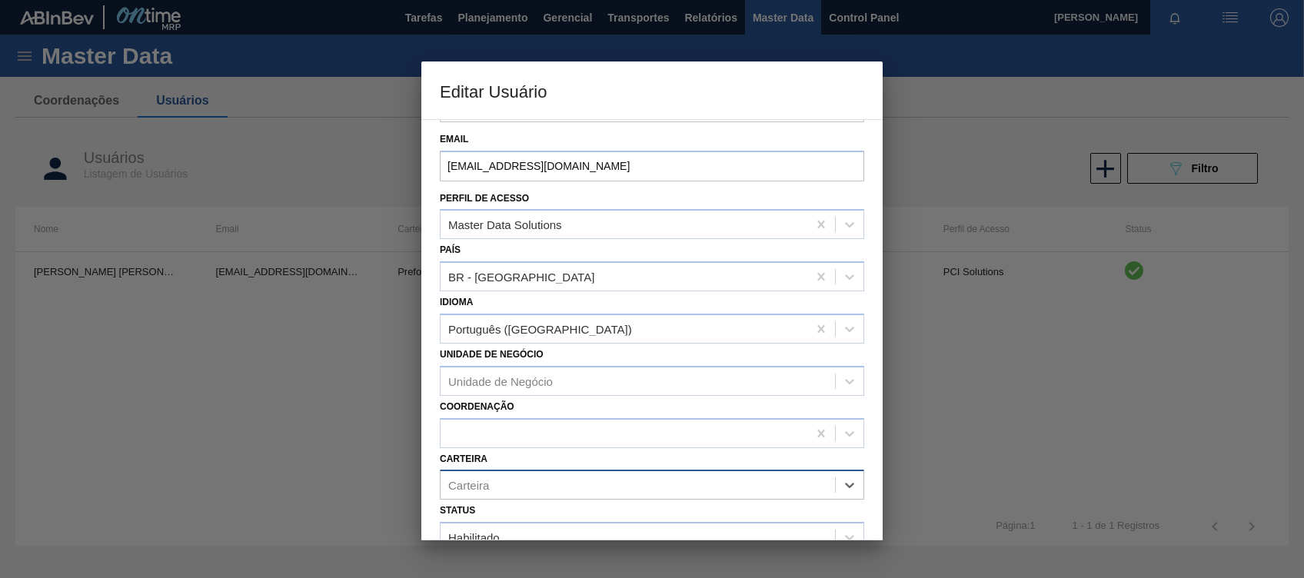
scroll to position [170, 0]
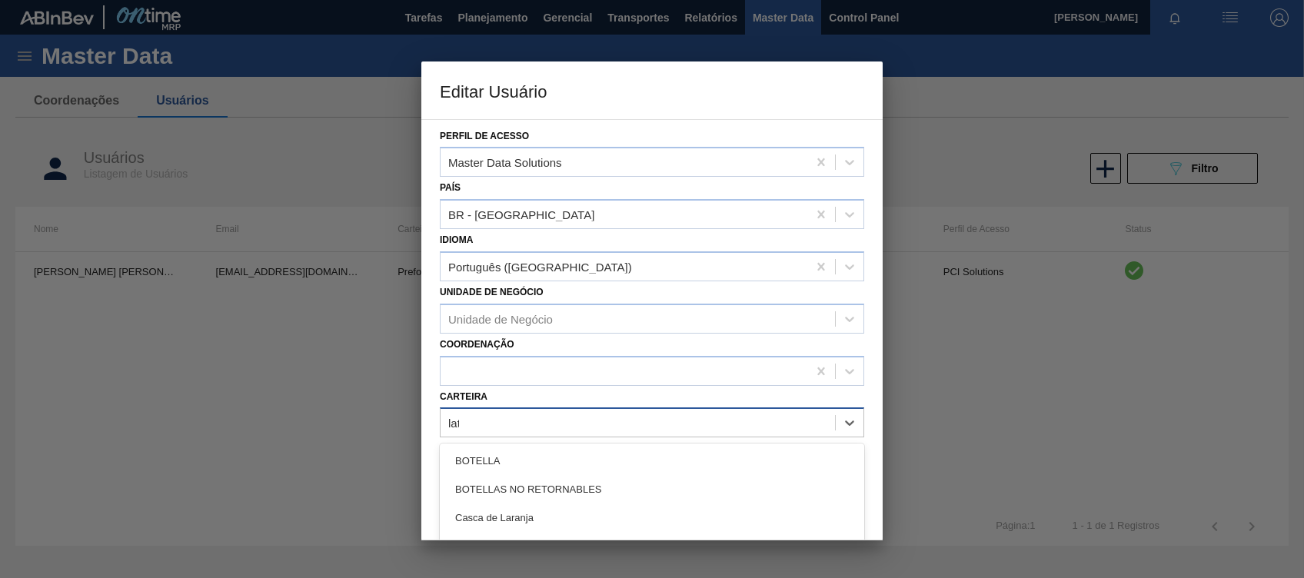
type input "lata"
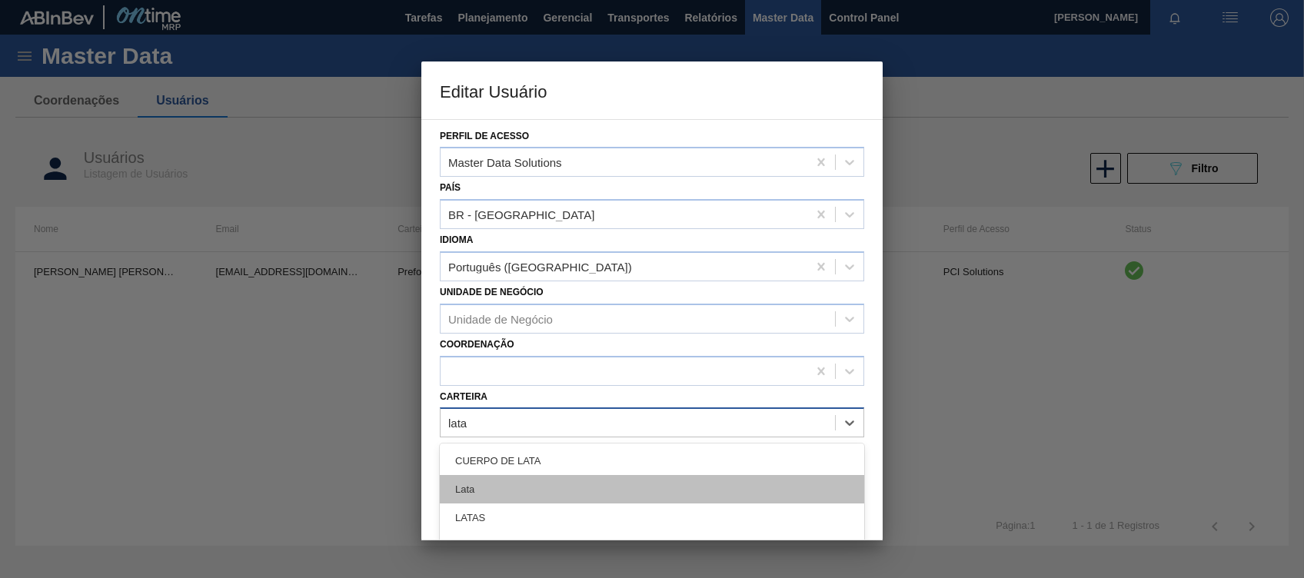
click at [486, 433] on div "Lata" at bounding box center [652, 489] width 424 height 28
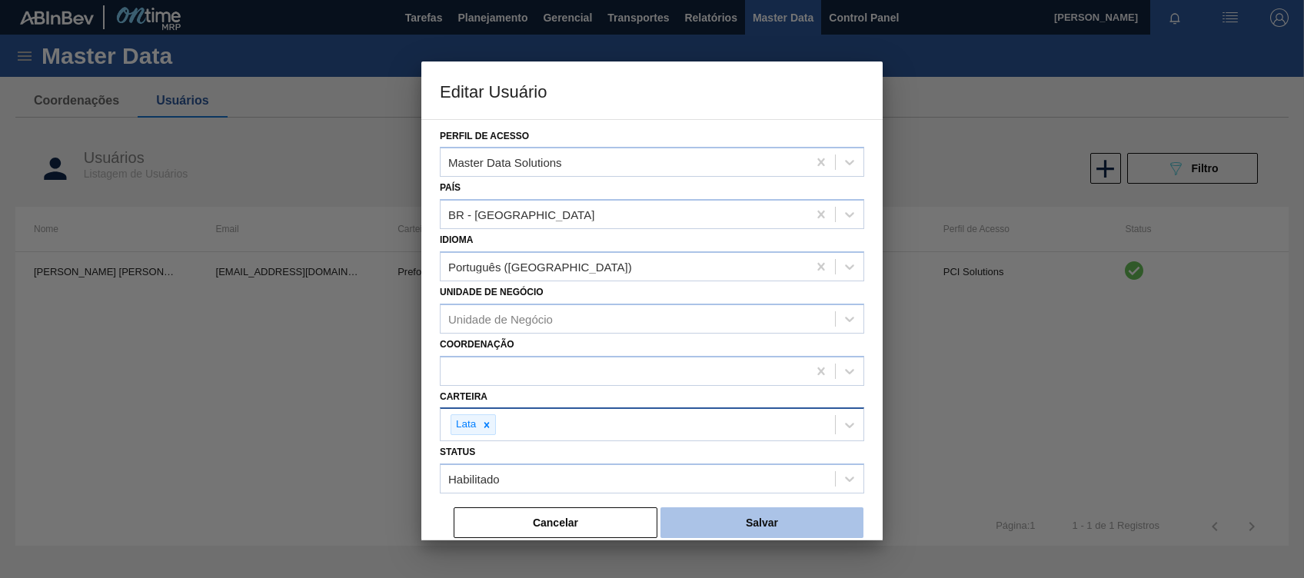
drag, startPoint x: 781, startPoint y: 519, endPoint x: 743, endPoint y: 512, distance: 38.3
click at [743, 433] on button "Salvar" at bounding box center [761, 522] width 203 height 31
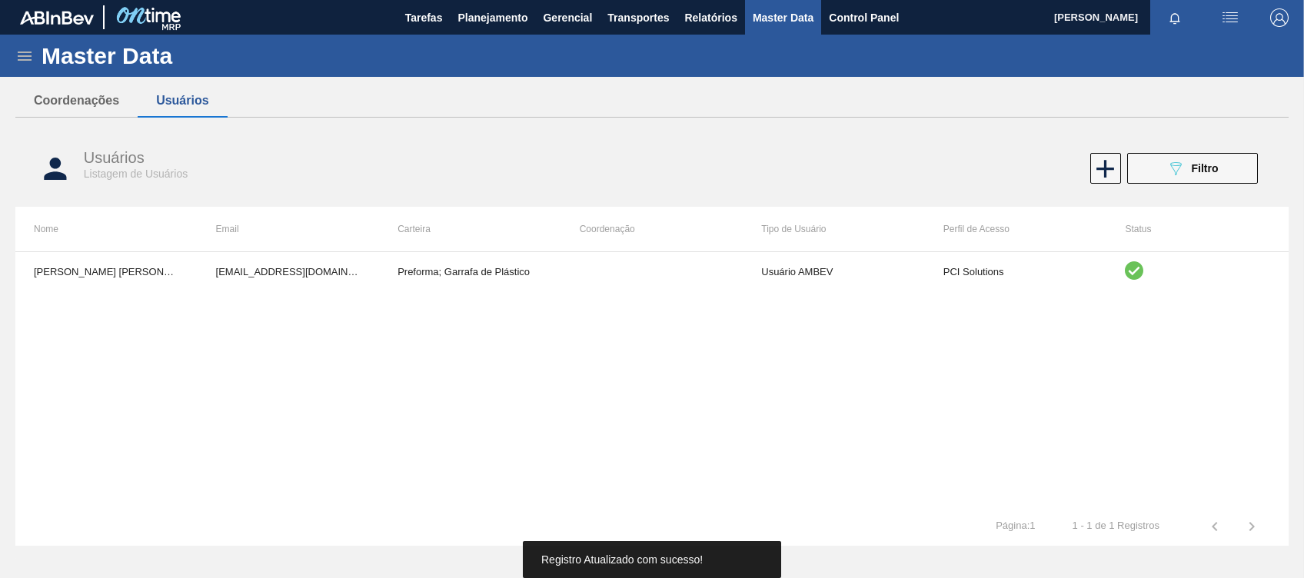
click at [746, 433] on tr "1 - 1 de 1 Registros Página : 1" at bounding box center [651, 526] width 1273 height 38
